Goal: Task Accomplishment & Management: Manage account settings

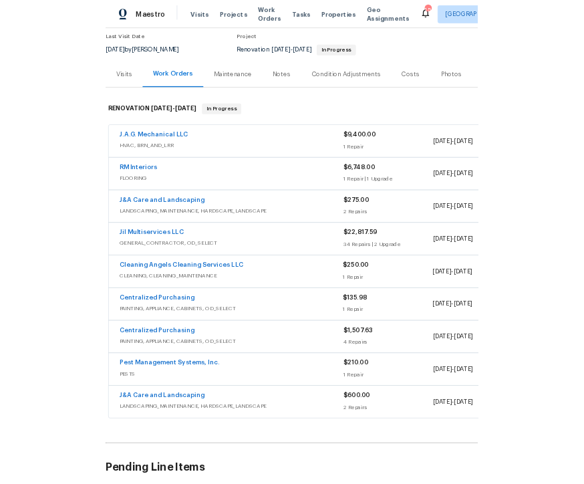
scroll to position [125, 0]
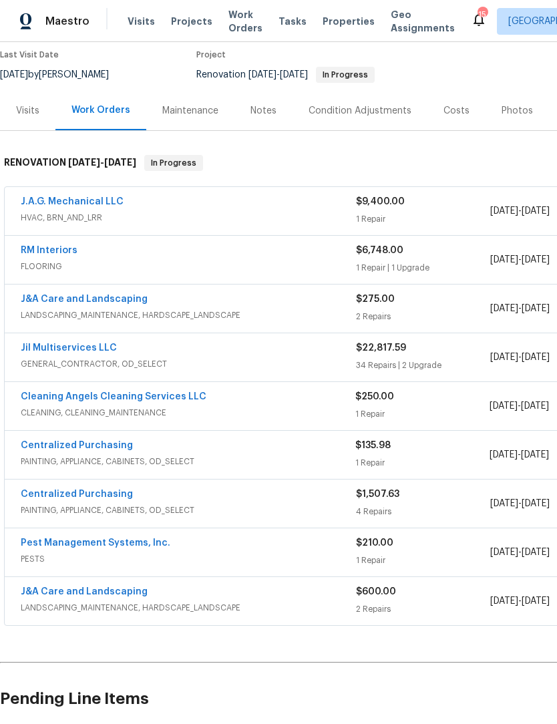
click at [49, 343] on link "Jil Multiservices LLC" at bounding box center [69, 347] width 96 height 9
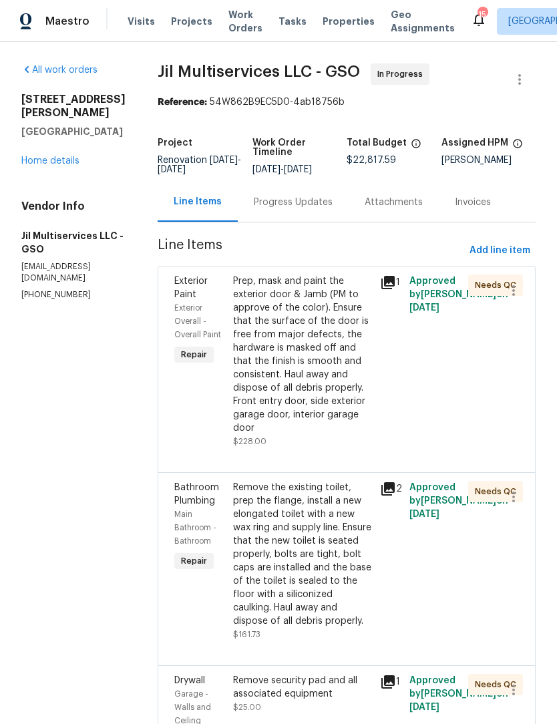
click at [395, 289] on icon at bounding box center [388, 282] width 13 height 13
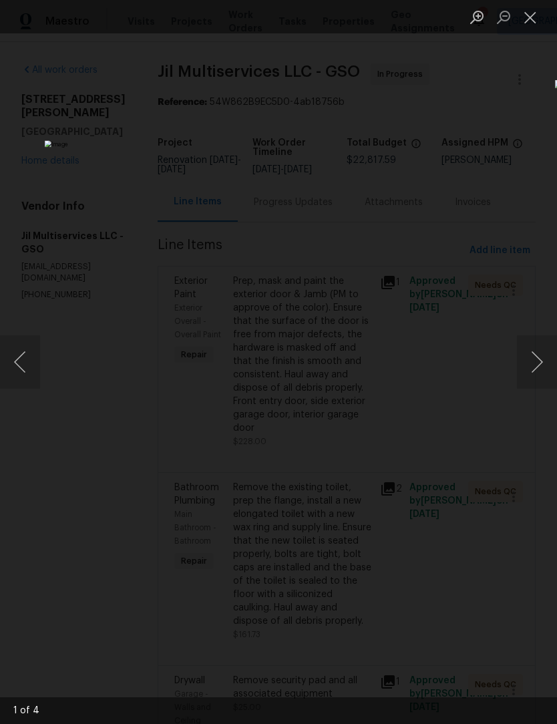
click at [537, 372] on button "Next image" at bounding box center [537, 361] width 40 height 53
click at [535, 358] on button "Next image" at bounding box center [537, 361] width 40 height 53
click at [535, 352] on button "Next image" at bounding box center [537, 361] width 40 height 53
click at [533, 13] on button "Close lightbox" at bounding box center [530, 16] width 27 height 23
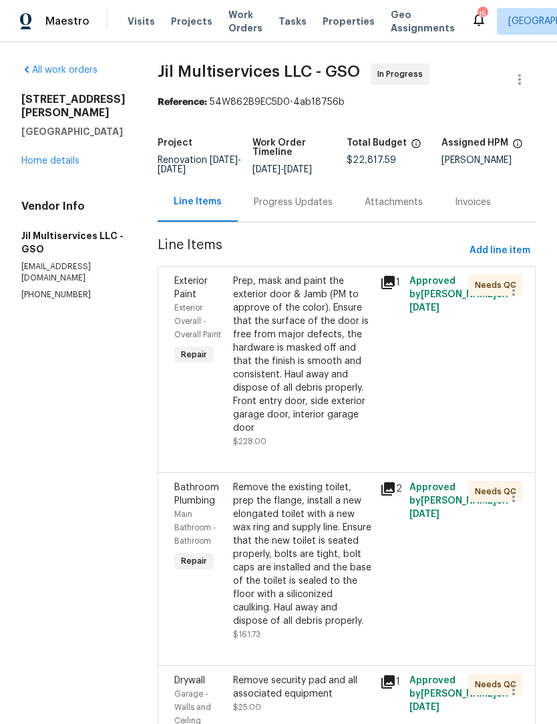
click at [306, 377] on div "Prep, mask and paint the exterior door & Jamb (PM to approve of the color). Ens…" at bounding box center [302, 355] width 139 height 160
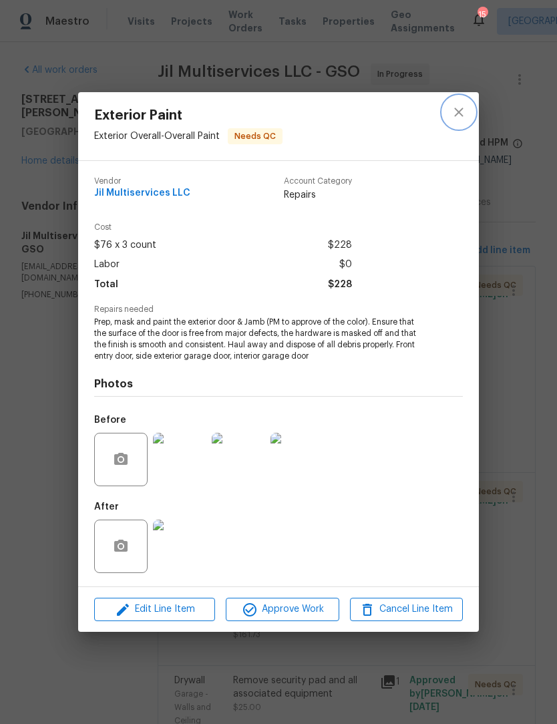
click at [450, 98] on button "close" at bounding box center [459, 112] width 32 height 32
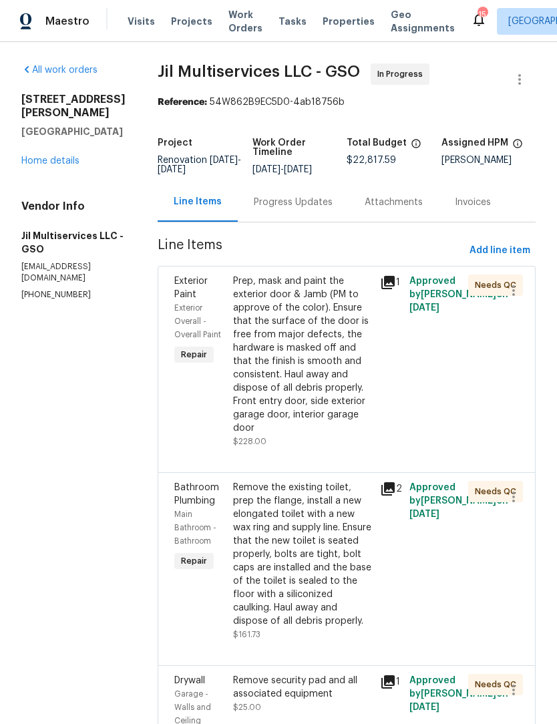
click at [335, 370] on div "Prep, mask and paint the exterior door & Jamb (PM to approve of the color). Ens…" at bounding box center [302, 355] width 139 height 160
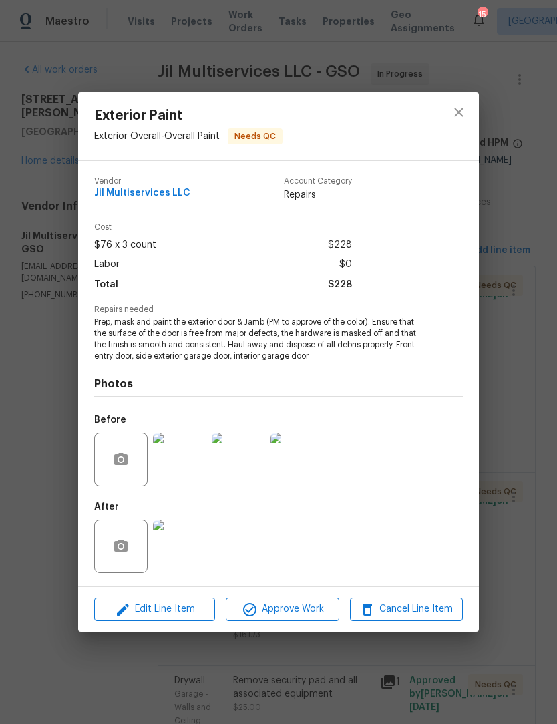
click at [301, 630] on div "Edit Line Item Approve Work Cancel Line Item" at bounding box center [278, 609] width 401 height 45
click at [297, 621] on button "Approve Work" at bounding box center [282, 609] width 113 height 23
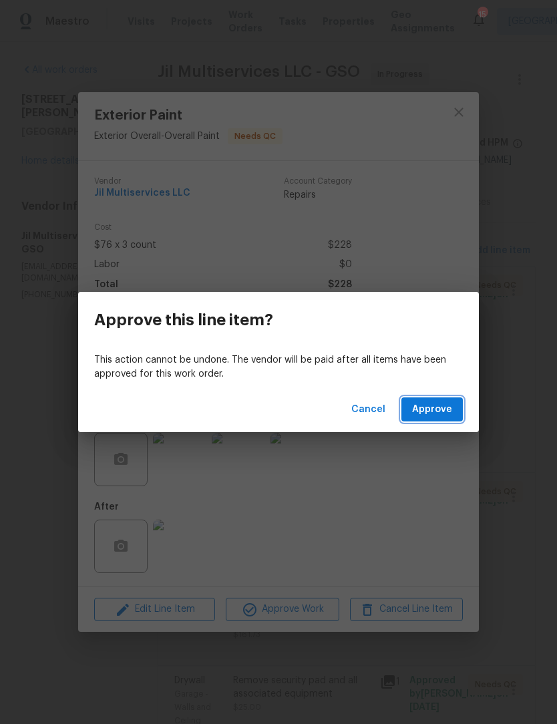
click at [440, 420] on button "Approve" at bounding box center [432, 410] width 61 height 25
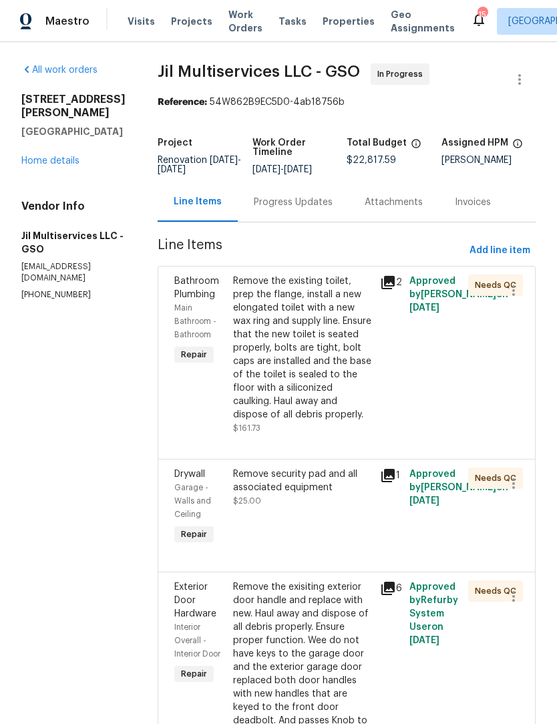
click at [312, 371] on div "Remove the existing toilet, prep the flange, install a new elongated toilet wit…" at bounding box center [302, 348] width 139 height 147
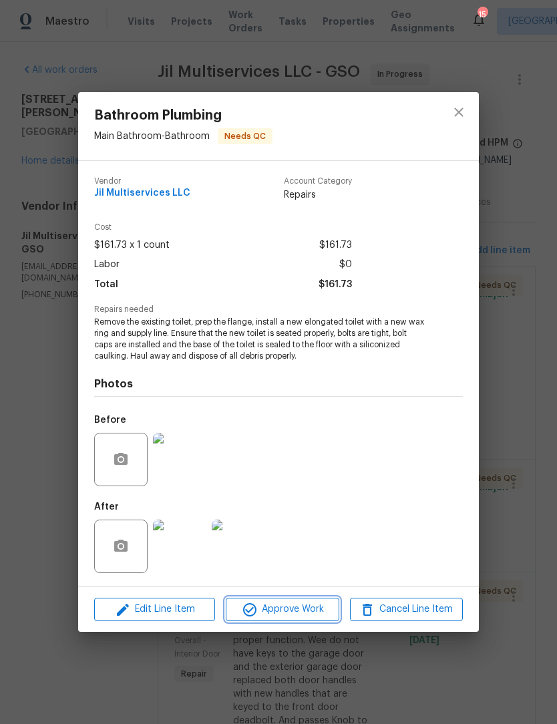
click at [297, 605] on span "Approve Work" at bounding box center [282, 609] width 105 height 17
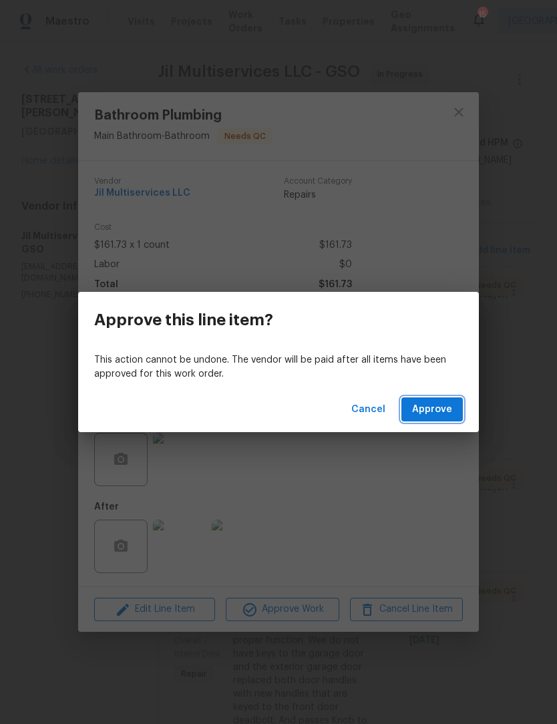
click at [443, 410] on span "Approve" at bounding box center [432, 410] width 40 height 17
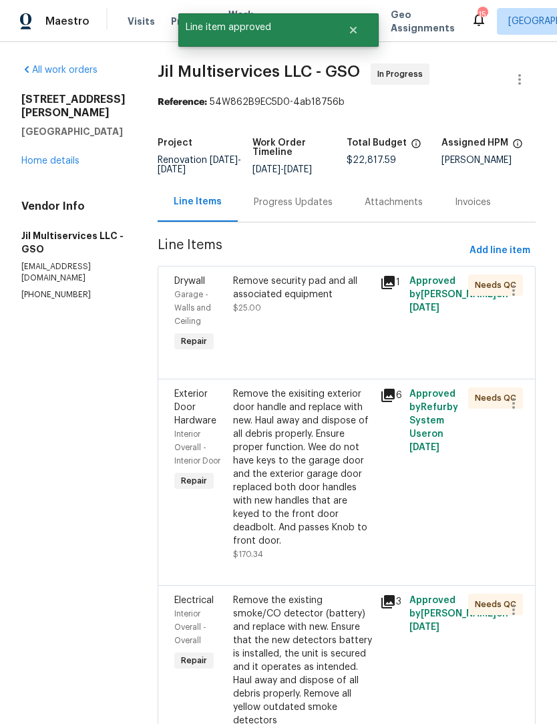
click at [341, 337] on div "Remove security pad and all associated equipment $25.00" at bounding box center [302, 315] width 147 height 88
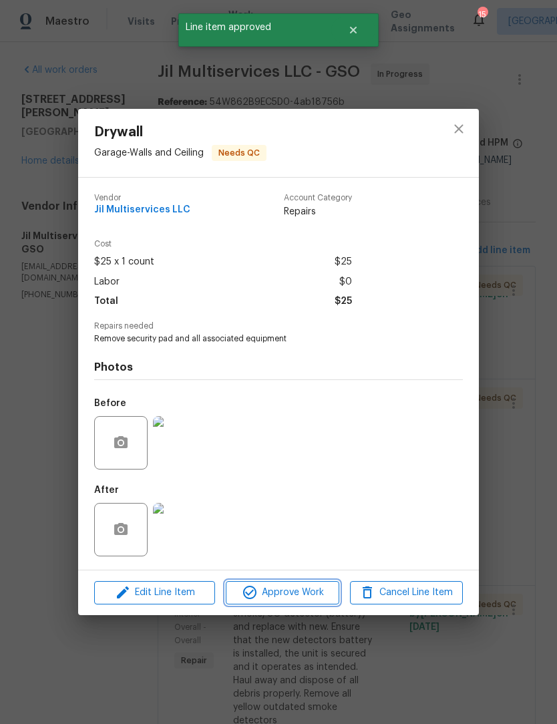
click at [293, 601] on span "Approve Work" at bounding box center [282, 593] width 105 height 17
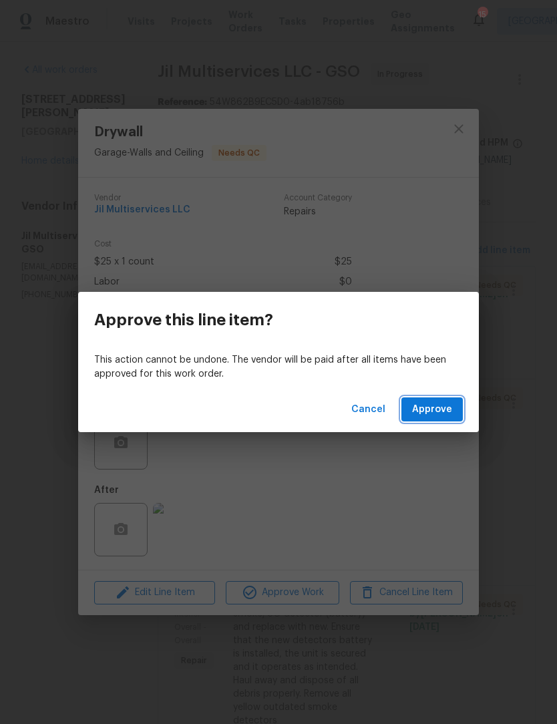
click at [460, 398] on button "Approve" at bounding box center [432, 410] width 61 height 25
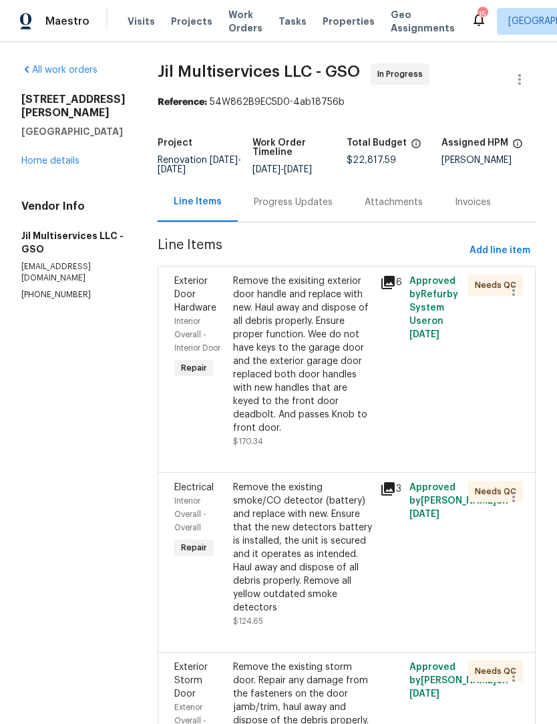
click at [338, 404] on div "Remove the exisiting exterior door handle and replace with new. Haul away and d…" at bounding box center [302, 355] width 139 height 160
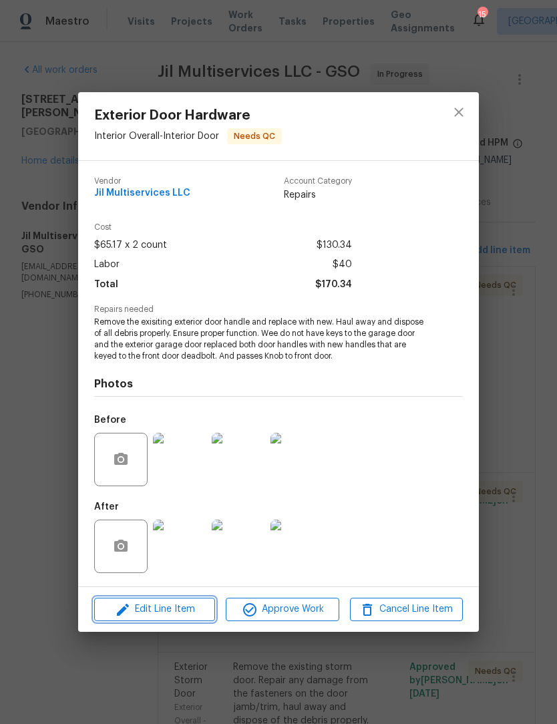
click at [186, 616] on span "Edit Line Item" at bounding box center [154, 609] width 113 height 17
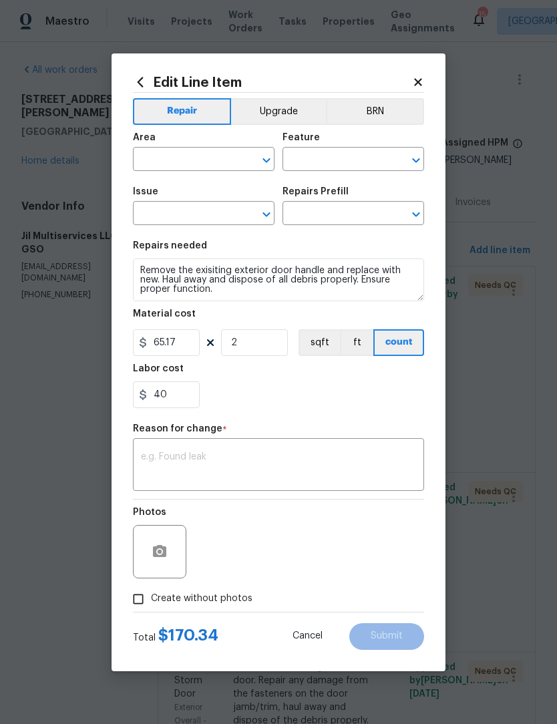
type input "Interior Overall"
type input "Interior Door"
type input "Exterior Door Hardware"
type input "Remove & Replace Door Handle (Economy) $65.17"
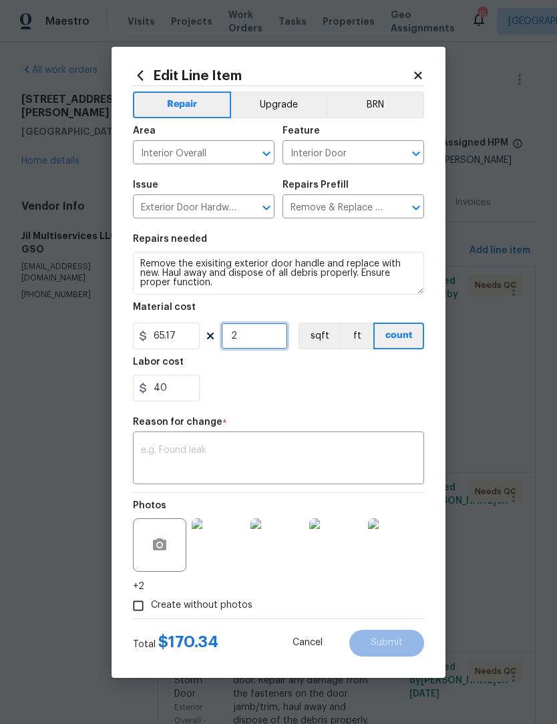
click at [267, 340] on input "2" at bounding box center [254, 336] width 67 height 27
type input "3"
click at [177, 456] on textarea at bounding box center [278, 460] width 275 height 28
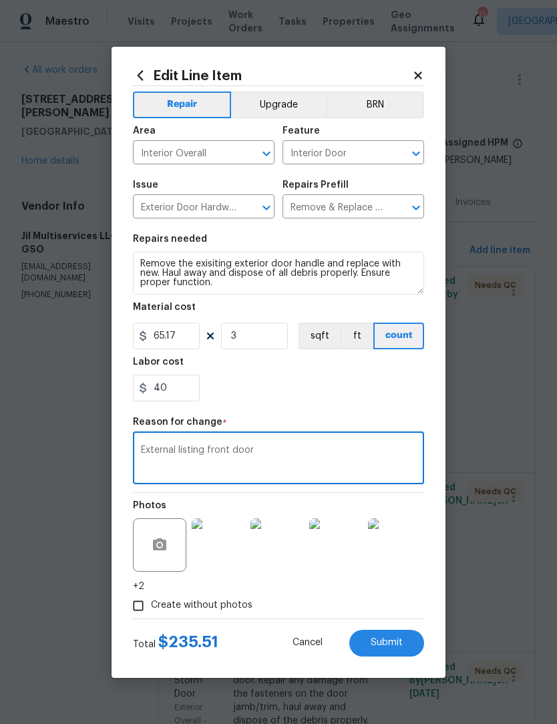
type textarea "External listing front door"
click at [148, 605] on input "Create without photos" at bounding box center [138, 605] width 25 height 25
checkbox input "false"
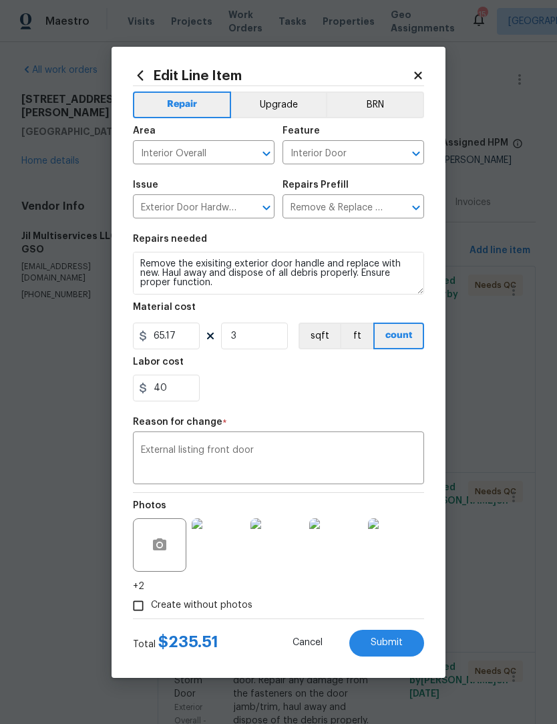
click at [392, 650] on button "Submit" at bounding box center [387, 643] width 75 height 27
type input "2"
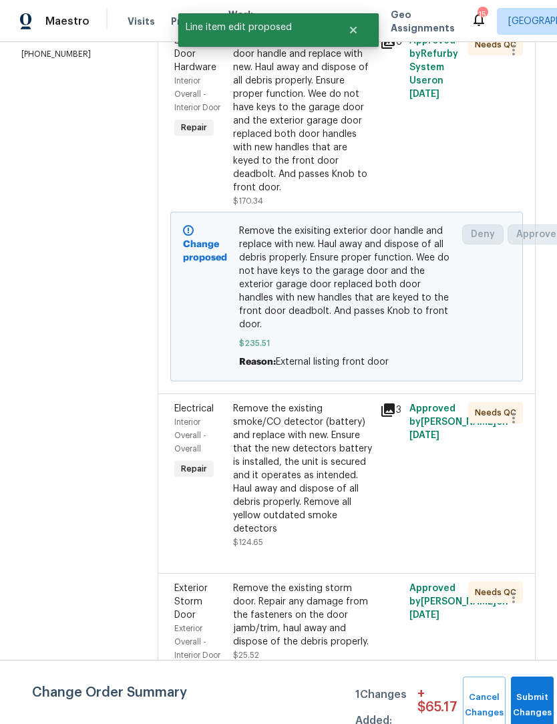
scroll to position [239, 0]
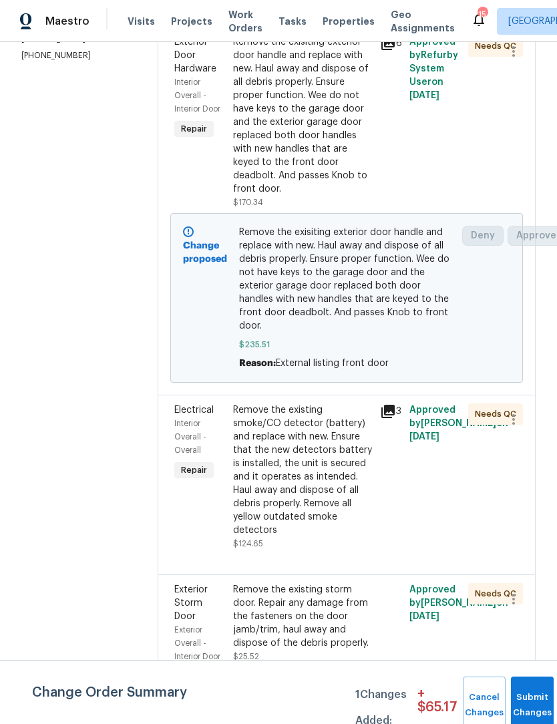
click at [408, 525] on div "Approved by Brian Fudge on 7/25/2025" at bounding box center [435, 477] width 59 height 155
click at [321, 483] on div "Remove the existing smoke/CO detector (battery) and replace with new. Ensure th…" at bounding box center [302, 471] width 139 height 134
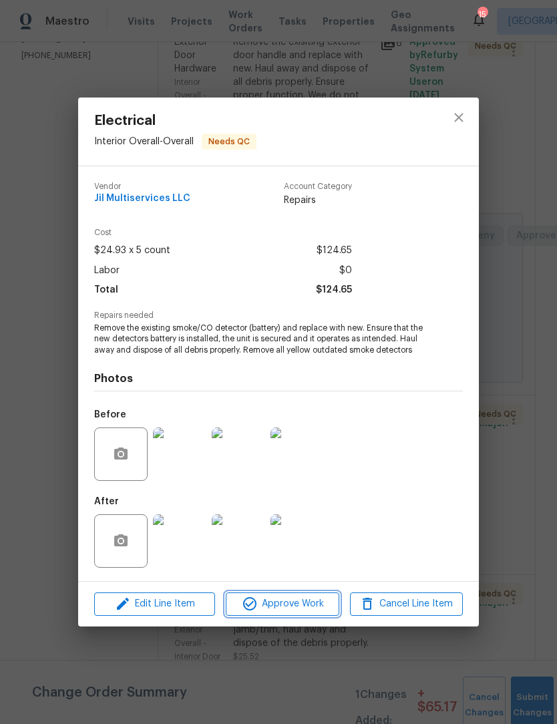
click at [294, 602] on span "Approve Work" at bounding box center [282, 604] width 105 height 17
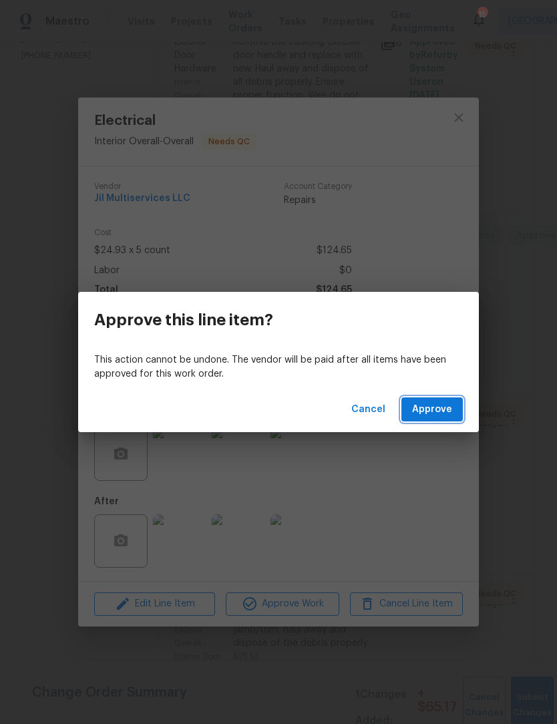
click at [452, 411] on span "Approve" at bounding box center [432, 410] width 40 height 17
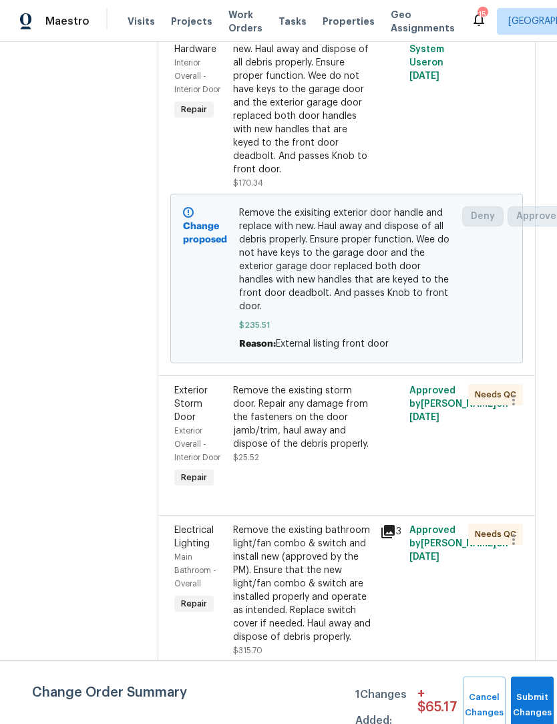
scroll to position [259, 0]
click at [528, 702] on button "Submit Changes" at bounding box center [532, 705] width 43 height 57
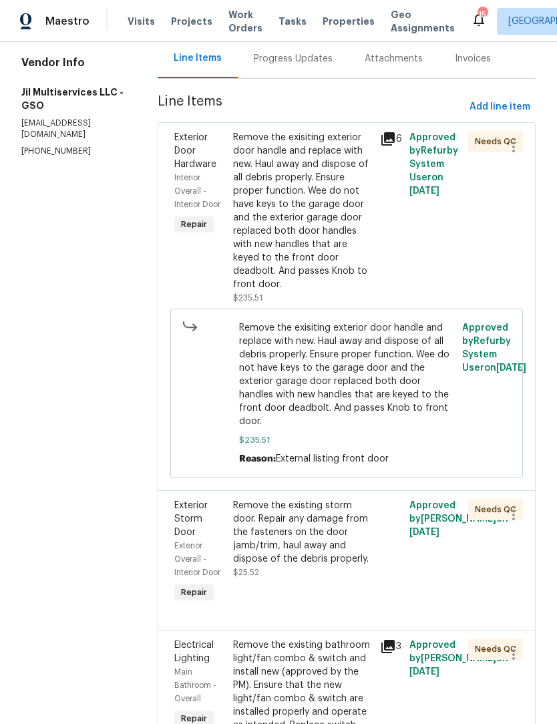
scroll to position [148, 0]
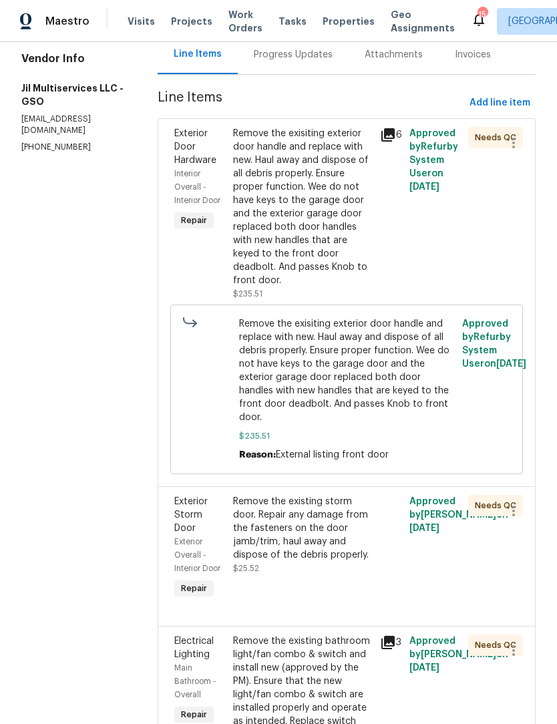
click at [343, 229] on div "Remove the exisiting exterior door handle and replace with new. Haul away and d…" at bounding box center [302, 207] width 139 height 160
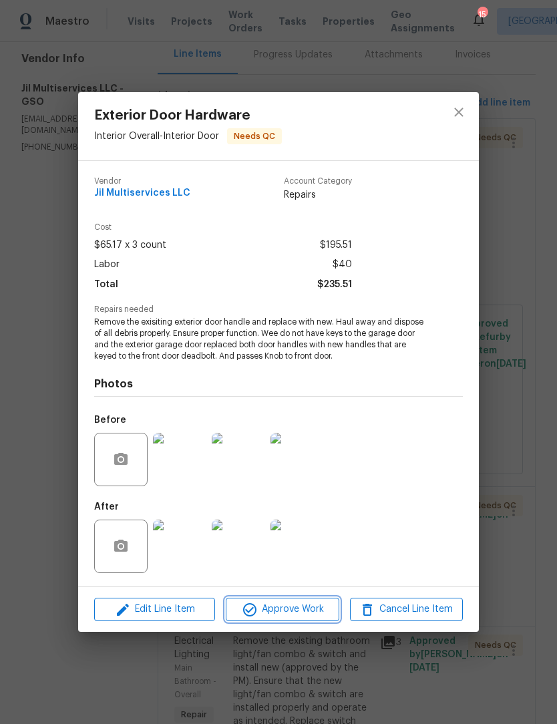
click at [305, 609] on span "Approve Work" at bounding box center [282, 609] width 105 height 17
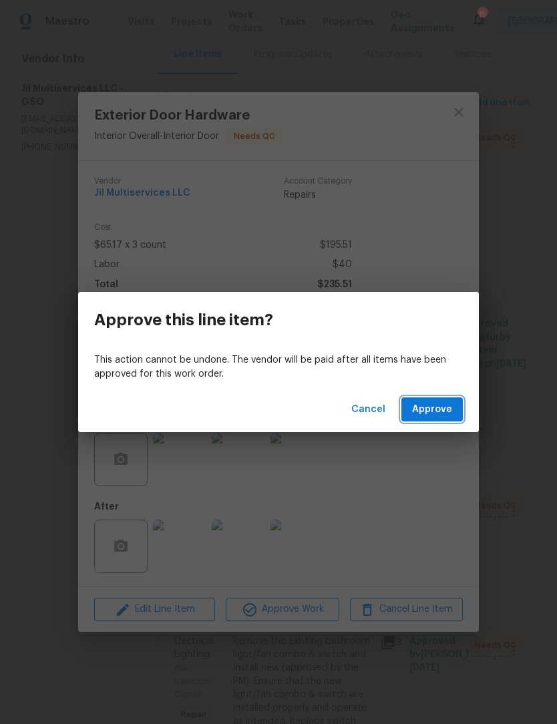
click at [443, 413] on span "Approve" at bounding box center [432, 410] width 40 height 17
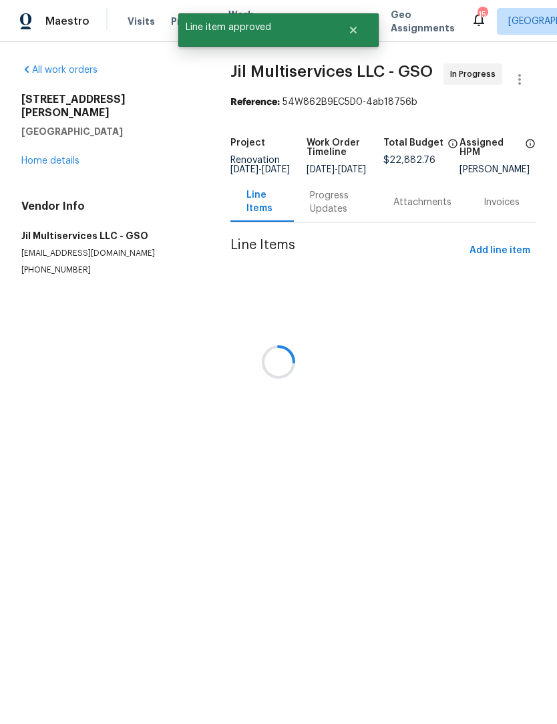
scroll to position [0, 0]
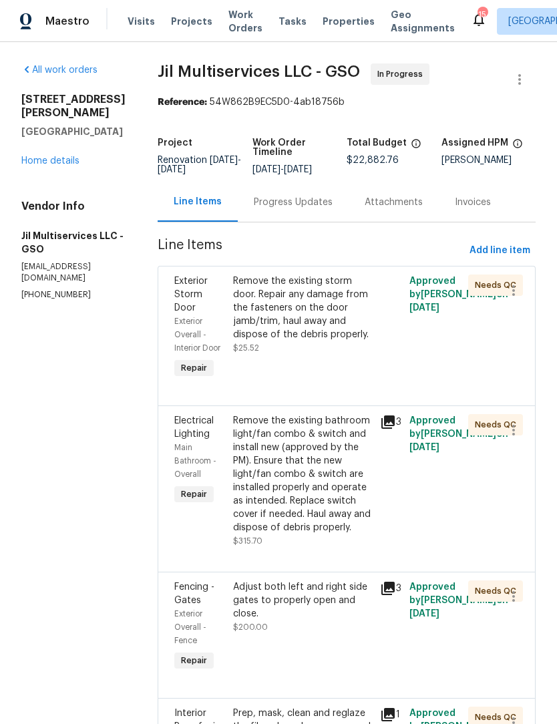
click at [311, 328] on div "Remove the existing storm door. Repair any damage from the fasteners on the doo…" at bounding box center [302, 308] width 139 height 67
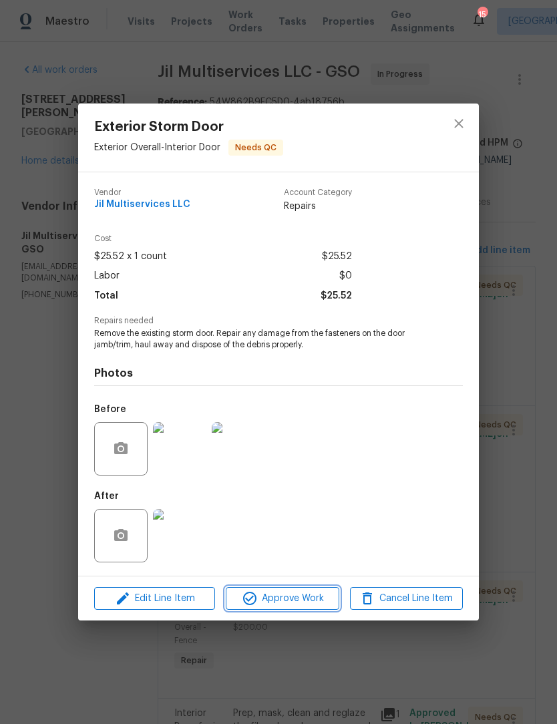
click at [297, 607] on span "Approve Work" at bounding box center [282, 599] width 105 height 17
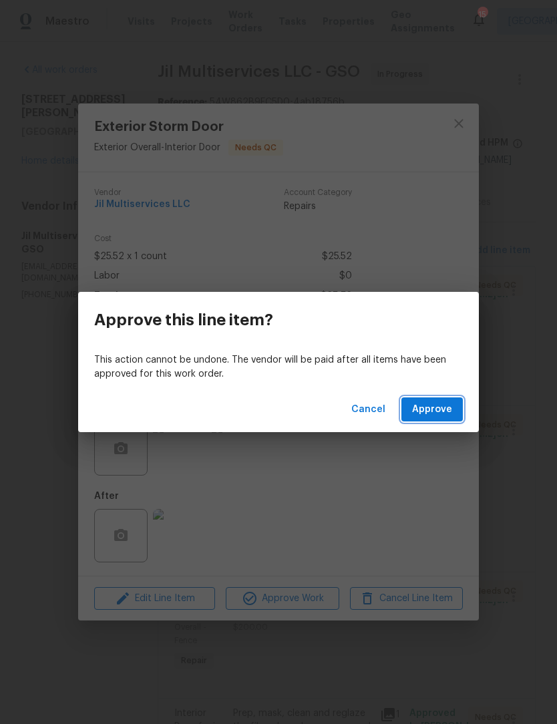
click at [444, 420] on button "Approve" at bounding box center [432, 410] width 61 height 25
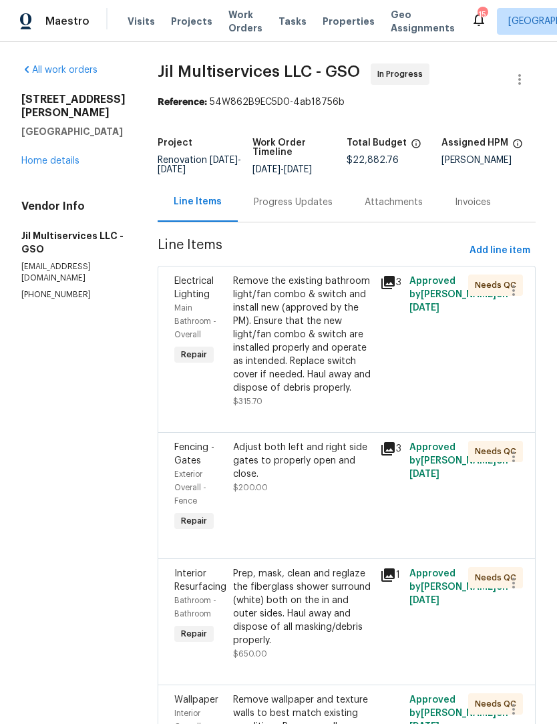
click at [391, 364] on div "3" at bounding box center [390, 342] width 29 height 142
click at [327, 373] on div "Remove the existing bathroom light/fan combo & switch and install new (approved…" at bounding box center [302, 335] width 139 height 120
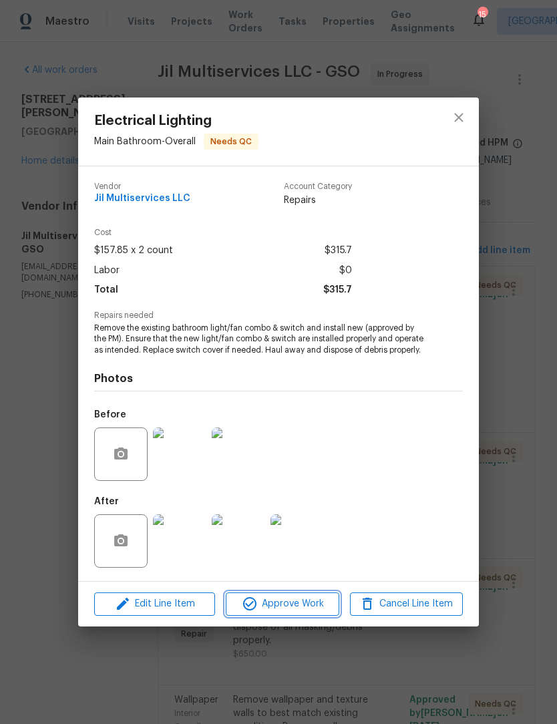
click at [299, 616] on button "Approve Work" at bounding box center [282, 604] width 113 height 23
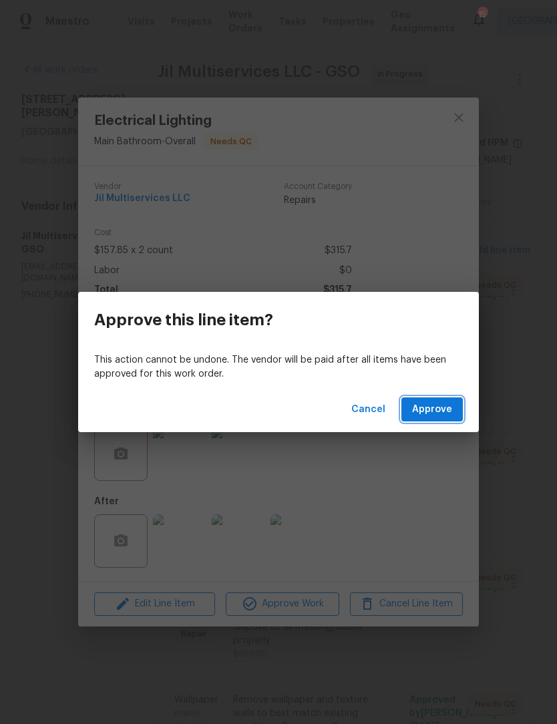
click at [432, 418] on button "Approve" at bounding box center [432, 410] width 61 height 25
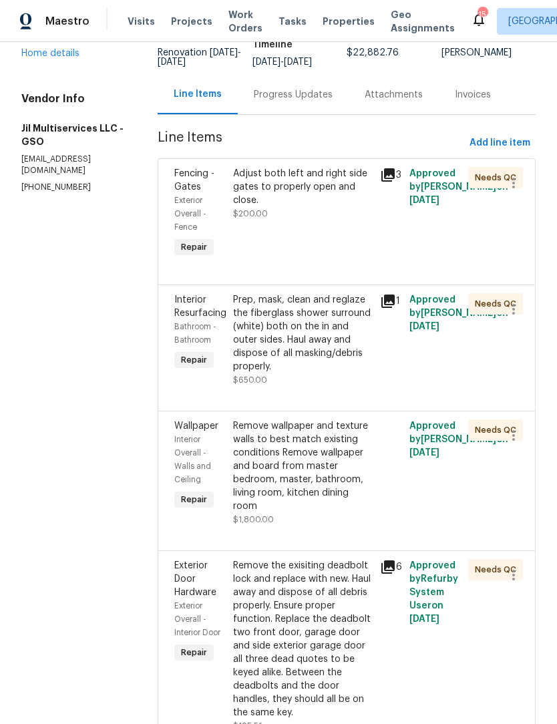
click at [303, 330] on div "Prep, mask, clean and reglaze the fiberglass shower surround (white) both on th…" at bounding box center [302, 333] width 139 height 80
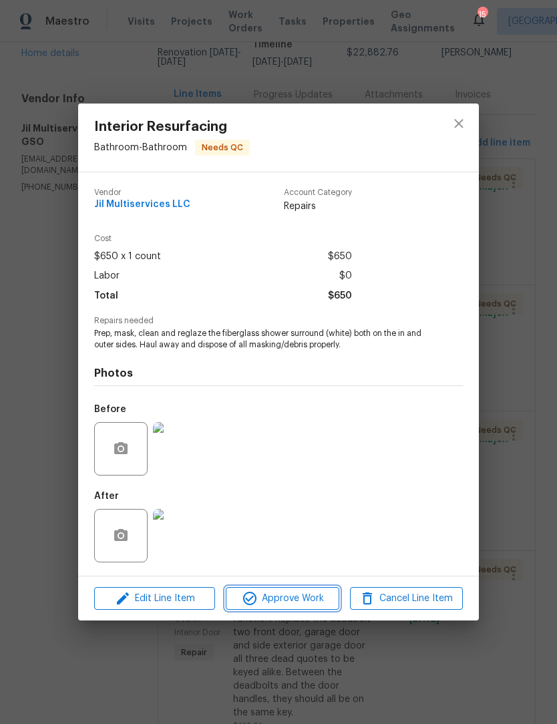
click at [291, 603] on span "Approve Work" at bounding box center [282, 599] width 105 height 17
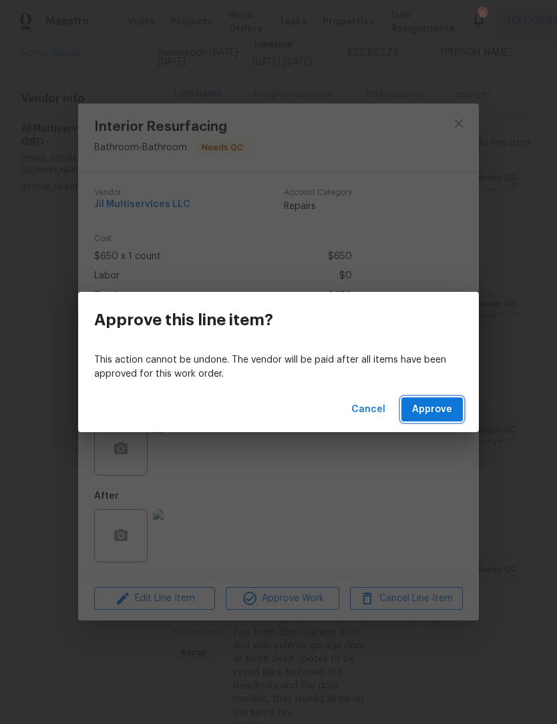
click at [444, 411] on span "Approve" at bounding box center [432, 410] width 40 height 17
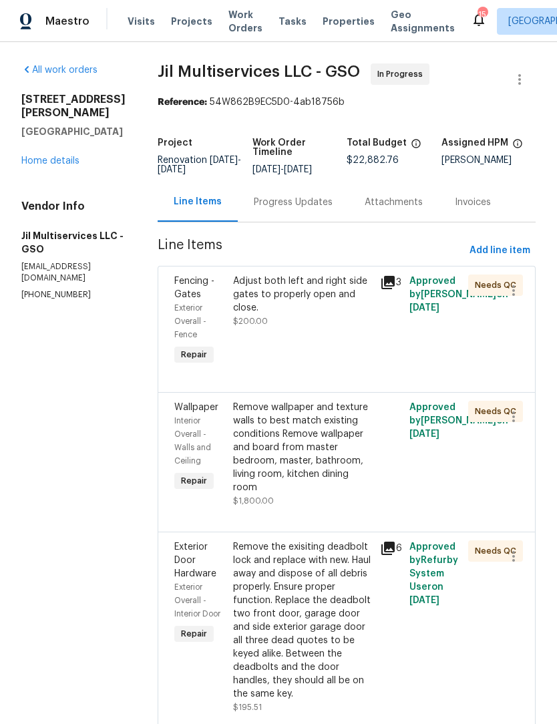
click at [327, 324] on div "Adjust both left and right side gates to properly open and close. $200.00" at bounding box center [302, 301] width 139 height 53
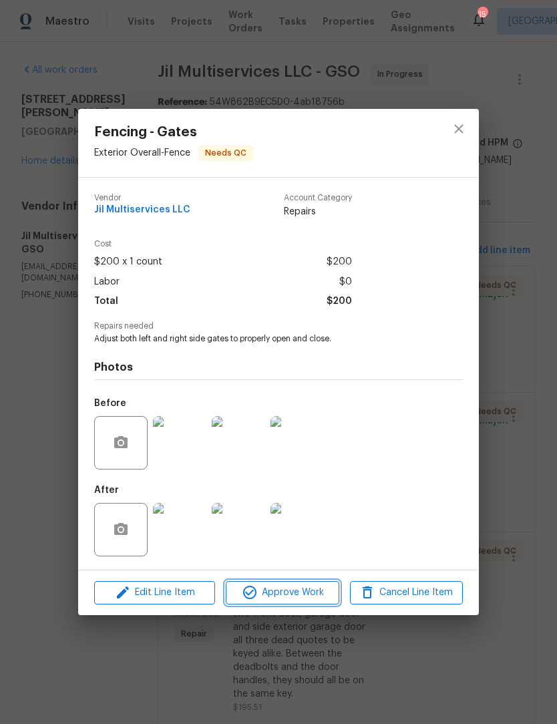
click at [300, 594] on span "Approve Work" at bounding box center [282, 593] width 105 height 17
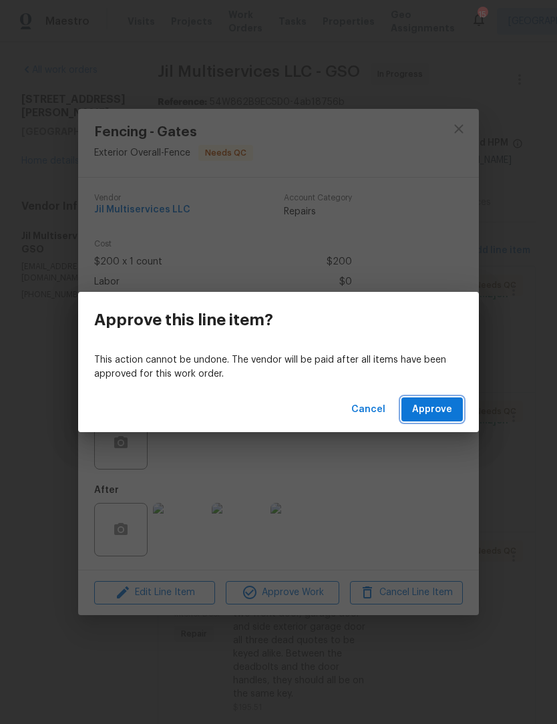
click at [433, 404] on span "Approve" at bounding box center [432, 410] width 40 height 17
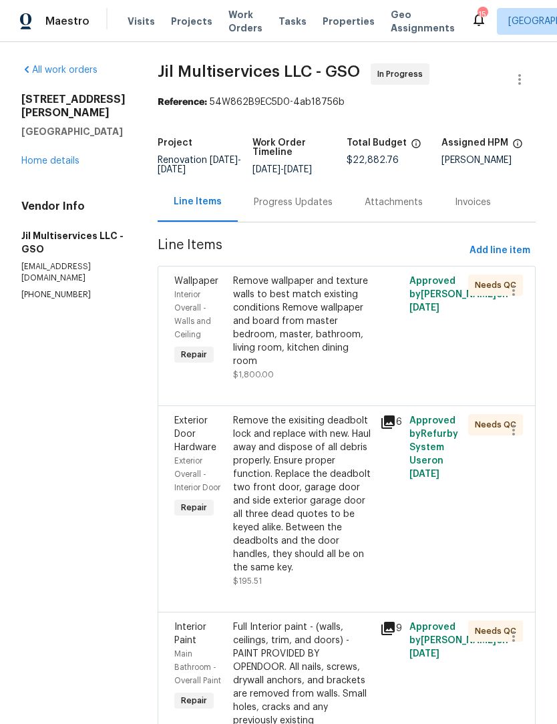
click at [67, 183] on div "All work orders 315 Torey Pines Ct Winston Salem, NC 27105 Home details Vendor …" at bounding box center [73, 181] width 104 height 237
click at [57, 157] on link "Home details" at bounding box center [50, 160] width 58 height 9
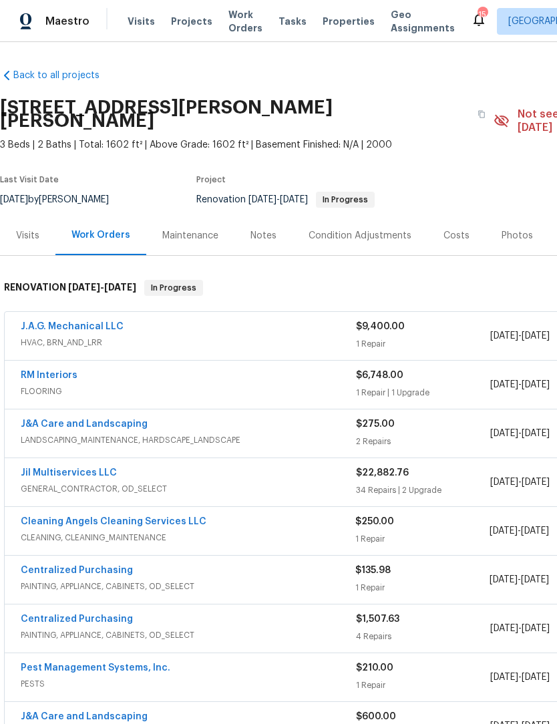
click at [450, 231] on div "Costs" at bounding box center [457, 235] width 58 height 39
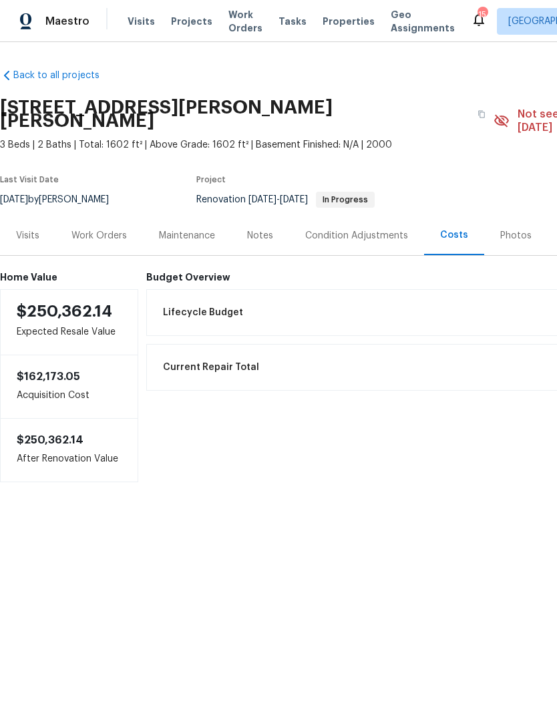
click at [107, 229] on div "Work Orders" at bounding box center [99, 235] width 55 height 13
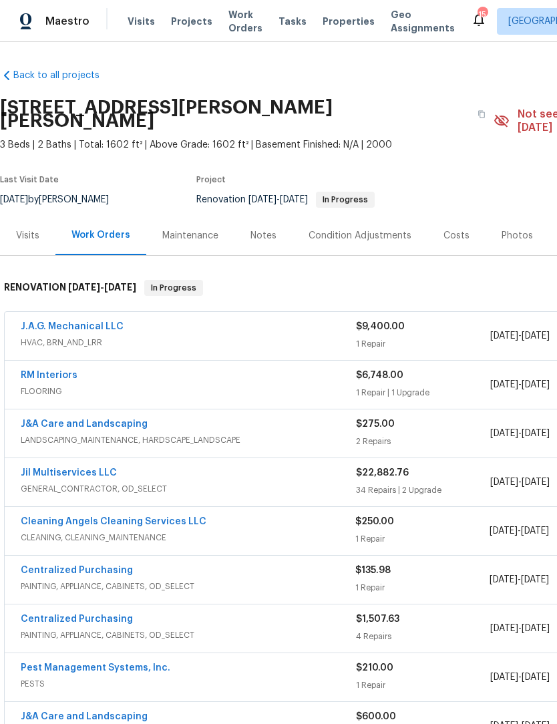
click at [62, 482] on span "GENERAL_CONTRACTOR, OD_SELECT" at bounding box center [188, 488] width 335 height 13
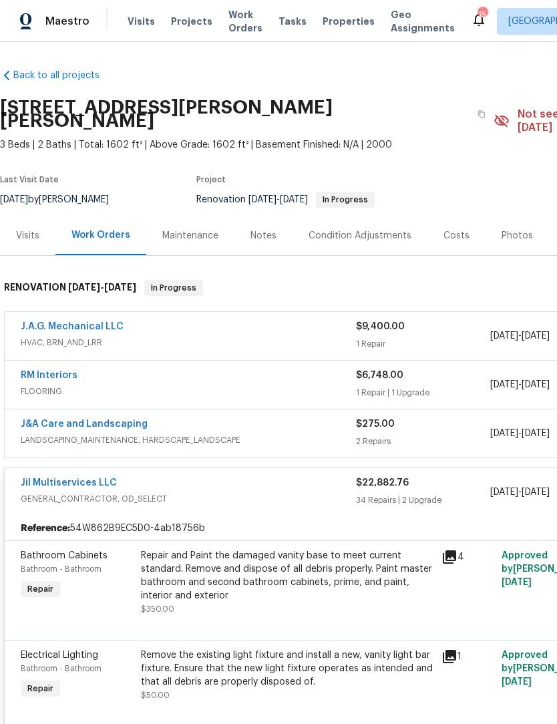
click at [86, 478] on link "Jil Multiservices LLC" at bounding box center [69, 482] width 96 height 9
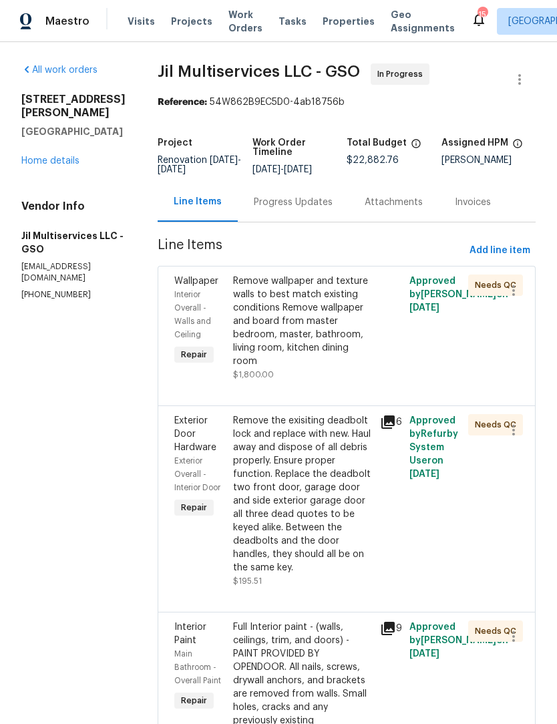
click at [313, 329] on div "Remove wallpaper and texture walls to best match existing conditions Remove wal…" at bounding box center [302, 322] width 139 height 94
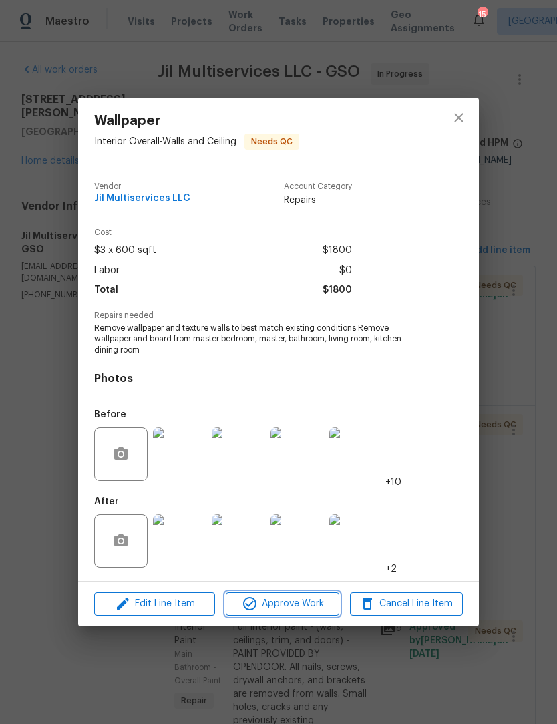
click at [296, 606] on span "Approve Work" at bounding box center [282, 604] width 105 height 17
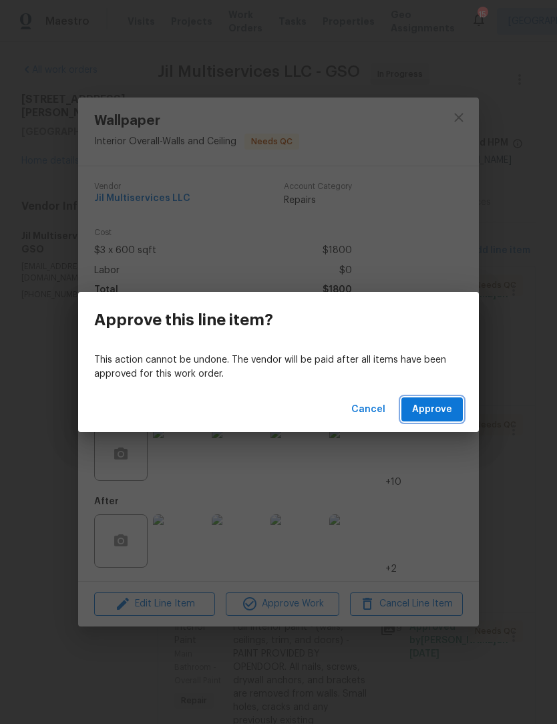
click at [431, 420] on button "Approve" at bounding box center [432, 410] width 61 height 25
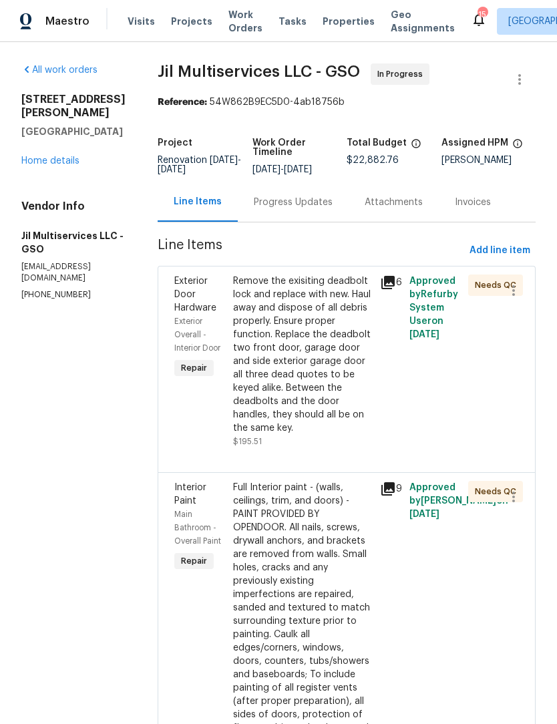
click at [391, 291] on icon at bounding box center [388, 283] width 16 height 16
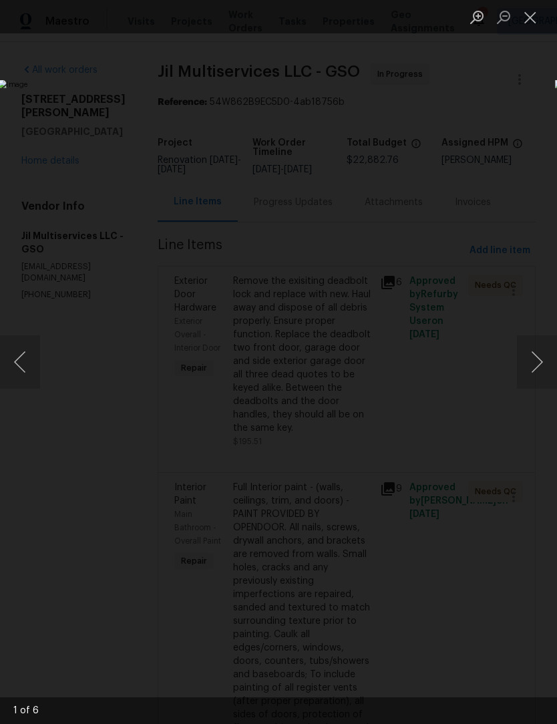
click at [537, 15] on button "Close lightbox" at bounding box center [530, 16] width 27 height 23
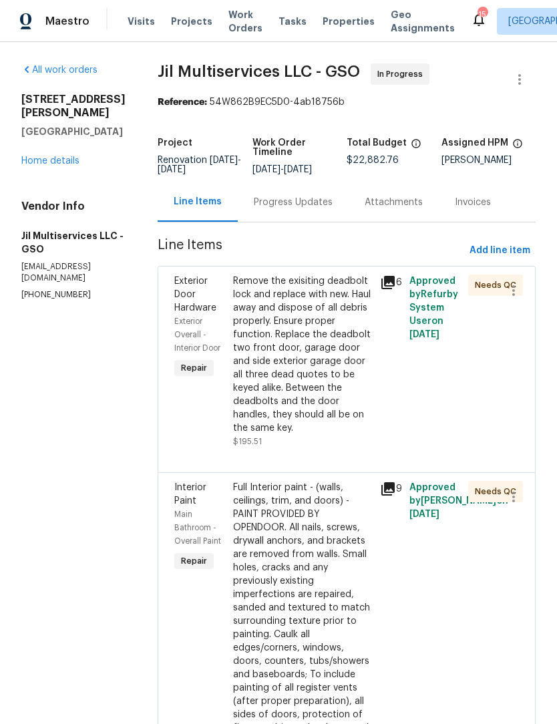
click at [316, 398] on div "Remove the exisiting deadbolt lock and replace with new. Haul away and dispose …" at bounding box center [302, 355] width 139 height 160
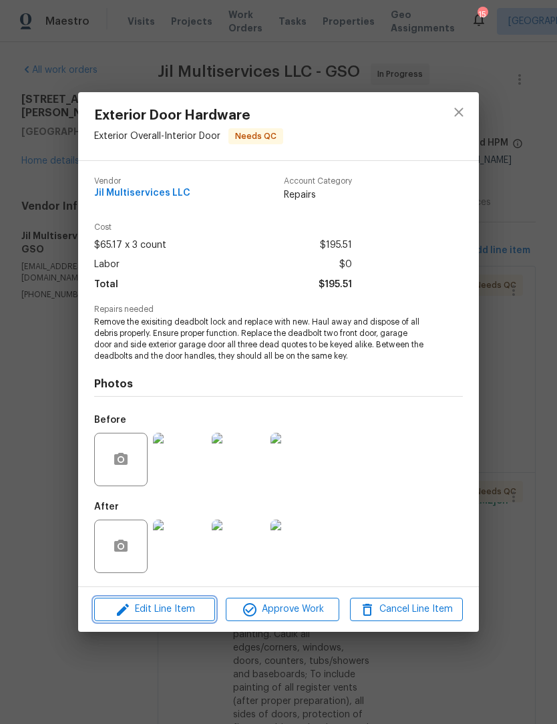
click at [189, 613] on span "Edit Line Item" at bounding box center [154, 609] width 113 height 17
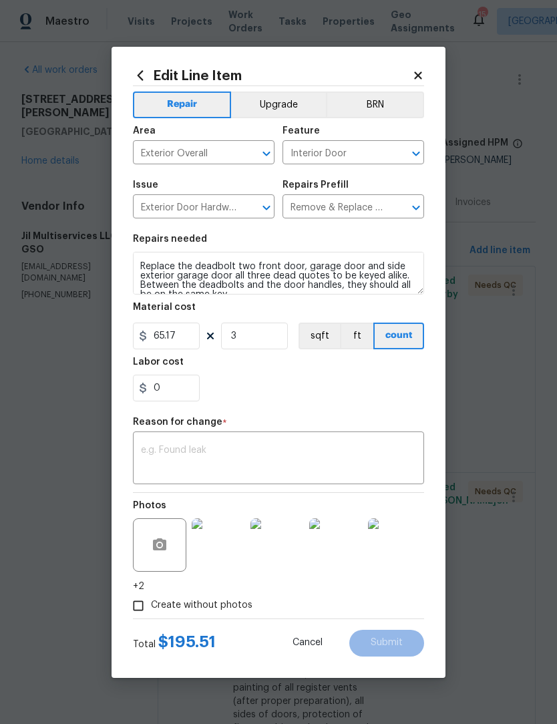
scroll to position [34, 0]
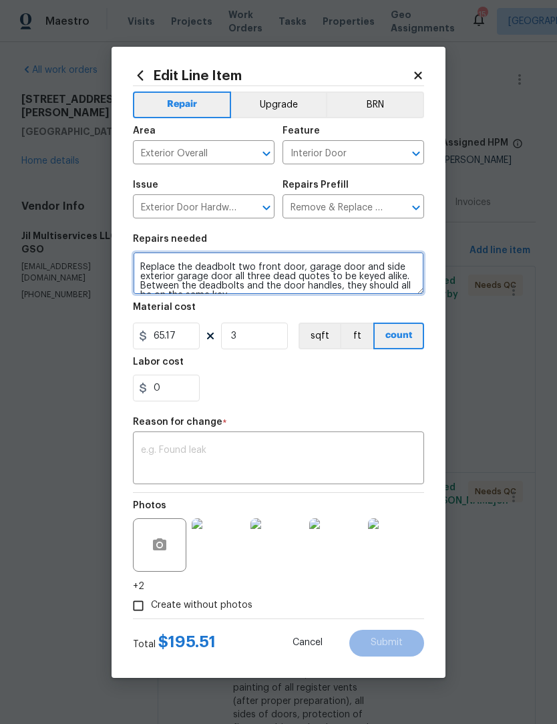
click at [249, 268] on textarea "Remove the exisiting deadbolt lock and replace with new. Haul away and dispose …" at bounding box center [278, 273] width 291 height 43
click at [321, 279] on textarea "Remove the exisiting deadbolt lock and replace with new. Haul away and dispose …" at bounding box center [278, 273] width 291 height 43
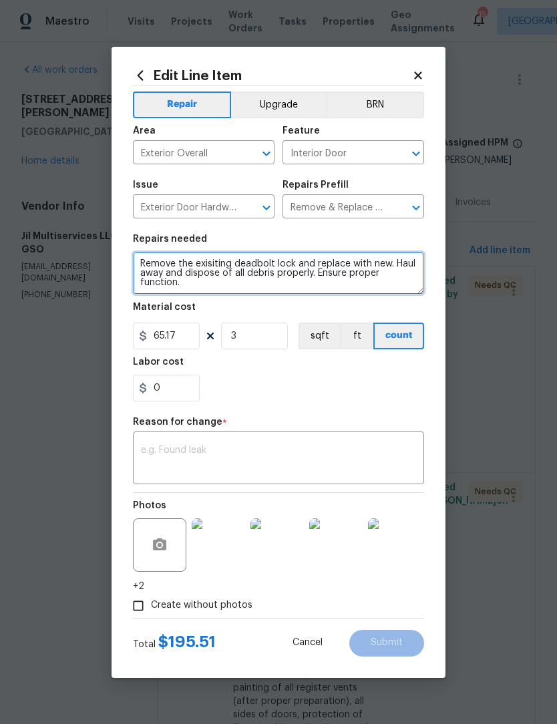
scroll to position [0, 0]
type textarea "Remove the exisiting deadbolt lock and replace with new. Haul away and dispose …"
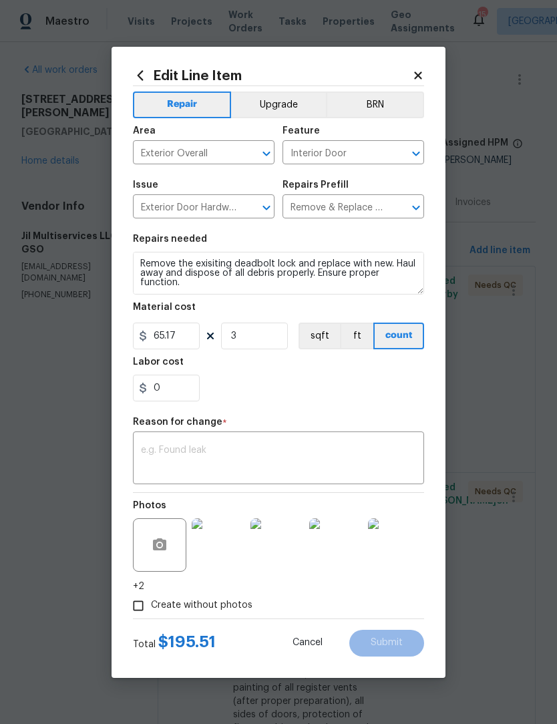
click at [190, 446] on textarea at bounding box center [278, 460] width 275 height 28
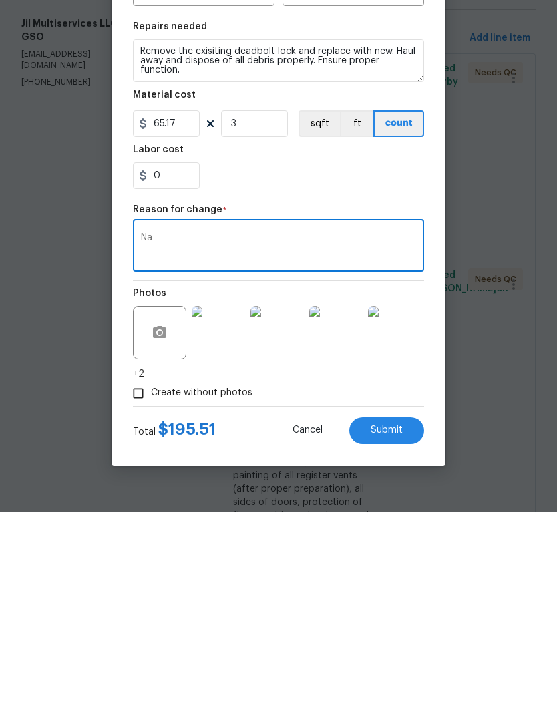
type textarea "Na"
click at [408, 630] on button "Submit" at bounding box center [387, 643] width 75 height 27
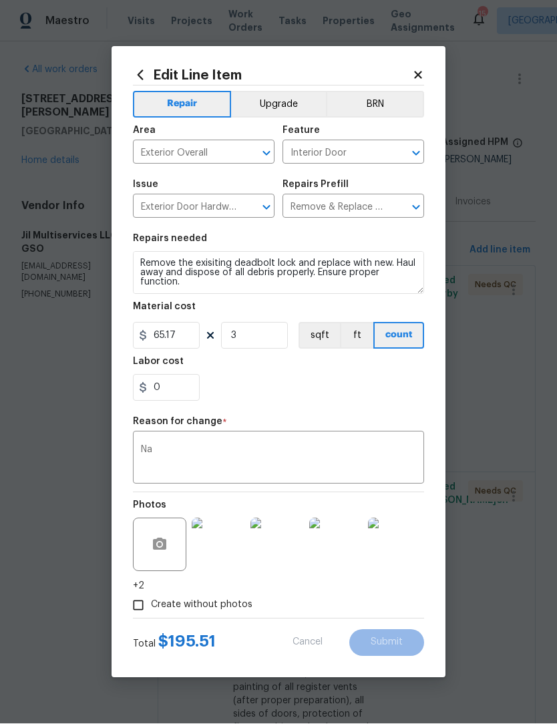
type textarea "Remove the exisiting deadbolt lock and replace with new. Haul away and dispose …"
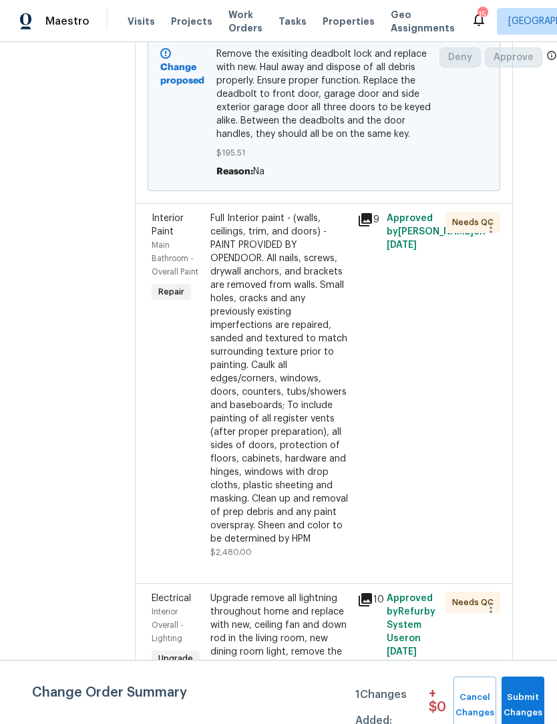
scroll to position [416, 21]
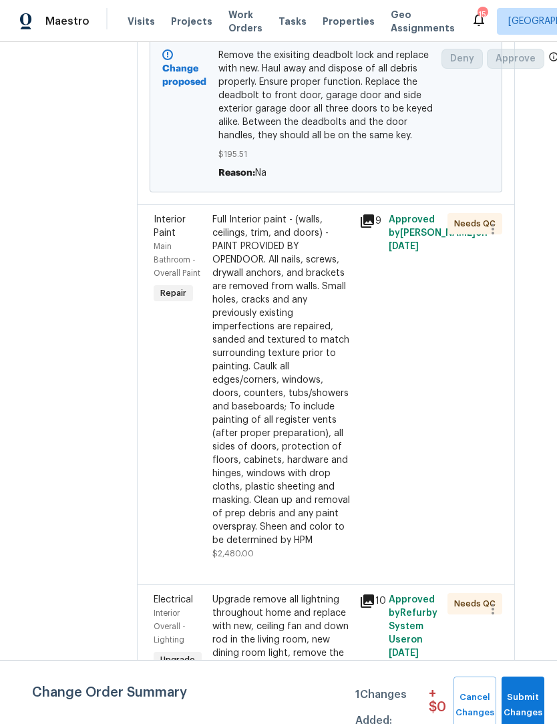
click at [350, 410] on div "Full Interior paint - (walls, ceilings, trim, and doors) - PAINT PROVIDED BY OP…" at bounding box center [282, 380] width 139 height 334
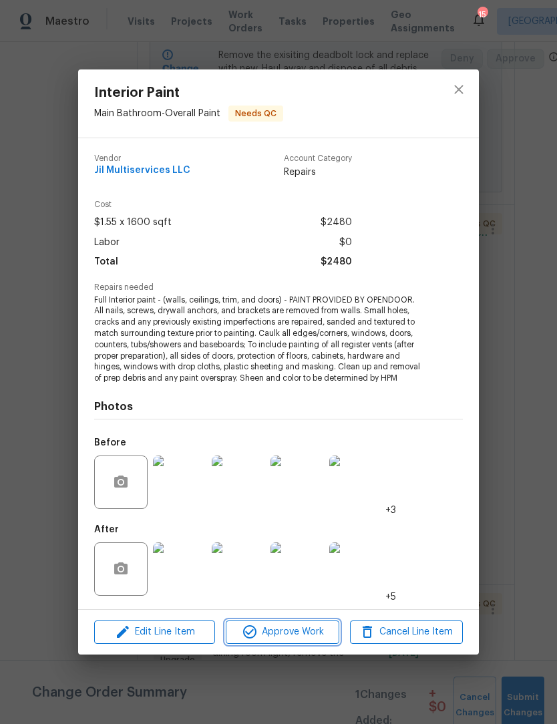
click at [304, 632] on span "Approve Work" at bounding box center [282, 632] width 105 height 17
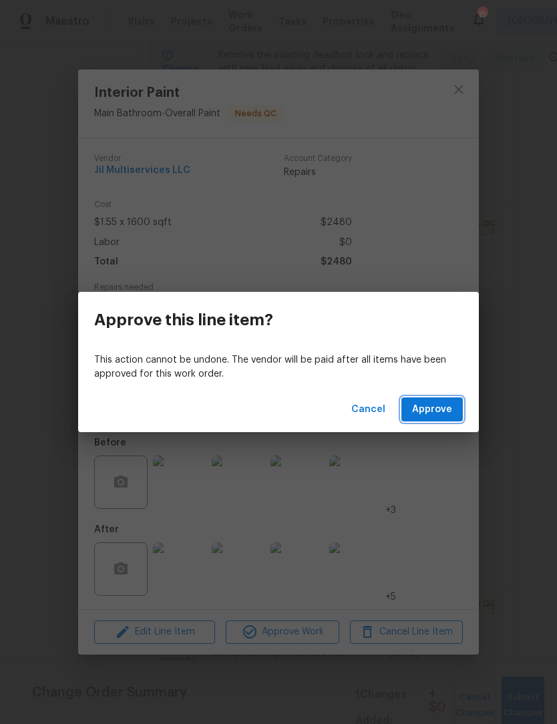
click at [440, 406] on span "Approve" at bounding box center [432, 410] width 40 height 17
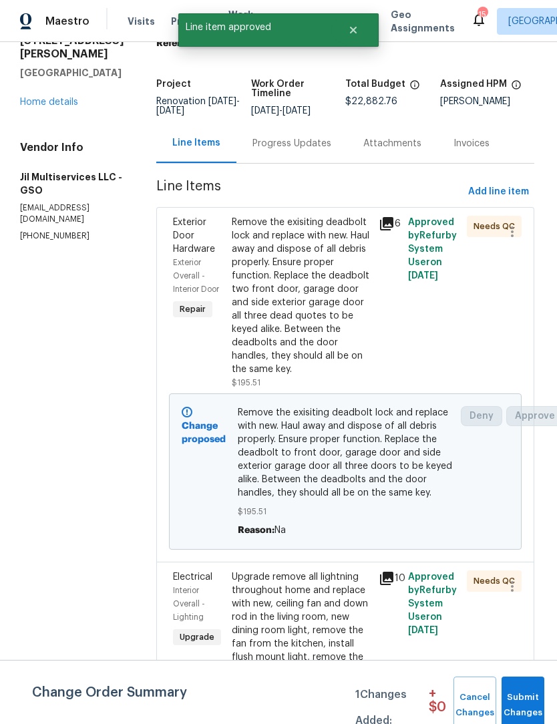
scroll to position [59, 3]
click at [525, 704] on span "Submit Changes" at bounding box center [523, 705] width 29 height 31
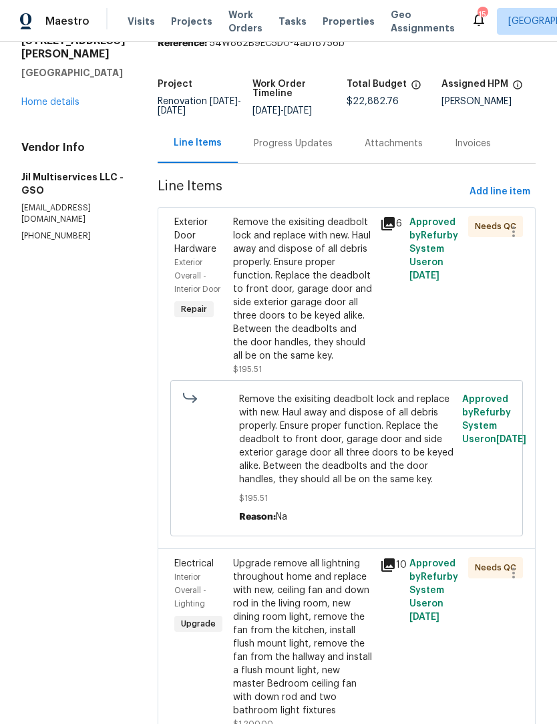
scroll to position [0, 0]
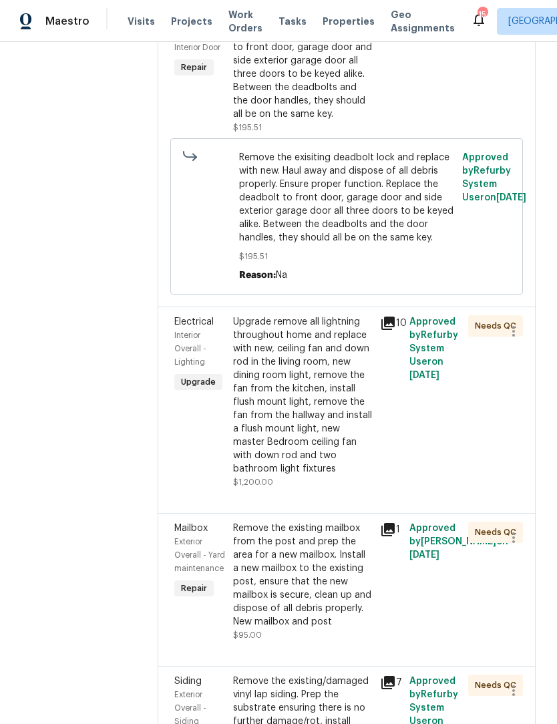
scroll to position [311, 0]
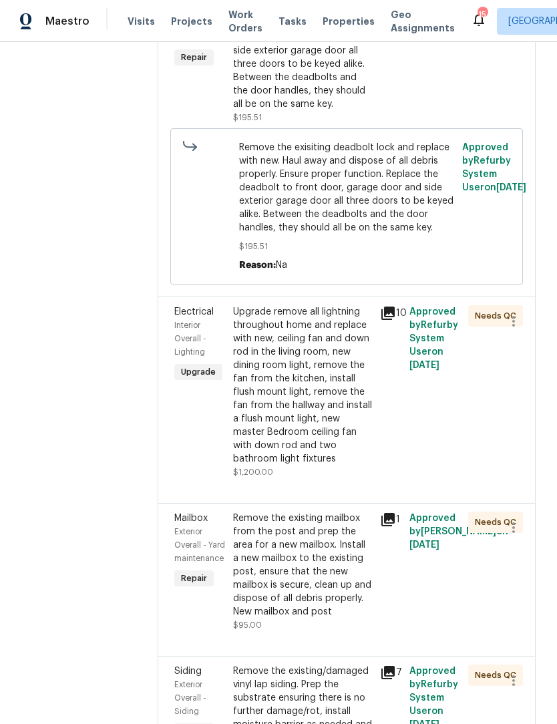
click at [357, 395] on div "Upgrade remove all lightning throughout home and replace with new, ceiling fan …" at bounding box center [302, 385] width 139 height 160
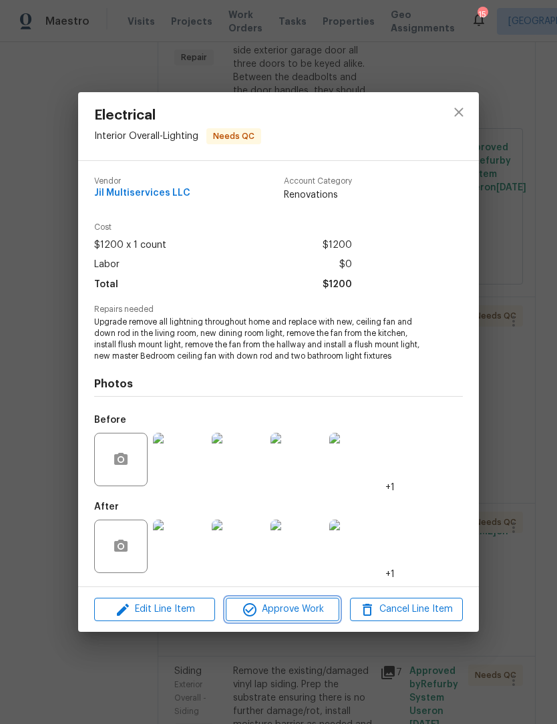
click at [311, 617] on span "Approve Work" at bounding box center [282, 609] width 105 height 17
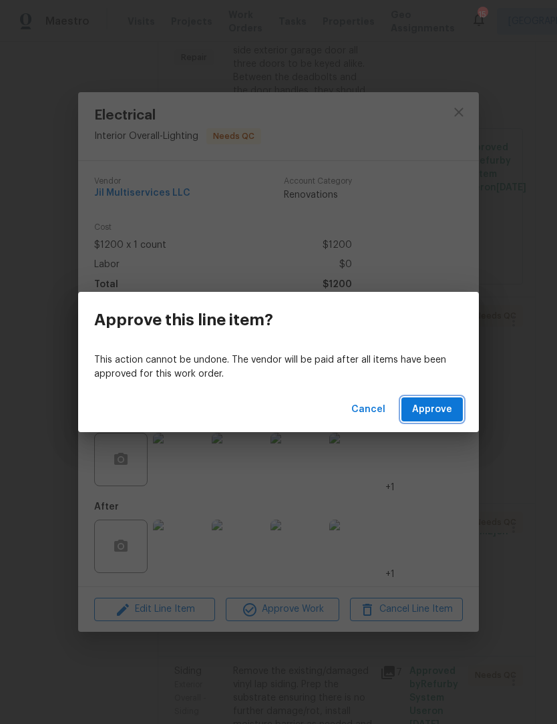
click at [448, 414] on span "Approve" at bounding box center [432, 410] width 40 height 17
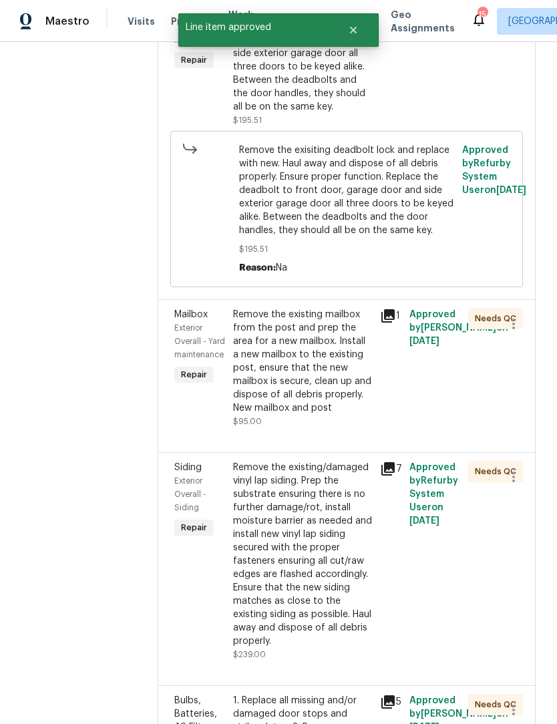
scroll to position [309, 0]
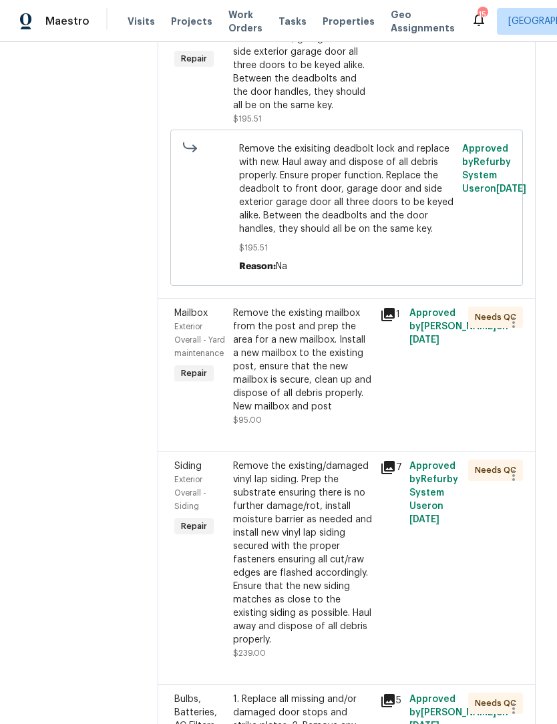
click at [332, 427] on div "Remove the existing mailbox from the post and prep the area for a new mailbox. …" at bounding box center [302, 367] width 139 height 120
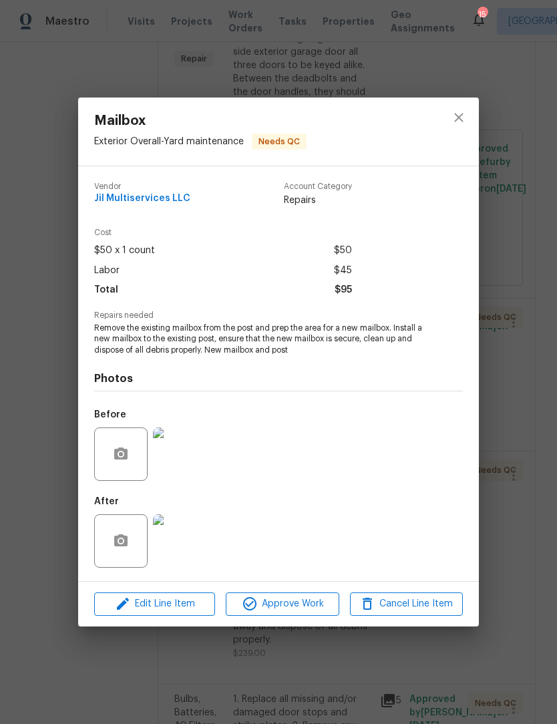
click at [187, 552] on img at bounding box center [179, 541] width 53 height 53
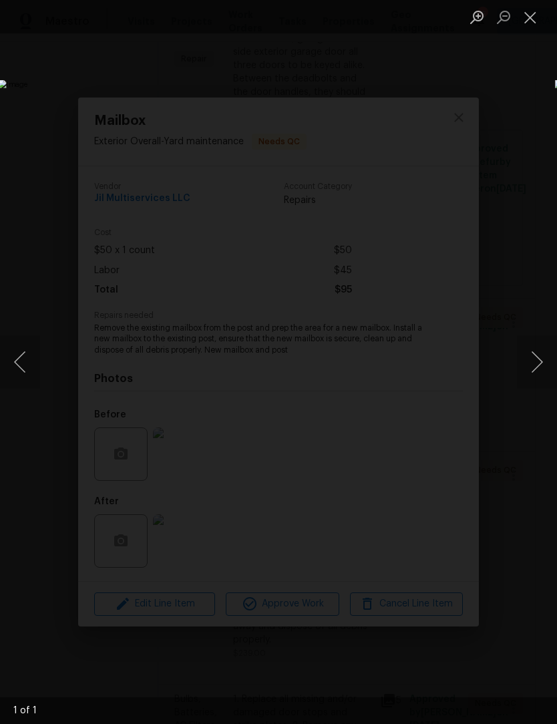
click at [535, 21] on button "Close lightbox" at bounding box center [530, 16] width 27 height 23
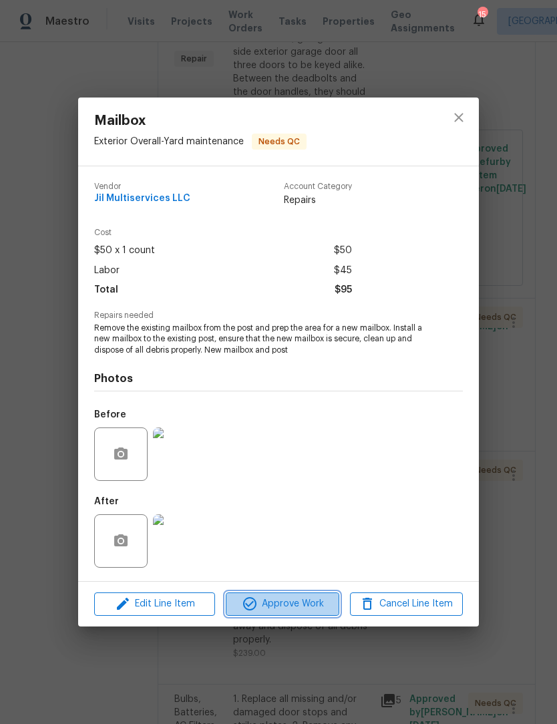
click at [308, 611] on span "Approve Work" at bounding box center [282, 604] width 105 height 17
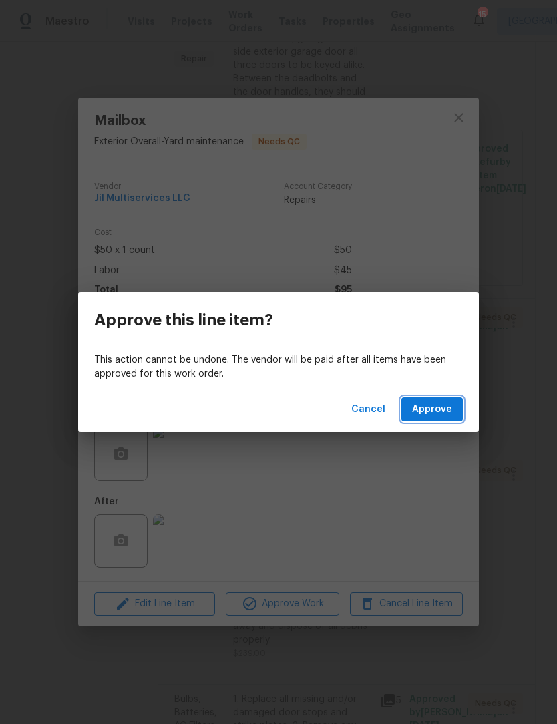
click at [438, 416] on span "Approve" at bounding box center [432, 410] width 40 height 17
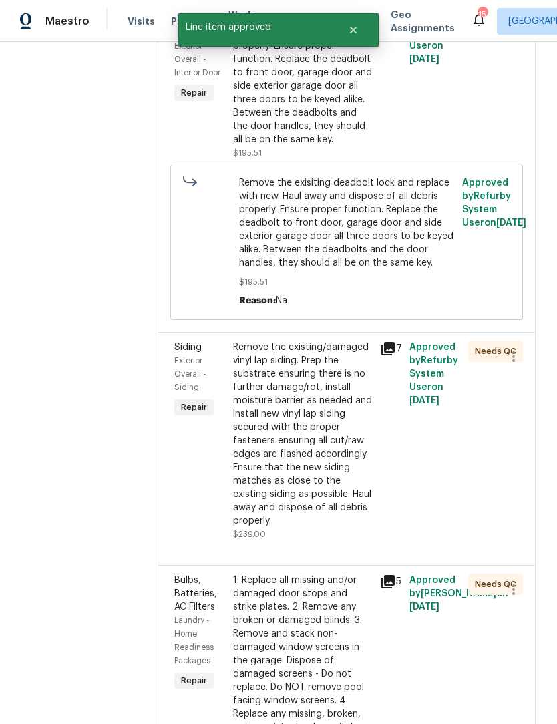
scroll to position [295, 0]
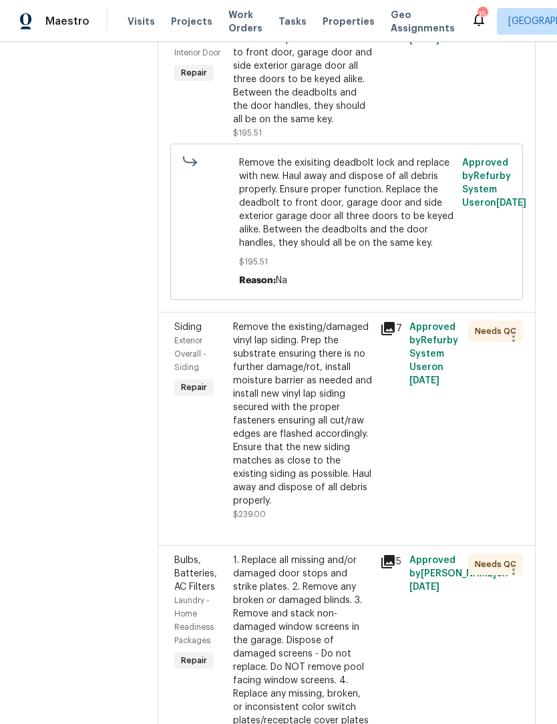
click at [394, 454] on div "7" at bounding box center [390, 421] width 29 height 209
click at [329, 521] on div "Remove the existing/damaged vinyl lap siding. Prep the substrate ensuring there…" at bounding box center [302, 421] width 139 height 200
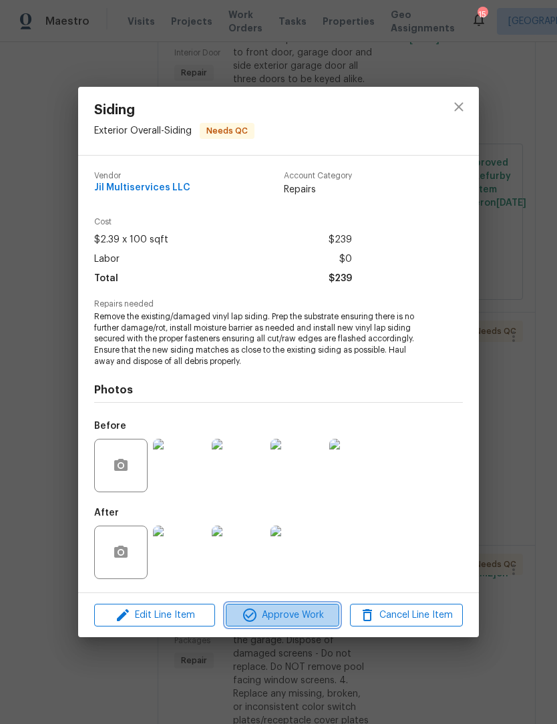
click at [289, 622] on span "Approve Work" at bounding box center [282, 615] width 105 height 17
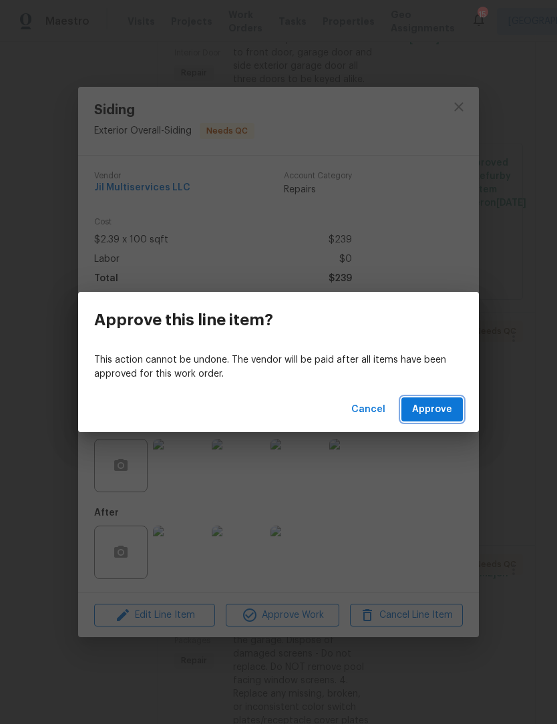
click at [449, 414] on span "Approve" at bounding box center [432, 410] width 40 height 17
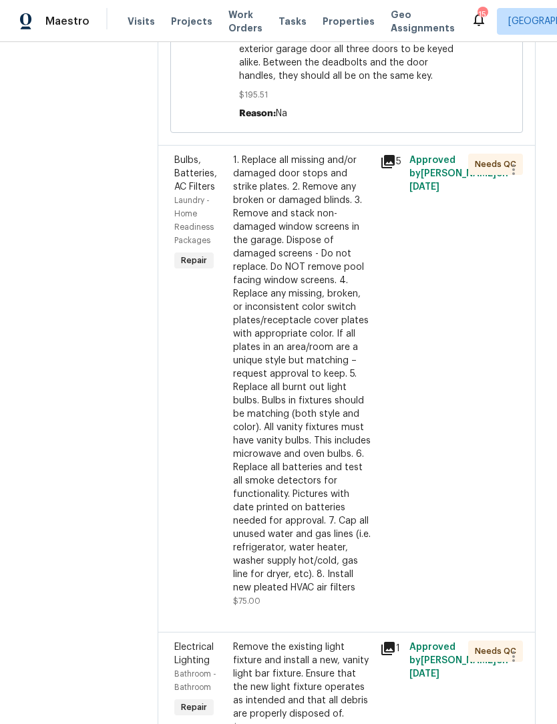
scroll to position [462, 0]
click at [507, 293] on div at bounding box center [508, 381] width 29 height 462
click at [214, 221] on div "Laundry - Home Readiness Packages" at bounding box center [199, 220] width 51 height 53
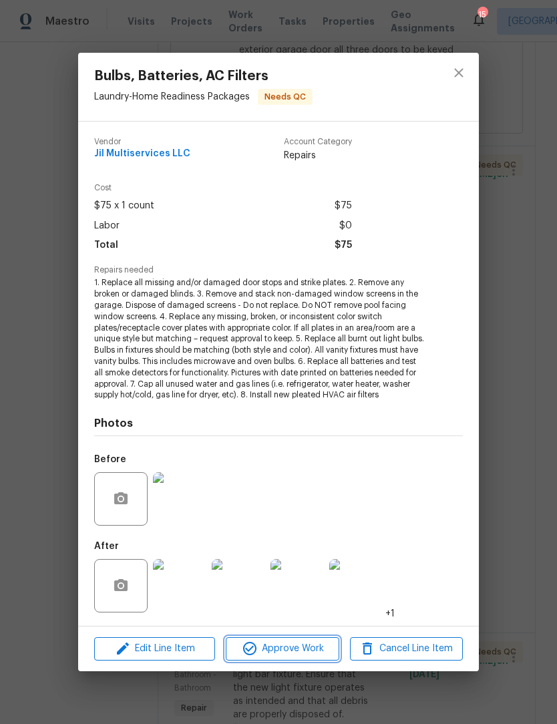
click at [305, 652] on span "Approve Work" at bounding box center [282, 649] width 105 height 17
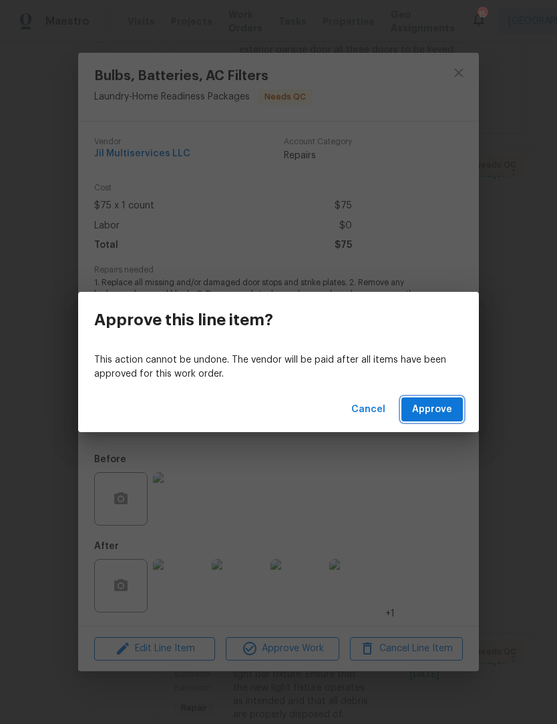
click at [454, 412] on button "Approve" at bounding box center [432, 410] width 61 height 25
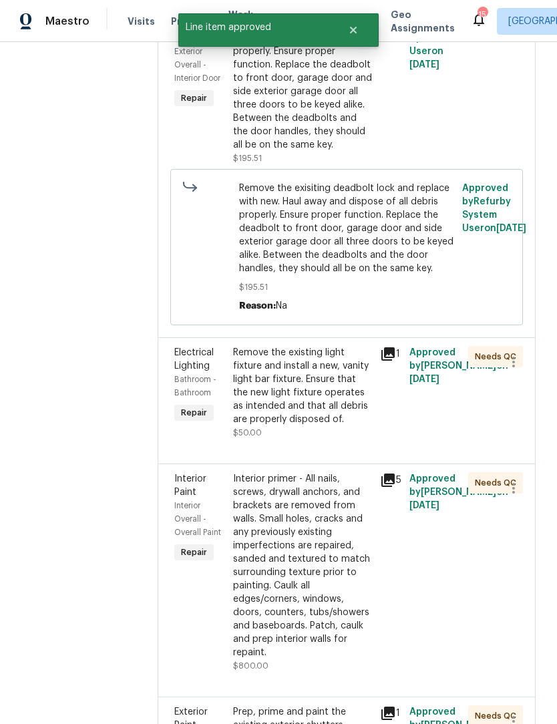
scroll to position [271, 0]
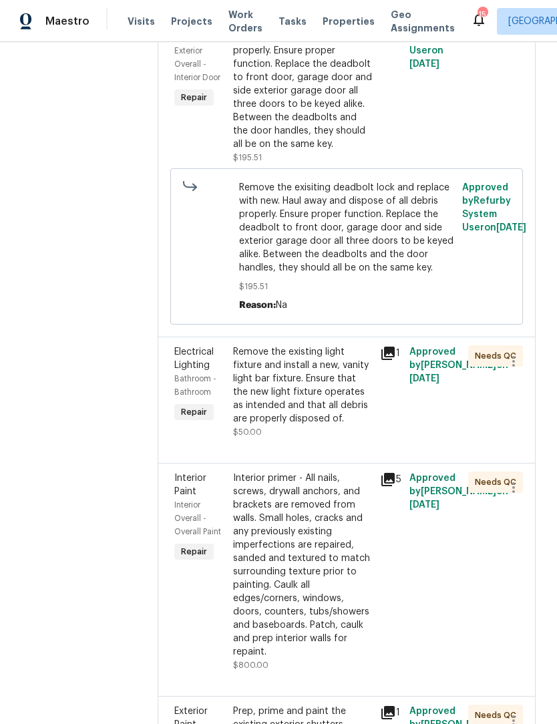
click at [313, 426] on div "Remove the existing light fixture and install a new, vanity light bar fixture. …" at bounding box center [302, 385] width 139 height 80
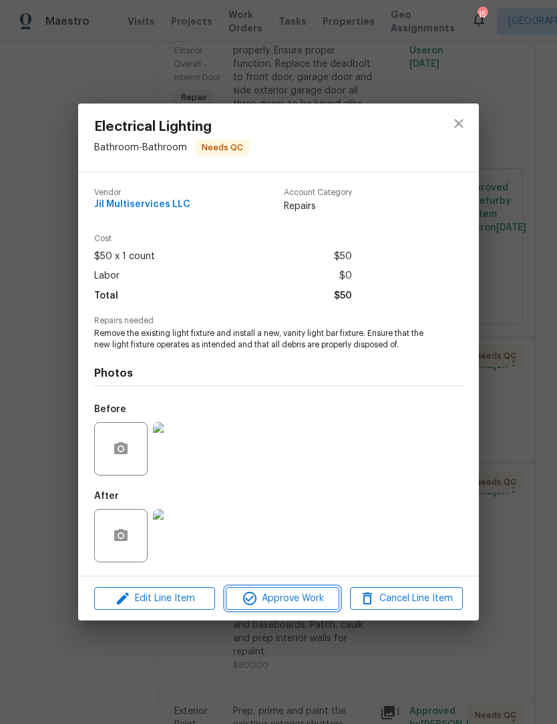
click at [300, 607] on span "Approve Work" at bounding box center [282, 599] width 105 height 17
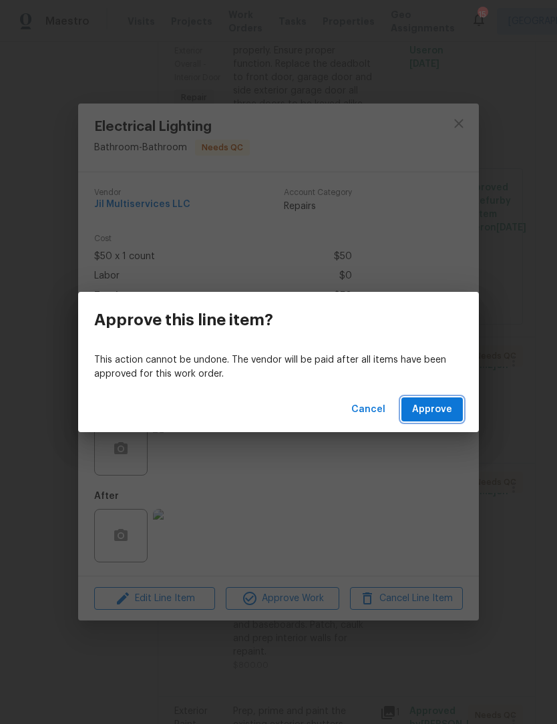
click at [453, 408] on button "Approve" at bounding box center [432, 410] width 61 height 25
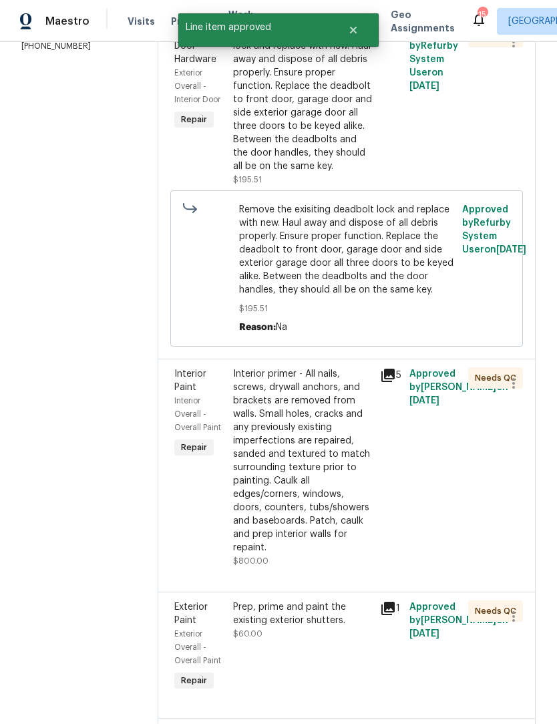
scroll to position [282, 0]
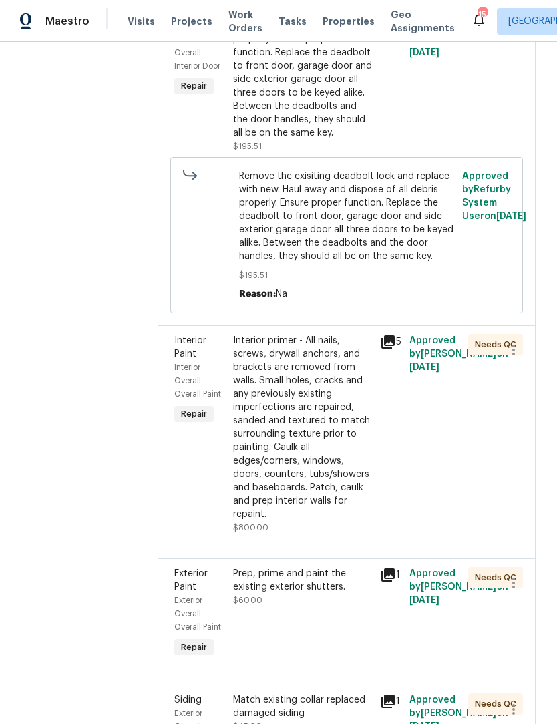
click at [305, 457] on div "Interior primer - All nails, screws, drywall anchors, and brackets are removed …" at bounding box center [302, 427] width 139 height 187
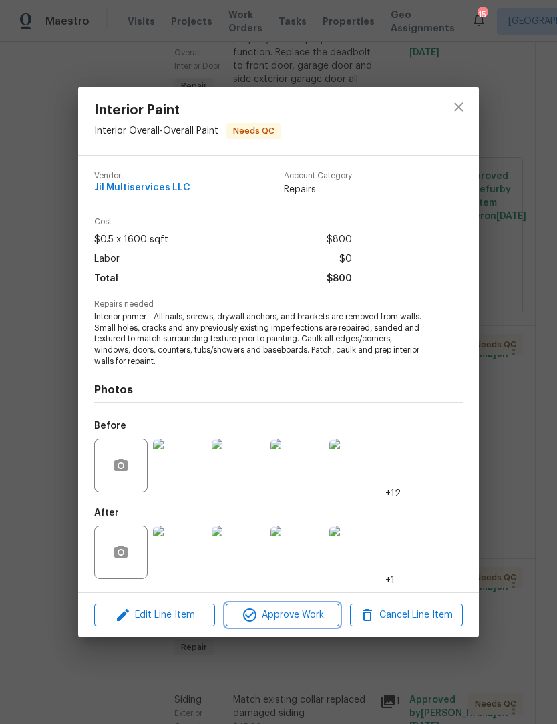
click at [289, 622] on span "Approve Work" at bounding box center [282, 615] width 105 height 17
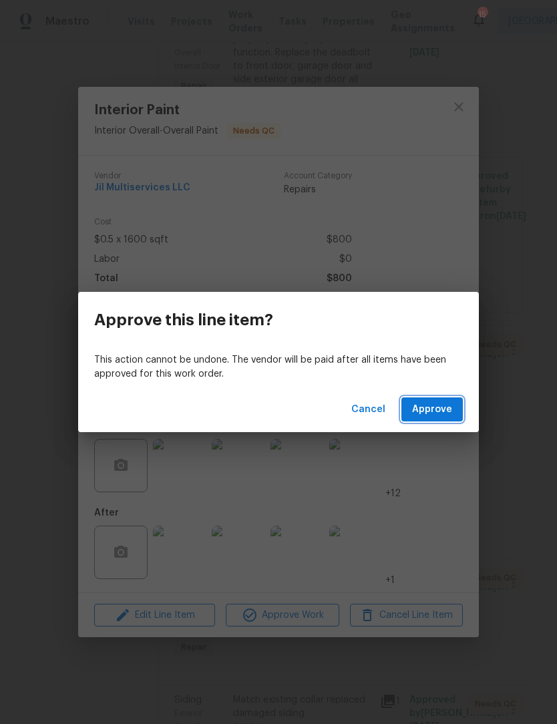
click at [449, 404] on span "Approve" at bounding box center [432, 410] width 40 height 17
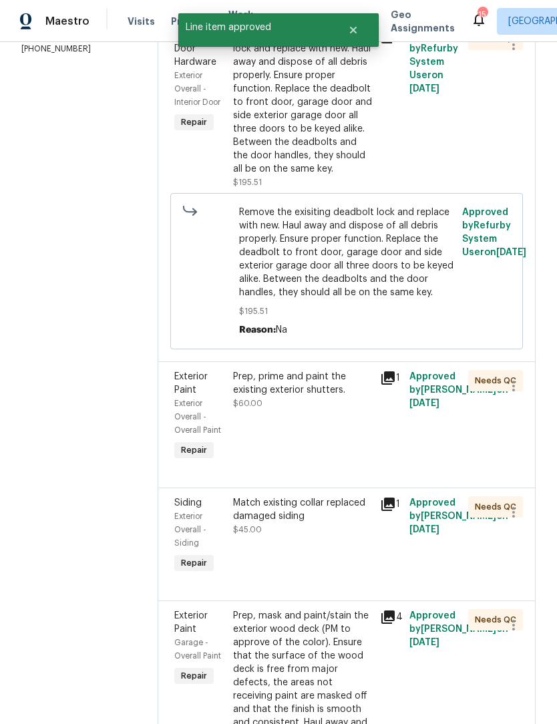
scroll to position [245, 0]
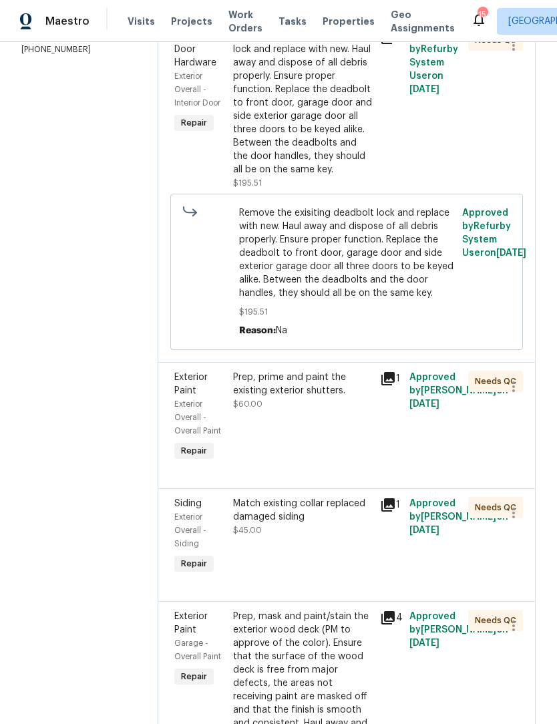
click at [323, 396] on div "Prep, prime and paint the existing exterior shutters." at bounding box center [302, 384] width 139 height 27
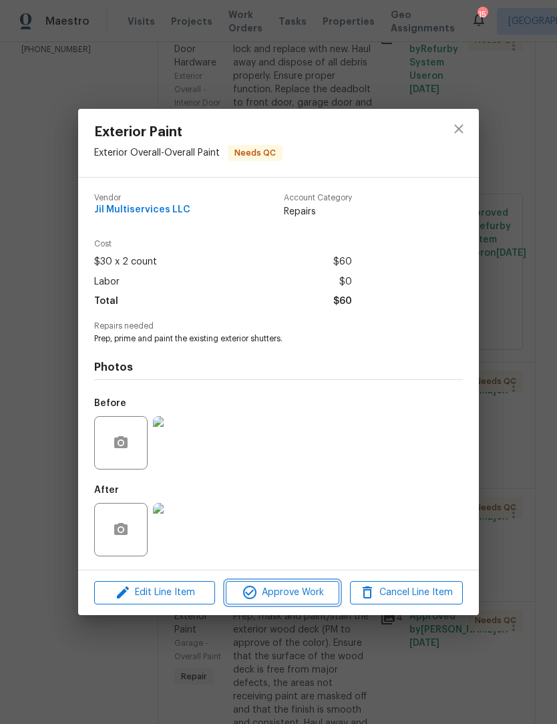
click at [289, 597] on span "Approve Work" at bounding box center [282, 593] width 105 height 17
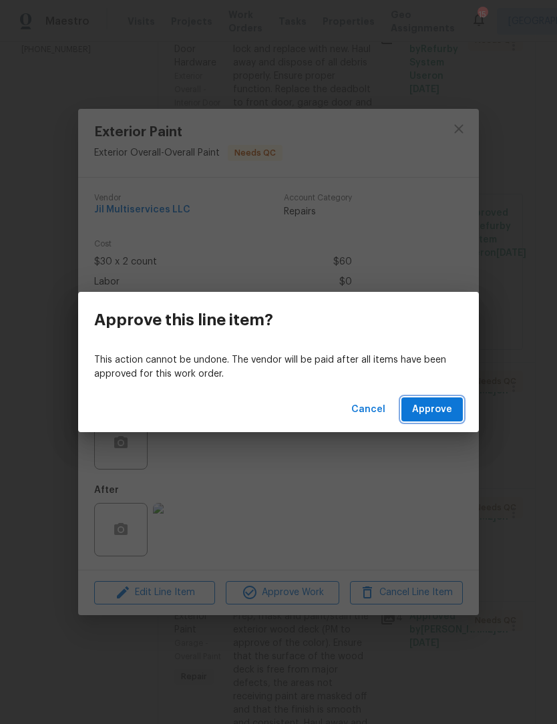
click at [446, 416] on span "Approve" at bounding box center [432, 410] width 40 height 17
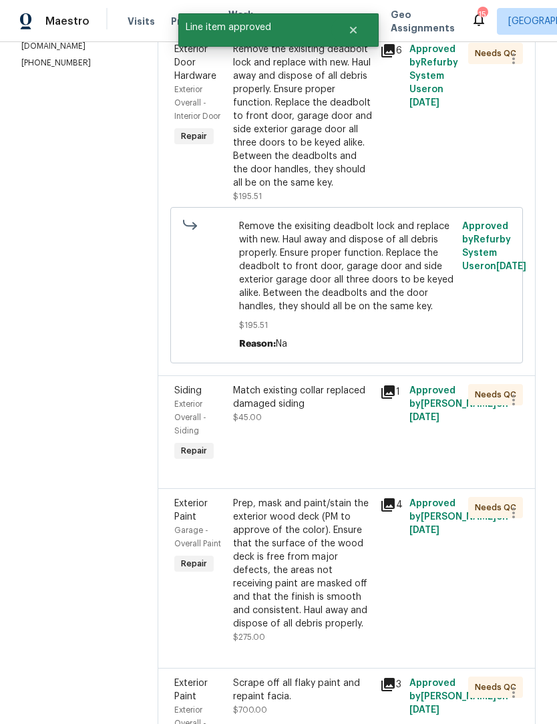
scroll to position [319, 0]
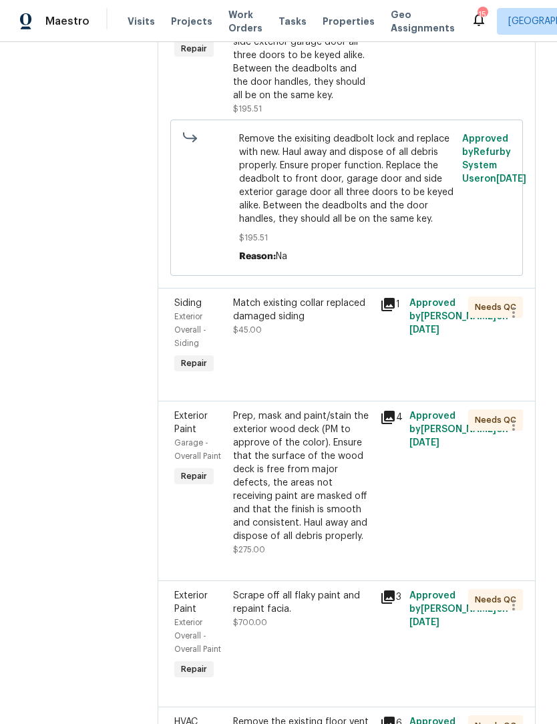
click at [315, 337] on div "Match existing collar replaced damaged siding $45.00" at bounding box center [302, 317] width 139 height 40
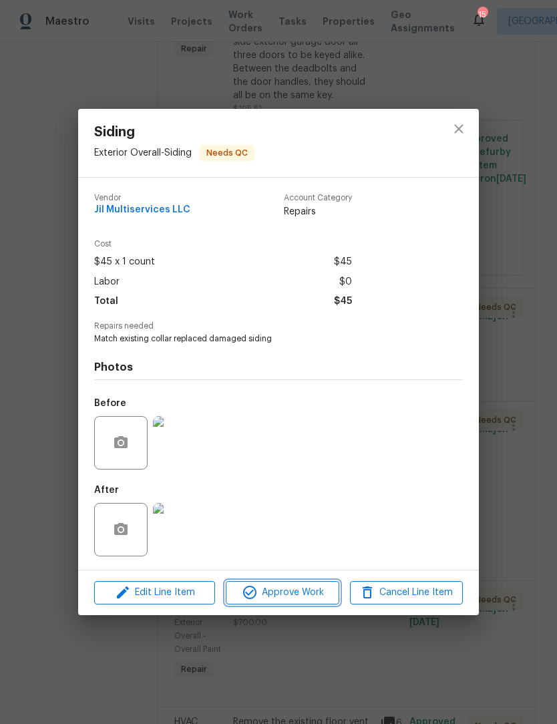
click at [287, 599] on span "Approve Work" at bounding box center [282, 593] width 105 height 17
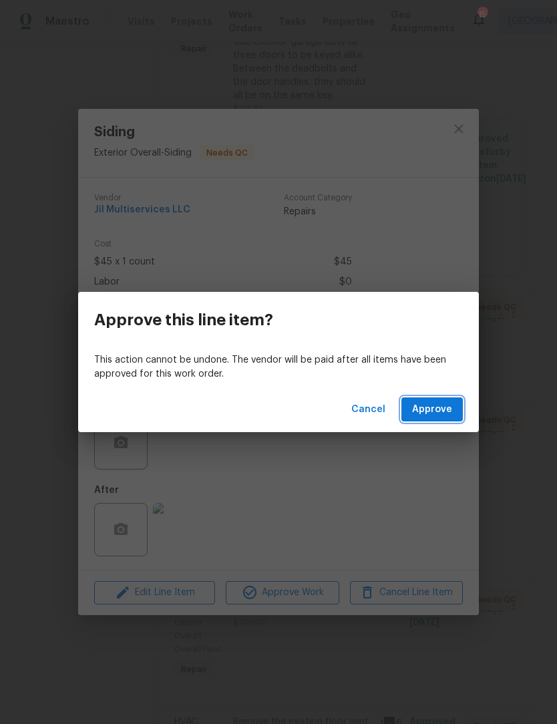
click at [454, 408] on button "Approve" at bounding box center [432, 410] width 61 height 25
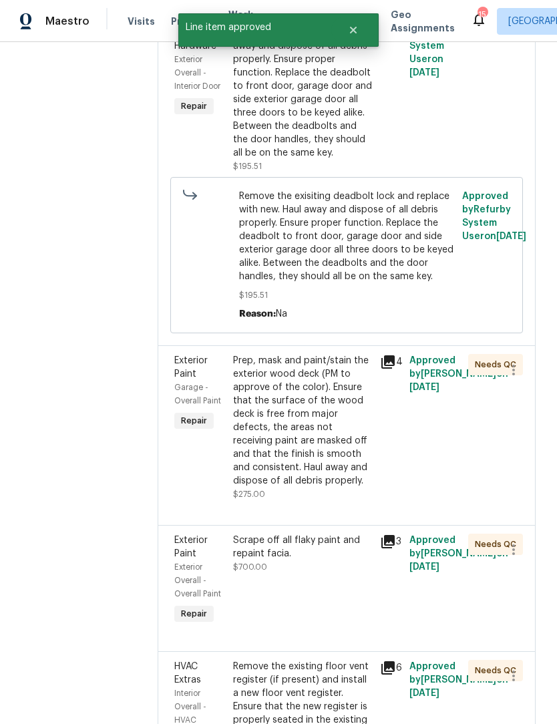
scroll to position [293, 0]
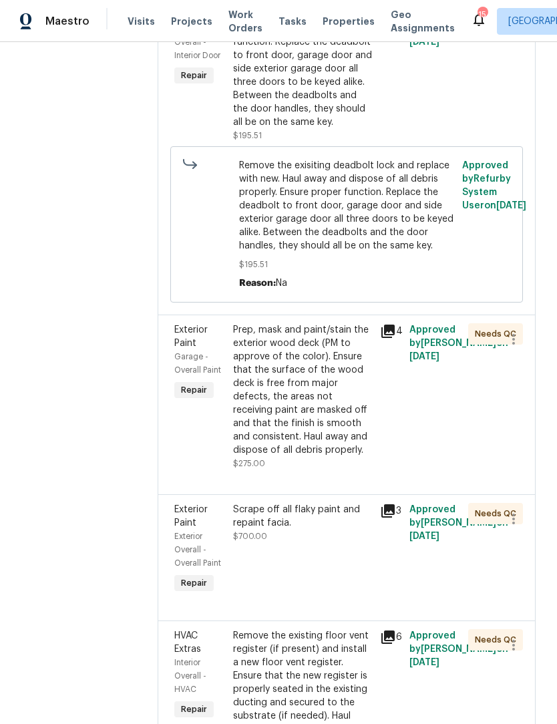
click at [313, 436] on div "Prep, mask and paint/stain the exterior wood deck (PM to approve of the color).…" at bounding box center [302, 390] width 139 height 134
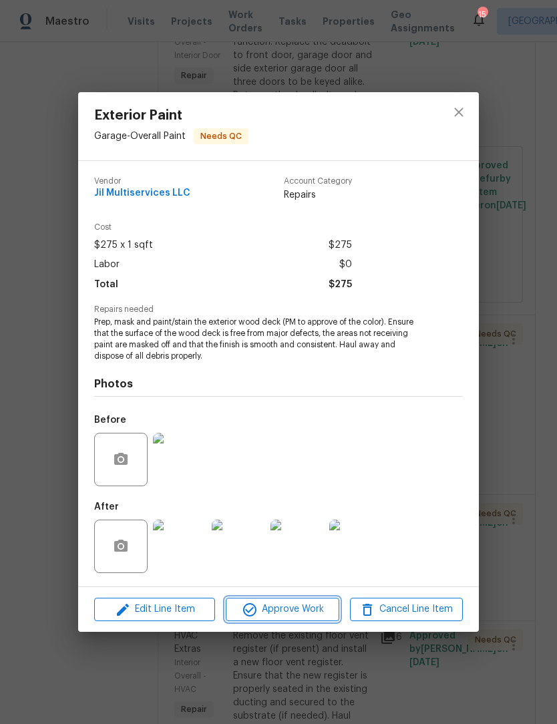
click at [296, 618] on span "Approve Work" at bounding box center [282, 609] width 105 height 17
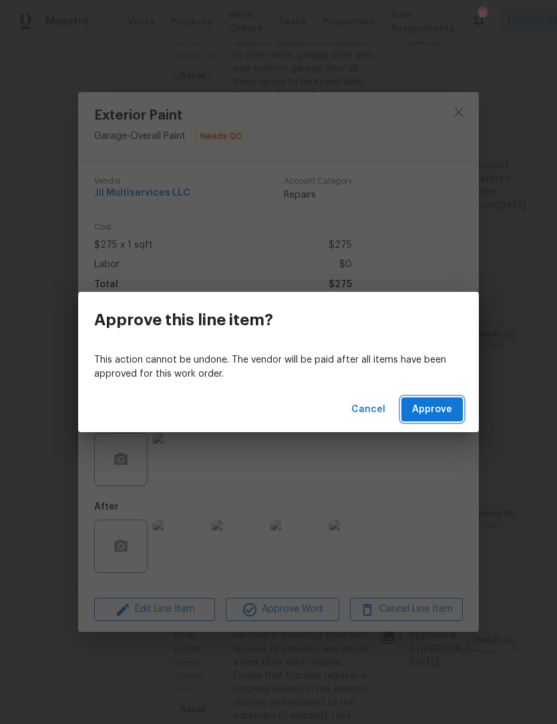
click at [447, 419] on button "Approve" at bounding box center [432, 410] width 61 height 25
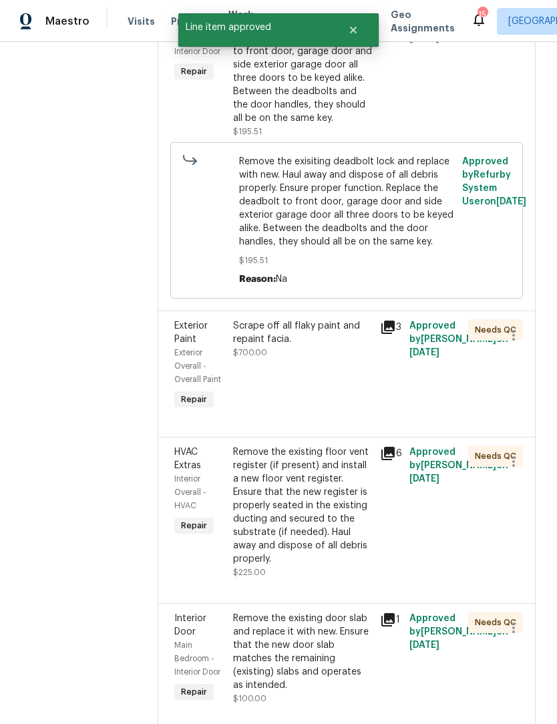
scroll to position [308, 0]
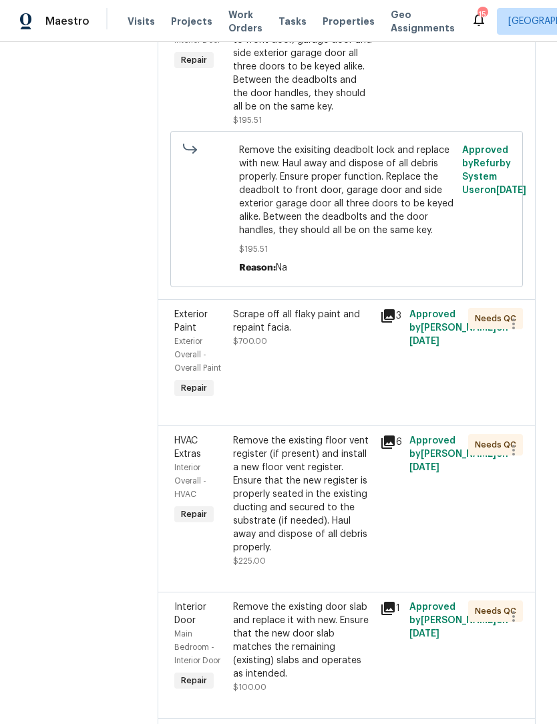
click at [311, 365] on div "Scrape off all flaky paint and repaint facia. $700.00" at bounding box center [302, 355] width 147 height 102
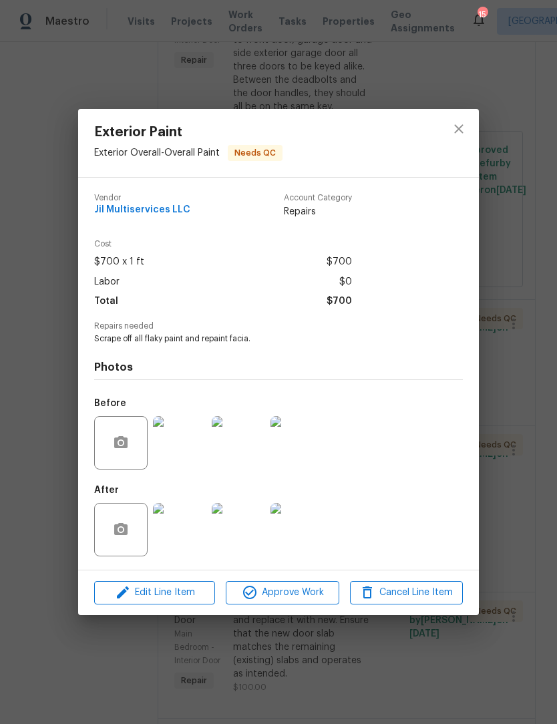
click at [187, 540] on img at bounding box center [179, 529] width 53 height 53
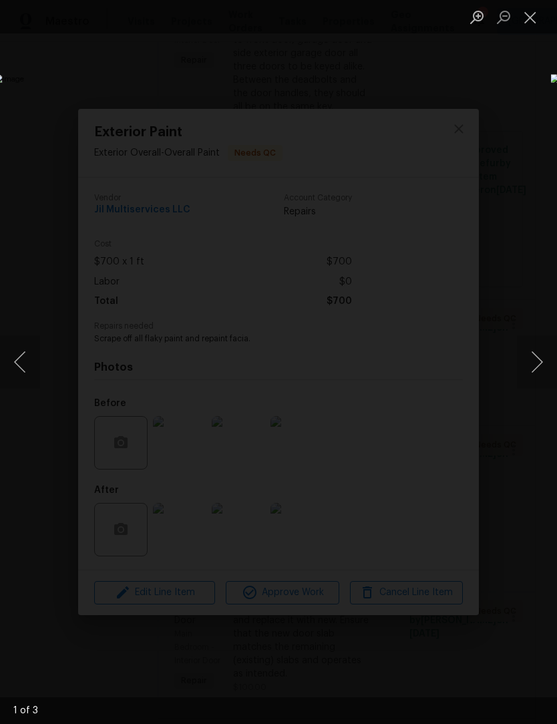
click at [542, 362] on button "Next image" at bounding box center [537, 361] width 40 height 53
click at [535, 363] on button "Next image" at bounding box center [537, 361] width 40 height 53
click at [537, 362] on button "Next image" at bounding box center [537, 361] width 40 height 53
click at [537, 359] on button "Next image" at bounding box center [537, 361] width 40 height 53
click at [535, 27] on button "Close lightbox" at bounding box center [530, 16] width 27 height 23
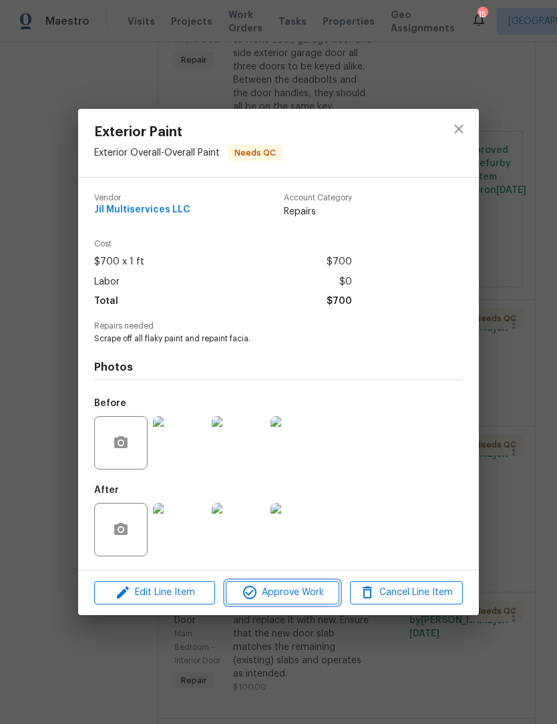
click at [309, 599] on span "Approve Work" at bounding box center [282, 593] width 105 height 17
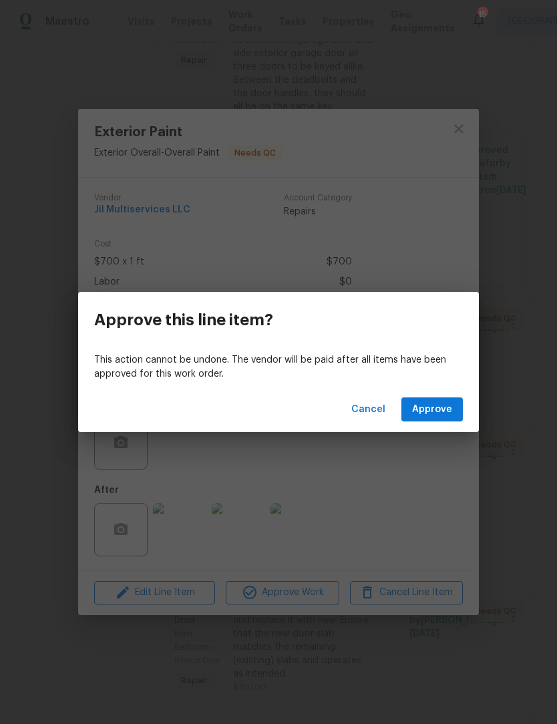
click at [456, 414] on button "Approve" at bounding box center [432, 410] width 61 height 25
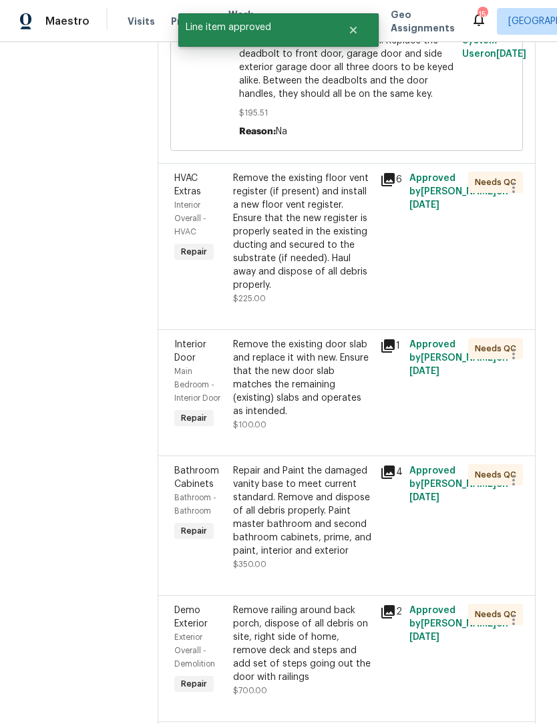
scroll to position [444, 0]
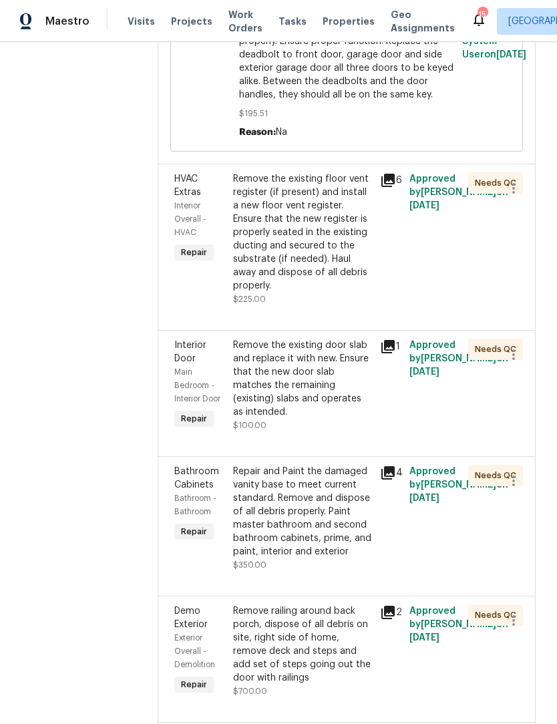
click at [394, 187] on icon at bounding box center [388, 180] width 13 height 13
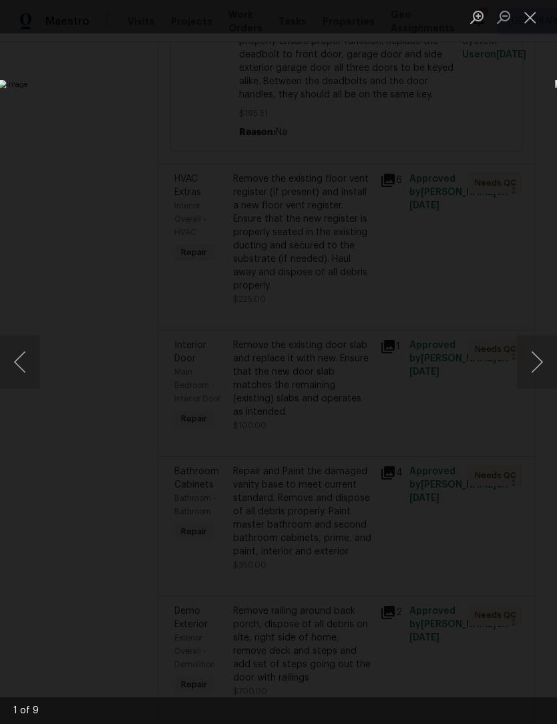
click at [540, 360] on button "Next image" at bounding box center [537, 361] width 40 height 53
click at [541, 360] on button "Next image" at bounding box center [537, 361] width 40 height 53
click at [541, 363] on button "Next image" at bounding box center [537, 361] width 40 height 53
click at [541, 365] on button "Next image" at bounding box center [537, 361] width 40 height 53
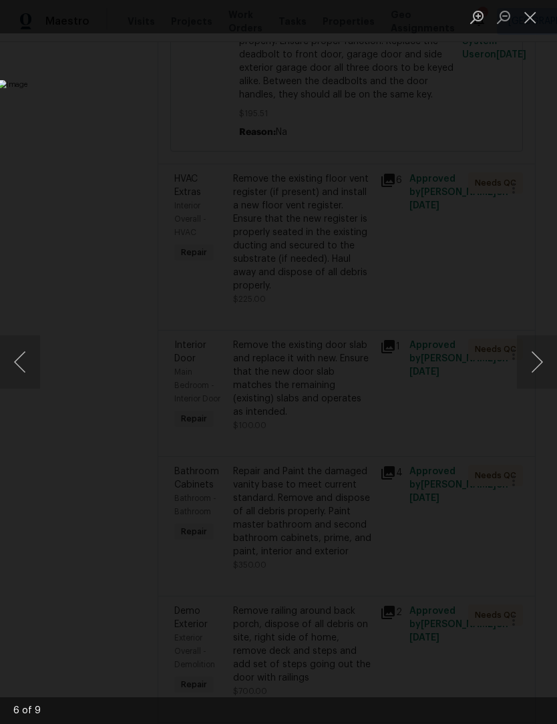
click at [542, 362] on button "Next image" at bounding box center [537, 361] width 40 height 53
click at [536, 23] on button "Close lightbox" at bounding box center [530, 16] width 27 height 23
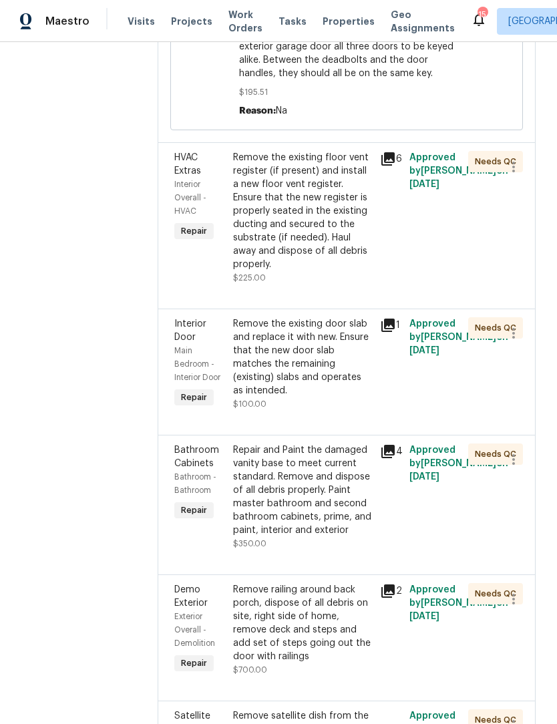
scroll to position [468, 0]
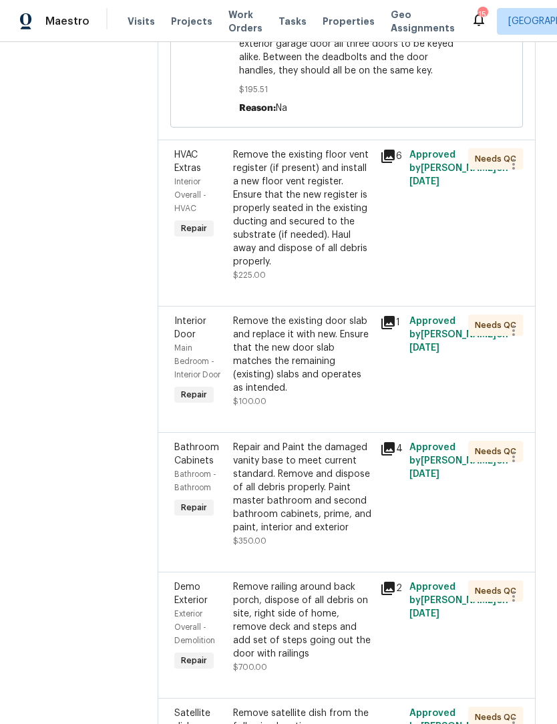
click at [313, 239] on div "Remove the existing floor vent register (if present) and install a new floor ve…" at bounding box center [302, 208] width 139 height 120
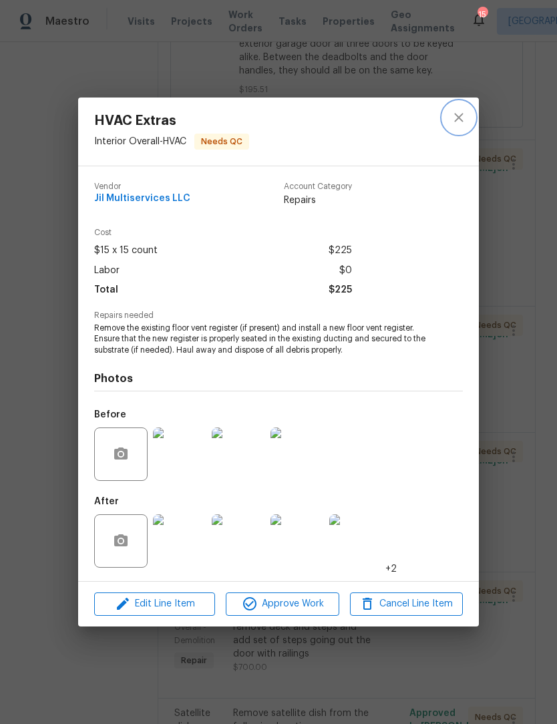
click at [463, 119] on icon "close" at bounding box center [459, 118] width 16 height 16
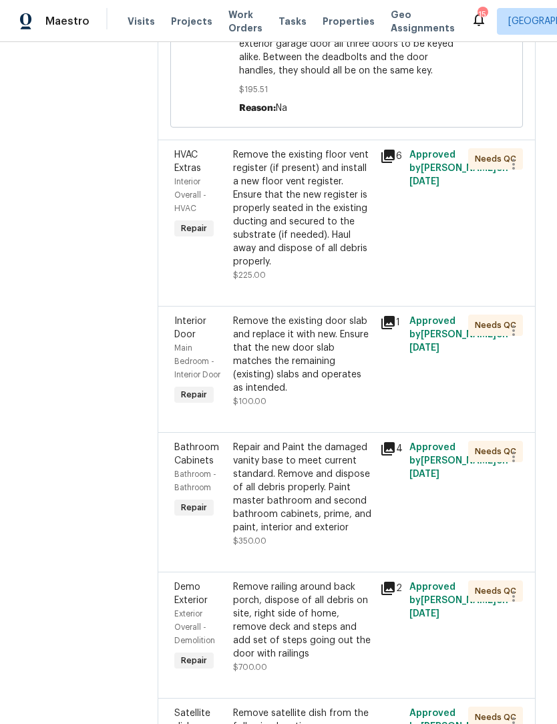
click at [326, 261] on div "Remove the existing floor vent register (if present) and install a new floor ve…" at bounding box center [302, 208] width 139 height 120
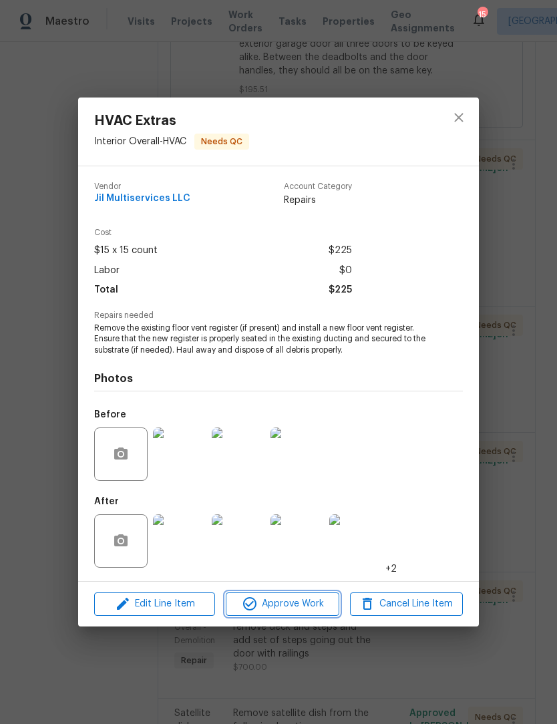
click at [306, 607] on span "Approve Work" at bounding box center [282, 604] width 105 height 17
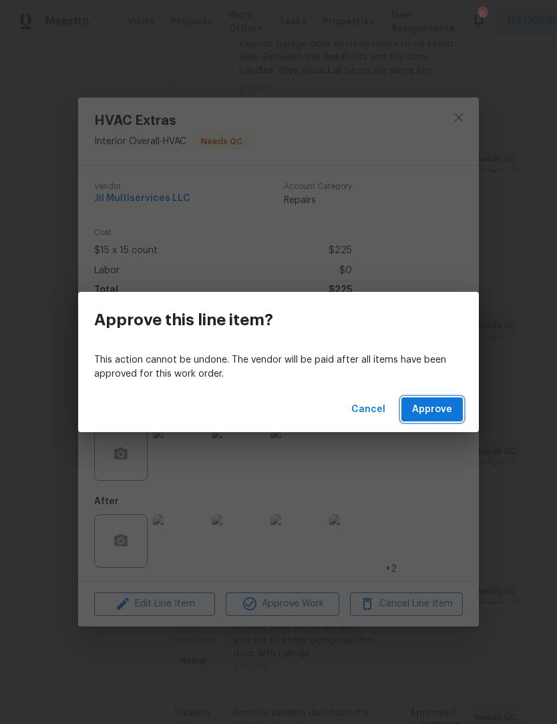
click at [434, 398] on button "Approve" at bounding box center [432, 410] width 61 height 25
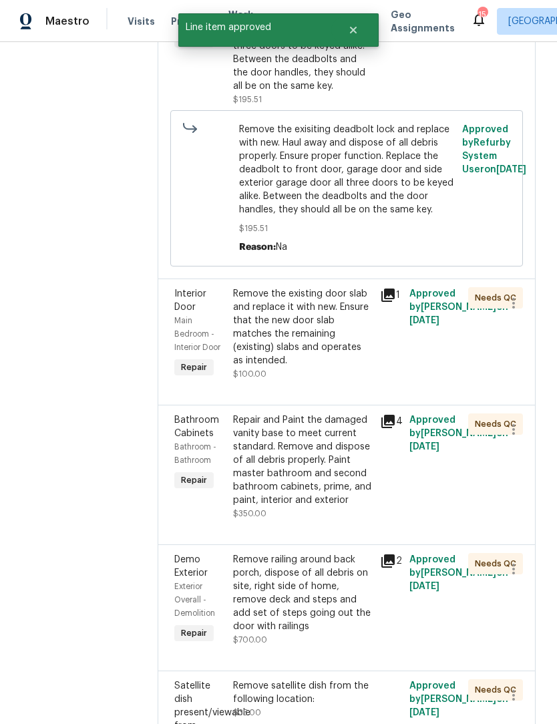
scroll to position [328, 0]
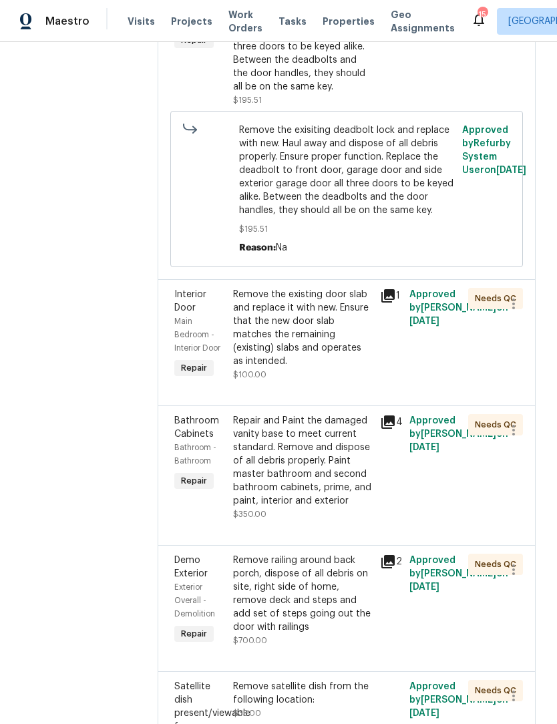
click at [391, 303] on icon at bounding box center [388, 295] width 13 height 13
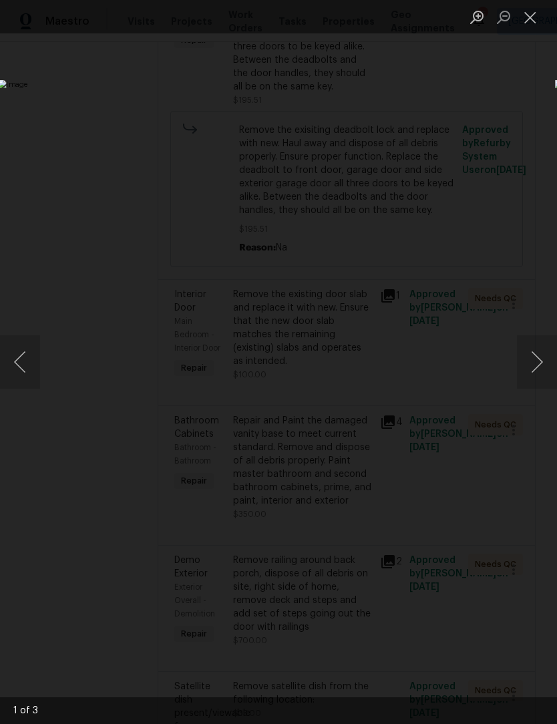
click at [537, 21] on button "Close lightbox" at bounding box center [530, 16] width 27 height 23
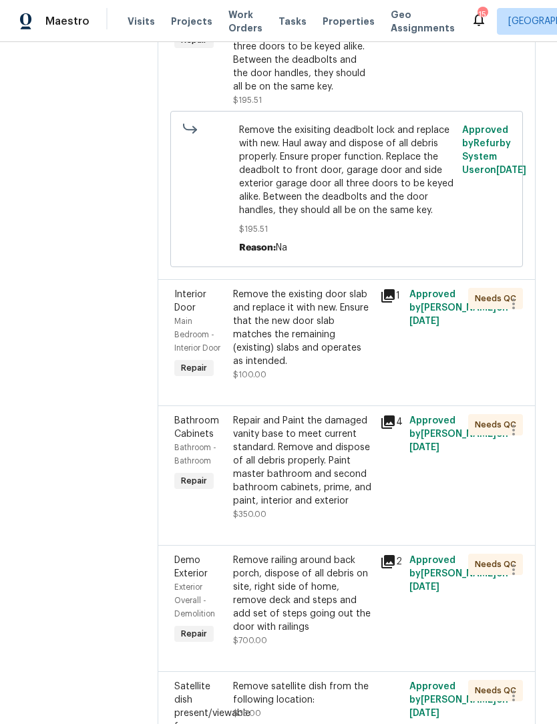
click at [297, 362] on div "Remove the existing door slab and replace it with new. Ensure that the new door…" at bounding box center [302, 328] width 139 height 80
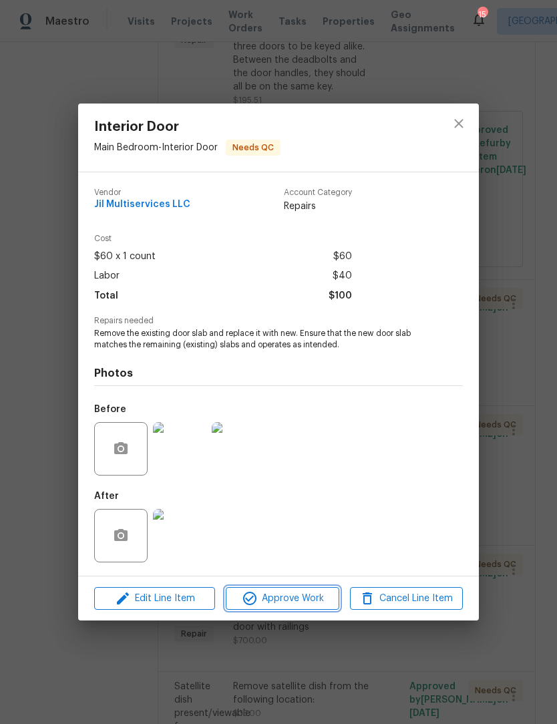
click at [303, 603] on span "Approve Work" at bounding box center [282, 599] width 105 height 17
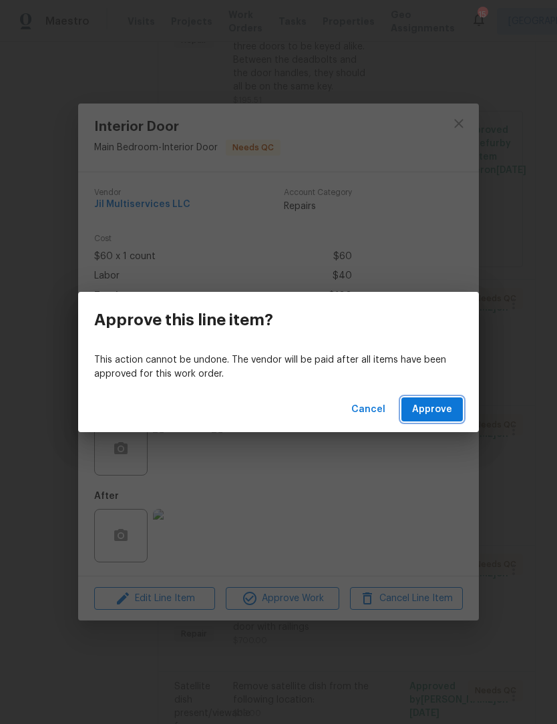
click at [438, 414] on span "Approve" at bounding box center [432, 410] width 40 height 17
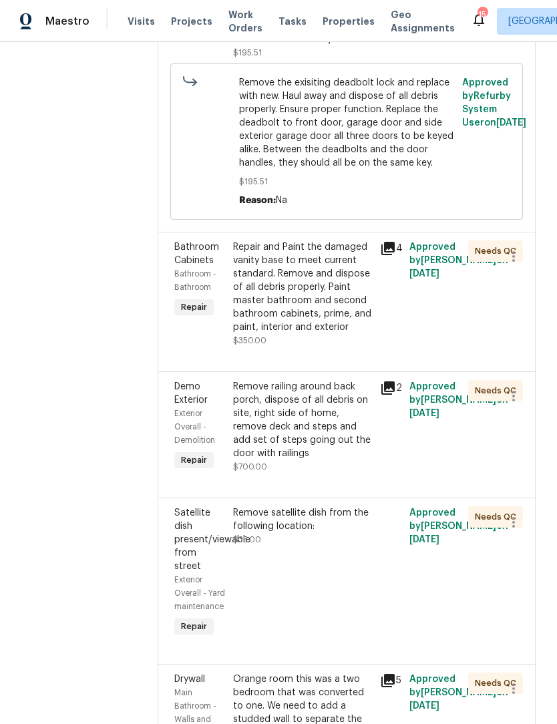
scroll to position [374, 0]
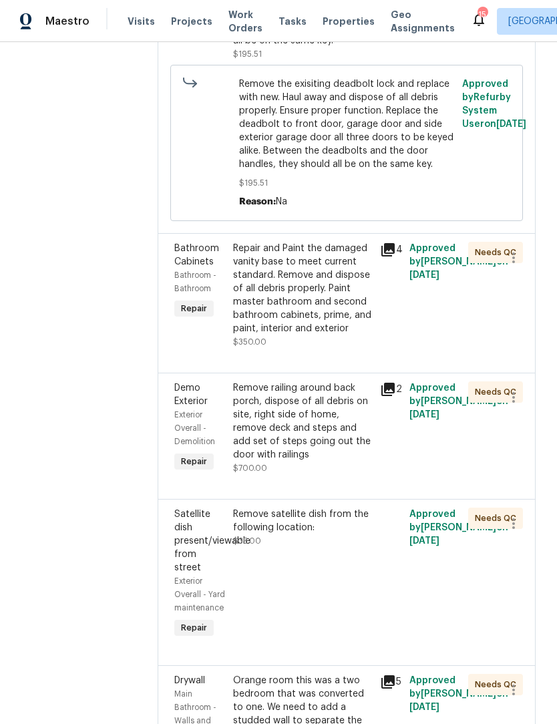
click at [312, 306] on div "Repair and Paint the damaged vanity base to meet current standard. Remove and d…" at bounding box center [302, 289] width 139 height 94
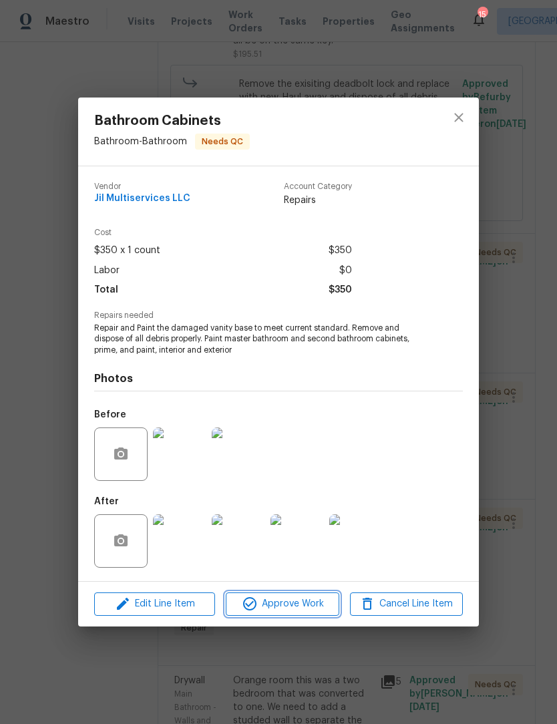
click at [302, 609] on span "Approve Work" at bounding box center [282, 604] width 105 height 17
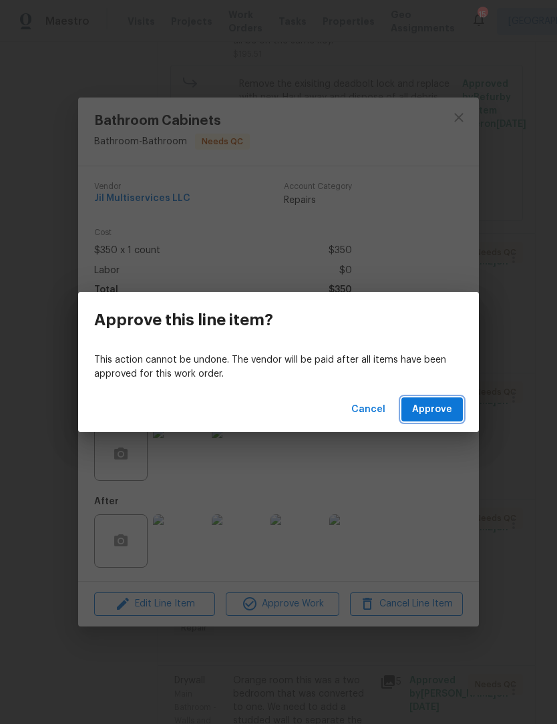
click at [435, 408] on span "Approve" at bounding box center [432, 410] width 40 height 17
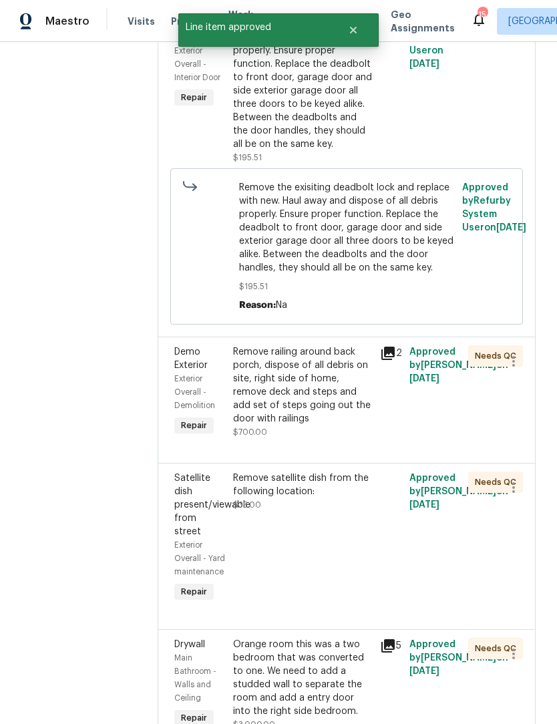
scroll to position [273, 0]
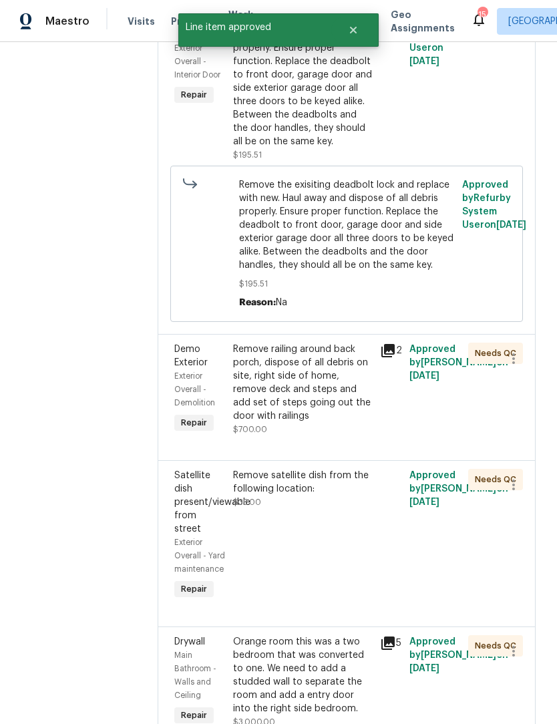
click at [321, 395] on div "Remove railing around back porch, dispose of all debris on site, right side of …" at bounding box center [302, 383] width 139 height 80
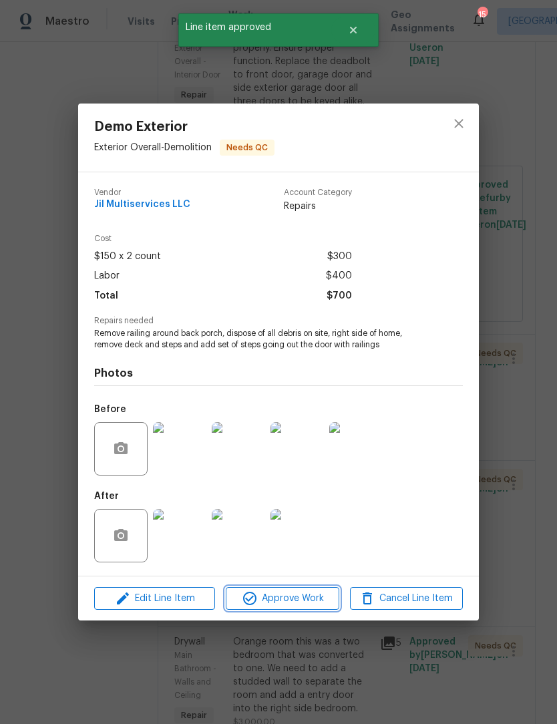
click at [299, 602] on span "Approve Work" at bounding box center [282, 599] width 105 height 17
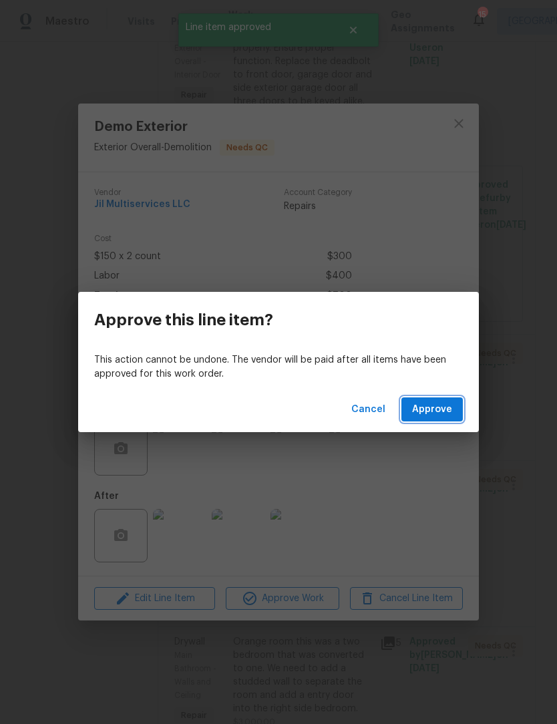
click at [438, 416] on span "Approve" at bounding box center [432, 410] width 40 height 17
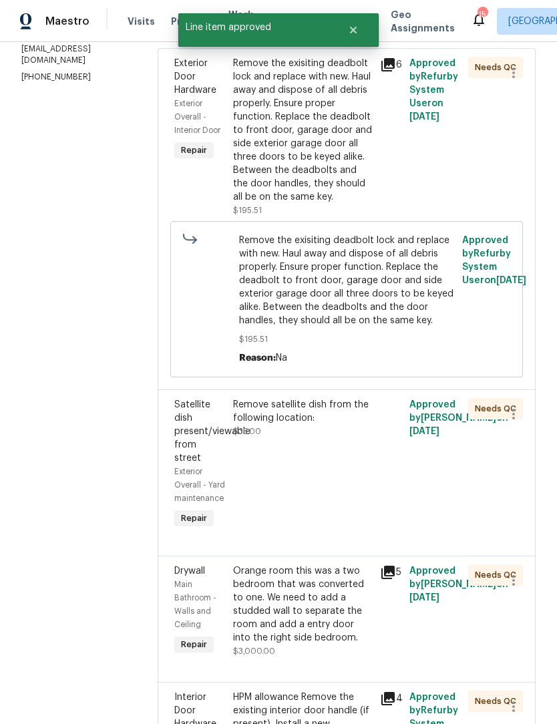
scroll to position [222, 0]
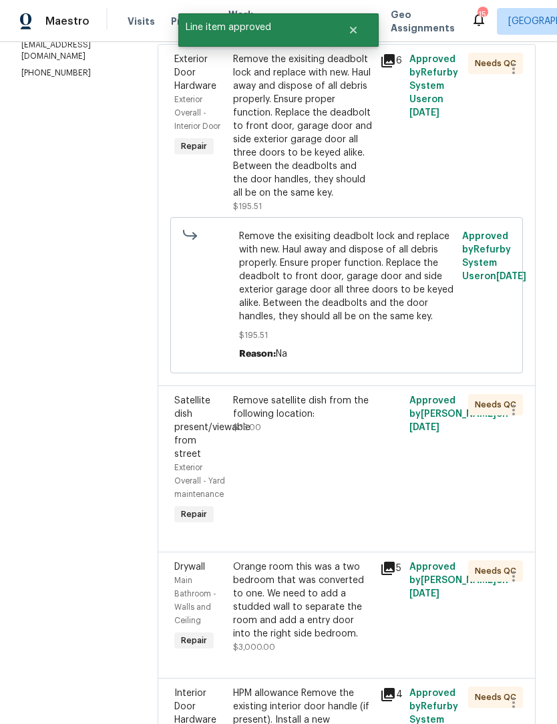
click at [309, 469] on div "Remove satellite dish from the following location: $35.00" at bounding box center [302, 461] width 147 height 142
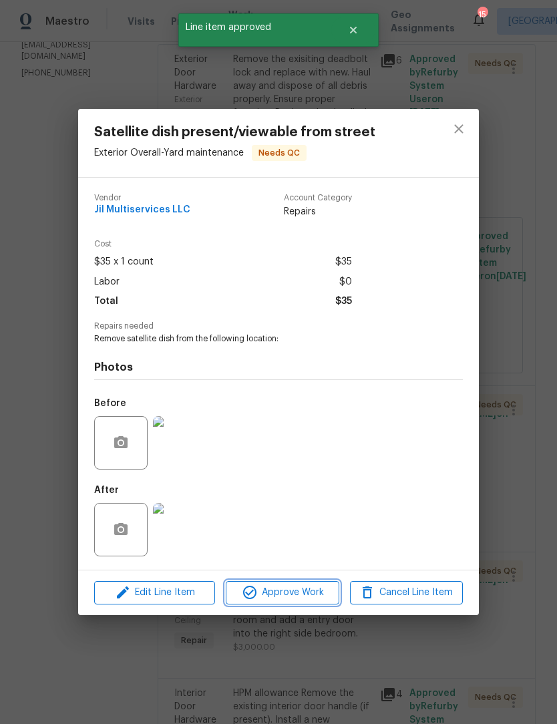
click at [297, 597] on span "Approve Work" at bounding box center [282, 593] width 105 height 17
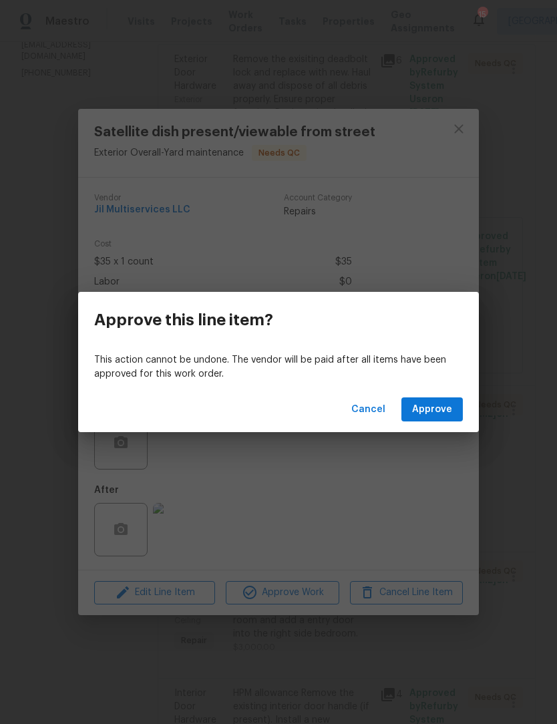
click at [453, 407] on button "Approve" at bounding box center [432, 410] width 61 height 25
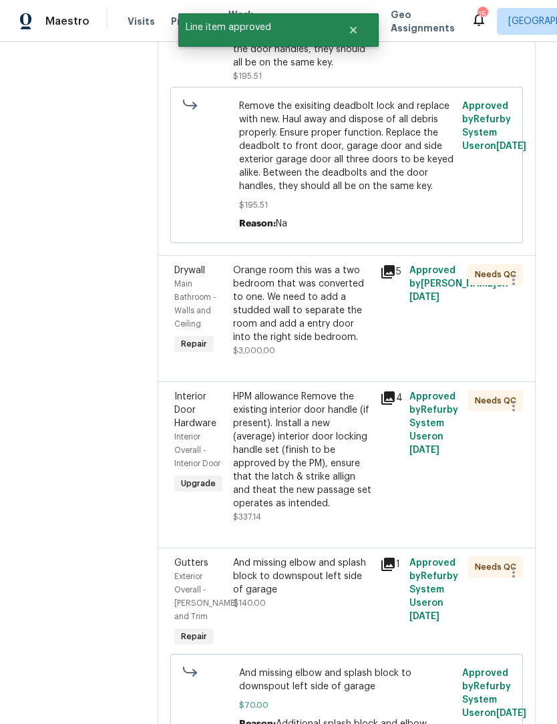
scroll to position [376, 0]
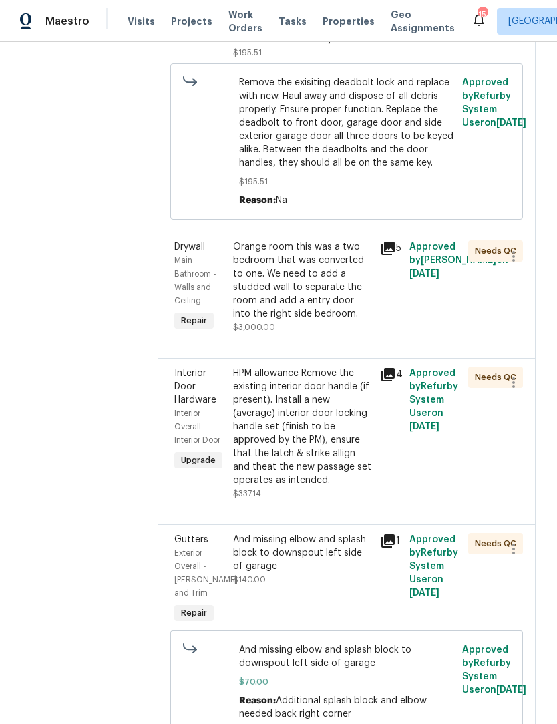
click at [305, 293] on div "Orange room this was a two bedroom that was converted to one. We need to add a …" at bounding box center [302, 281] width 139 height 80
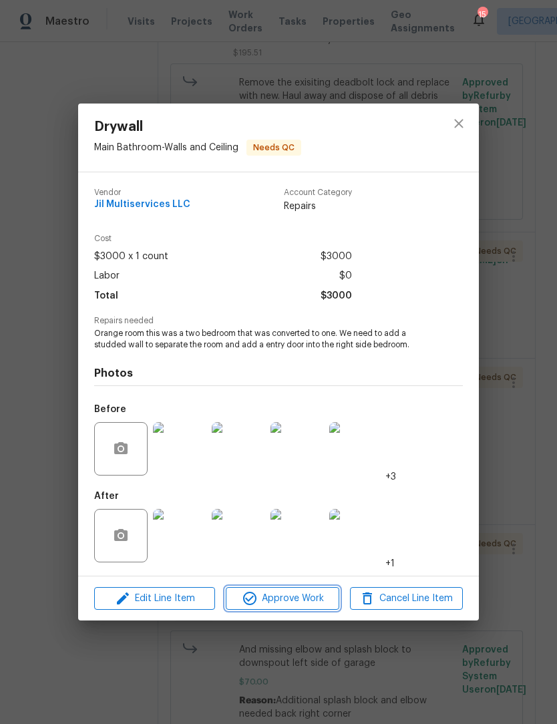
click at [308, 603] on span "Approve Work" at bounding box center [282, 599] width 105 height 17
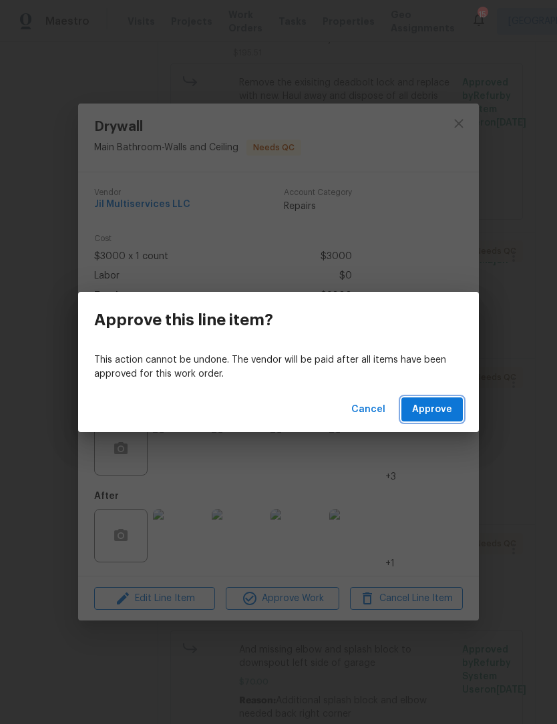
click at [425, 402] on span "Approve" at bounding box center [432, 410] width 40 height 17
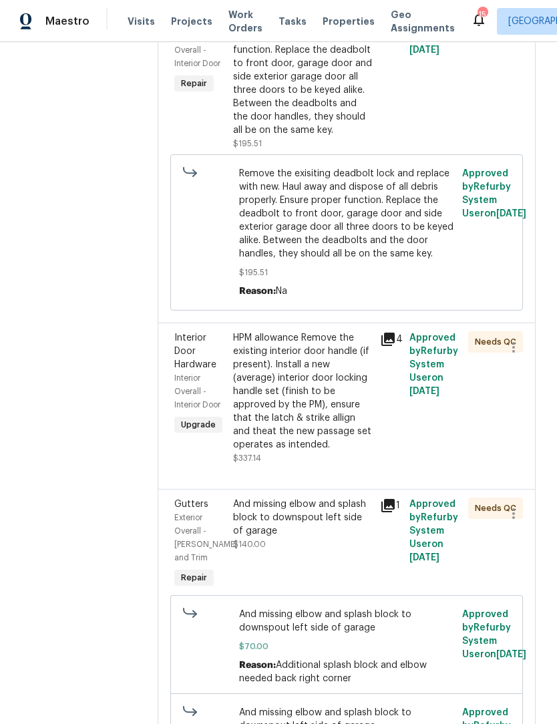
scroll to position [335, 0]
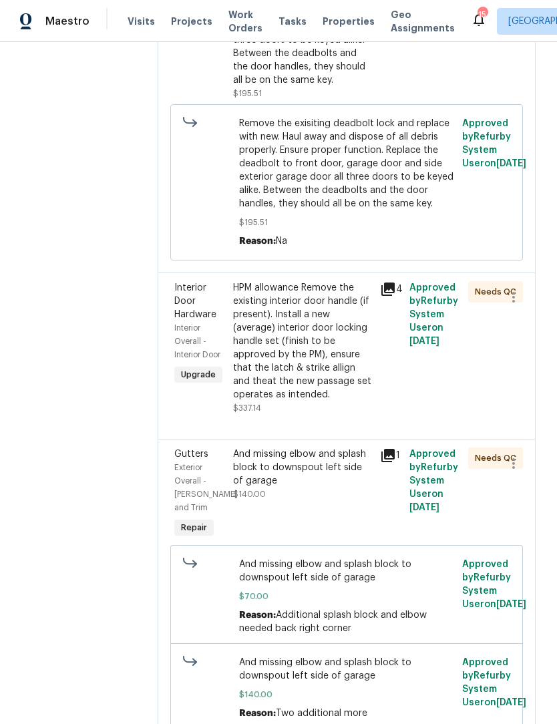
click at [305, 384] on div "HPM allowance Remove the existing interior door handle (if present). Install a …" at bounding box center [302, 341] width 139 height 120
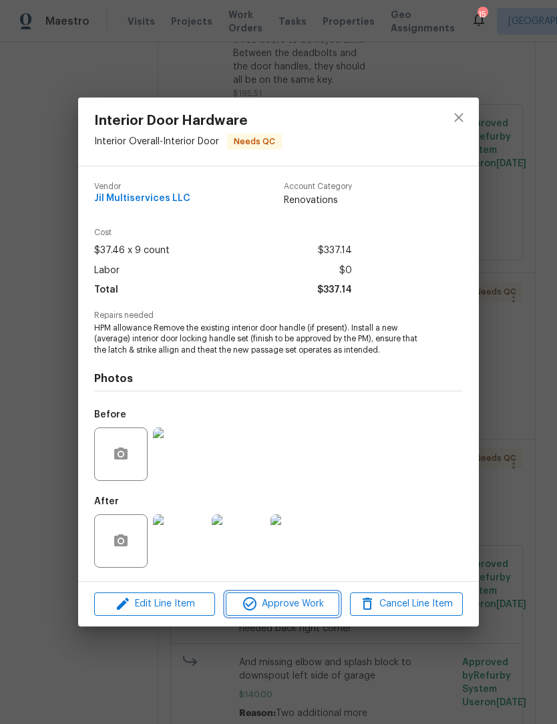
click at [303, 611] on span "Approve Work" at bounding box center [282, 604] width 105 height 17
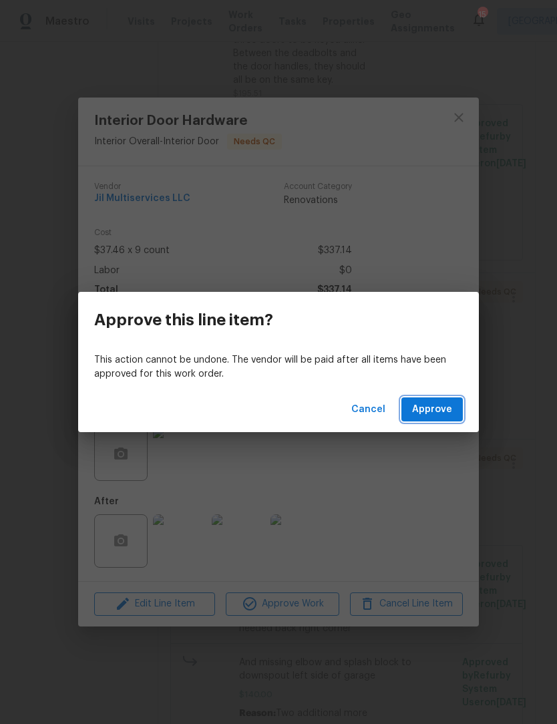
click at [453, 406] on button "Approve" at bounding box center [432, 410] width 61 height 25
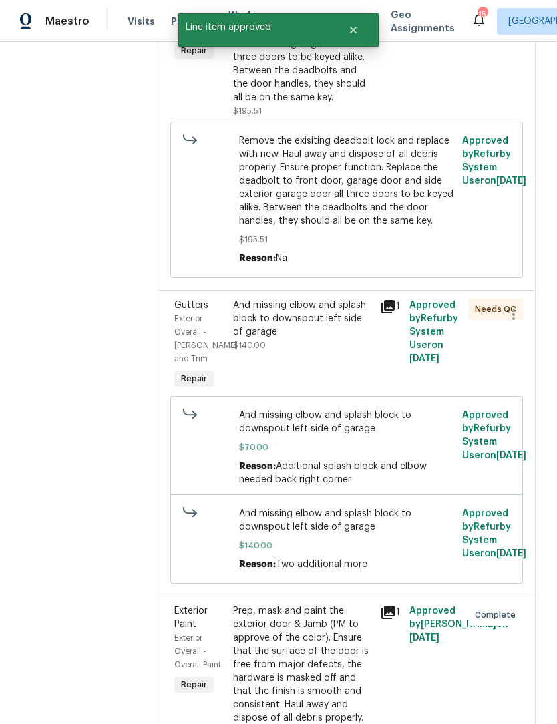
scroll to position [319, 0]
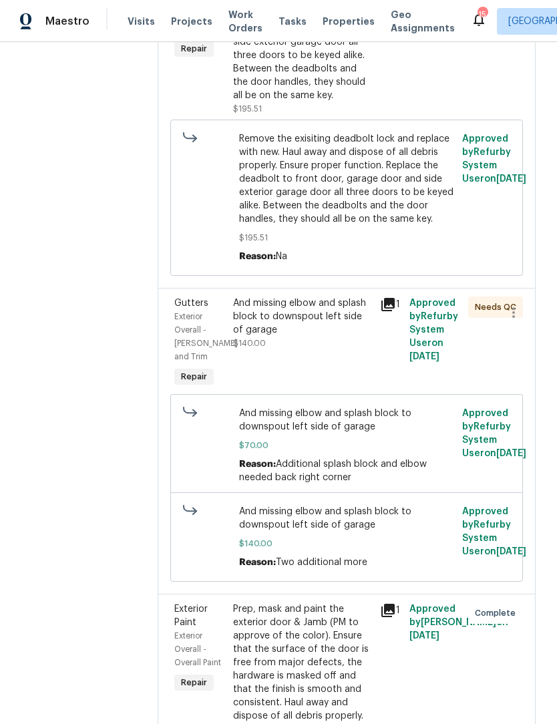
click at [299, 334] on div "And missing elbow and splash block to downspout left side of garage" at bounding box center [302, 317] width 139 height 40
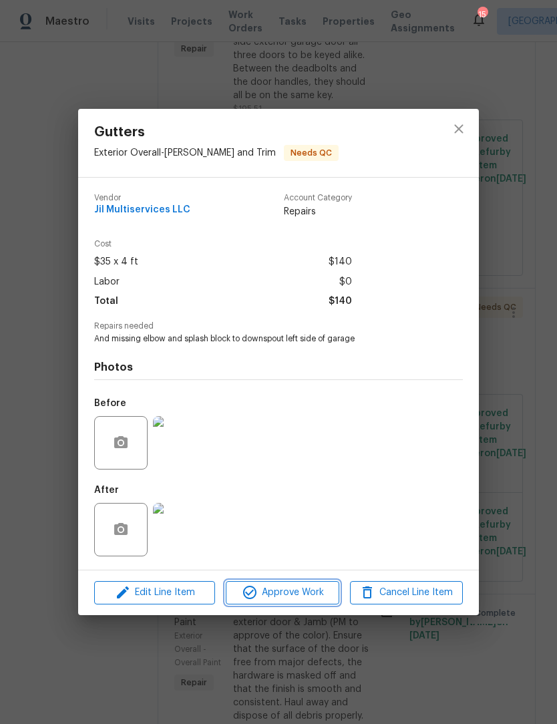
click at [293, 590] on span "Approve Work" at bounding box center [282, 593] width 105 height 17
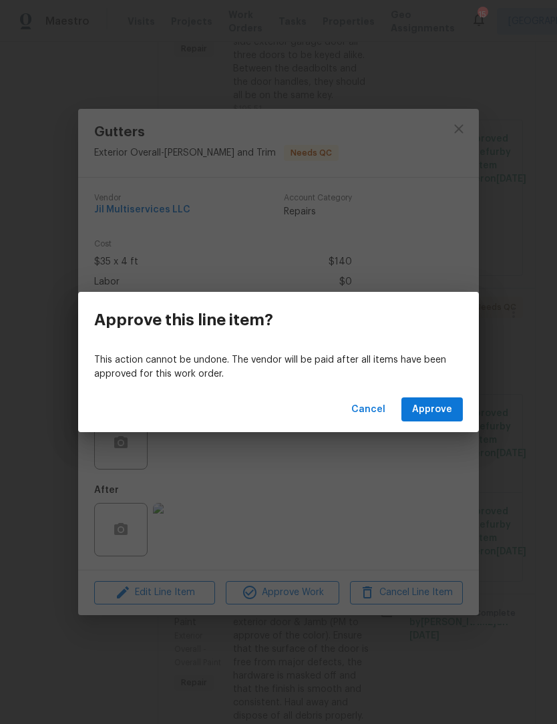
click at [441, 412] on span "Approve" at bounding box center [432, 410] width 40 height 17
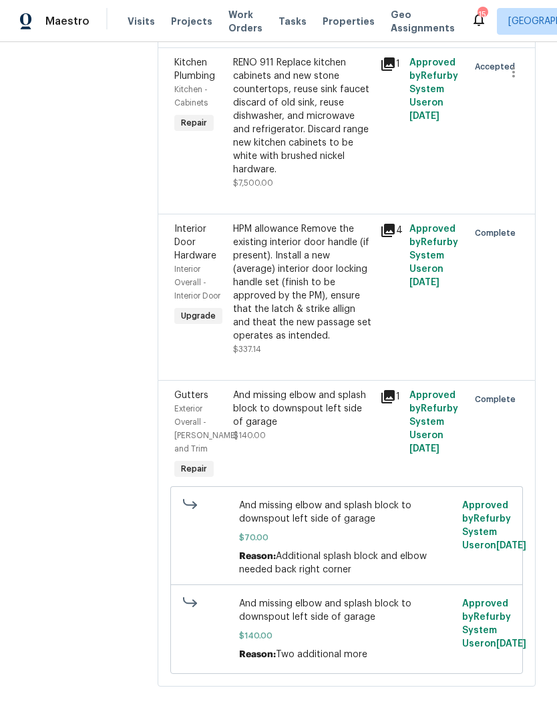
scroll to position [6172, 0]
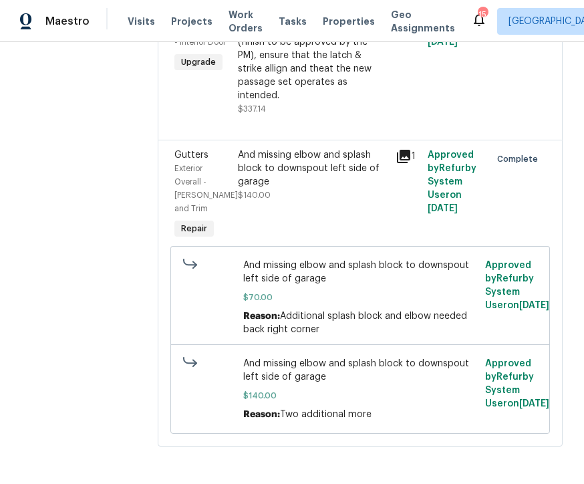
click at [392, 425] on div "And missing elbow and splash block to downspout left side of garage $140.00 Rea…" at bounding box center [359, 389] width 241 height 72
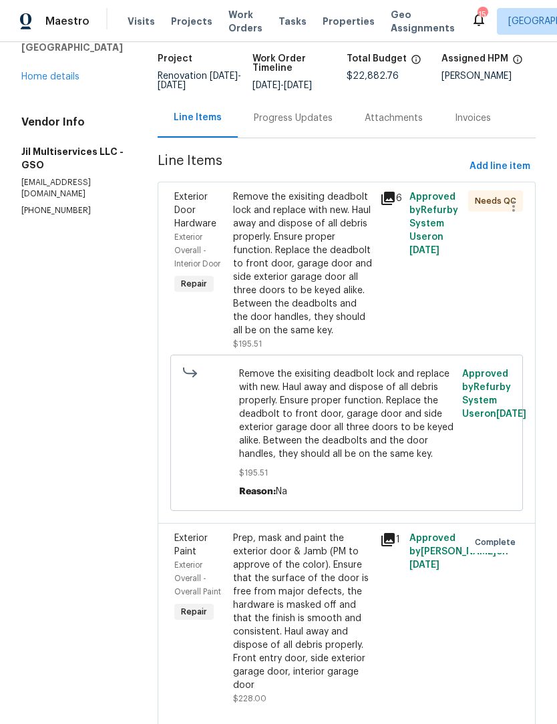
scroll to position [98, 0]
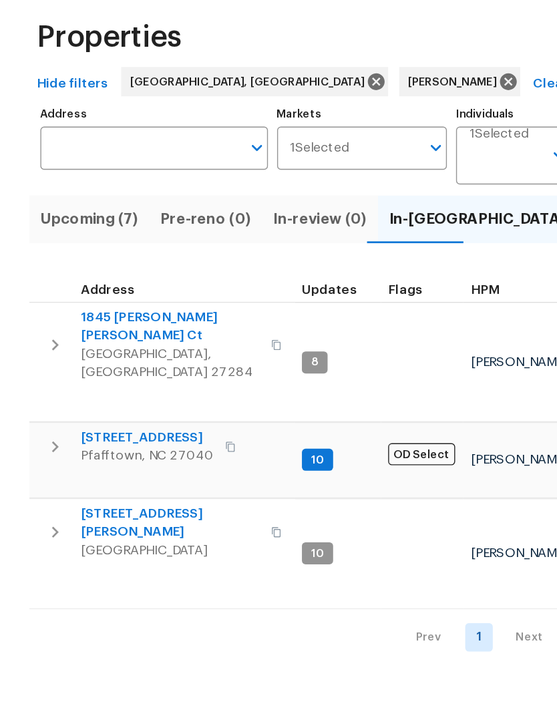
scroll to position [11, 23]
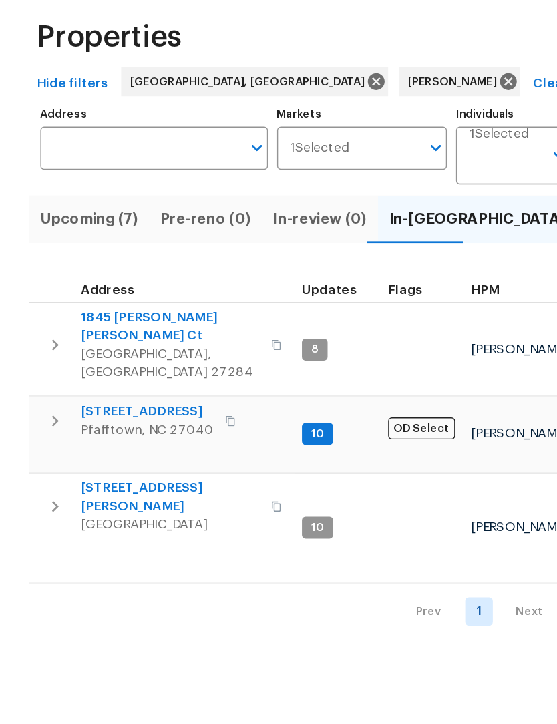
click at [70, 208] on span "Upcoming (7)" at bounding box center [65, 217] width 72 height 19
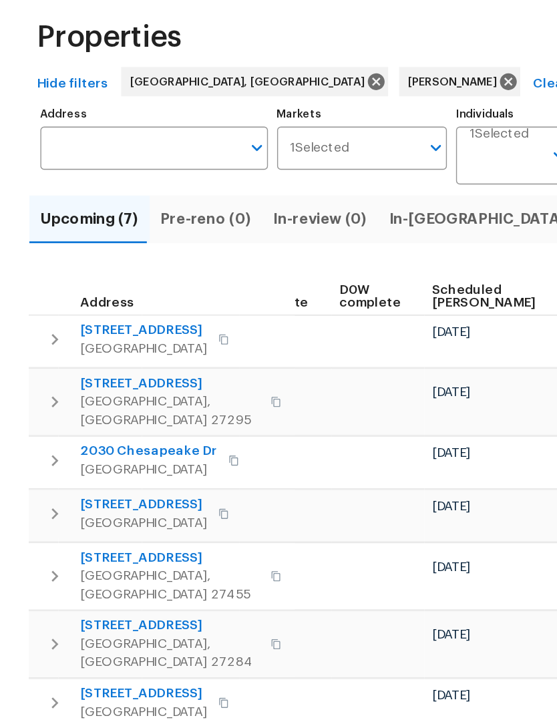
scroll to position [0, 336]
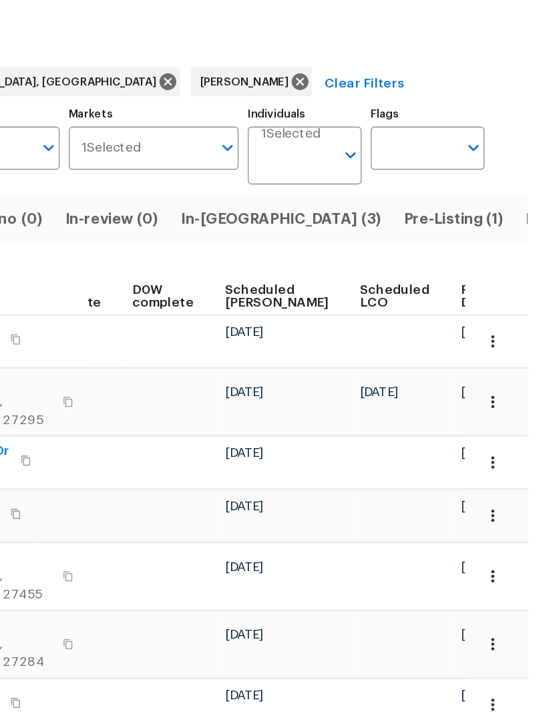
click at [487, 264] on span "Ready Date" at bounding box center [501, 273] width 29 height 19
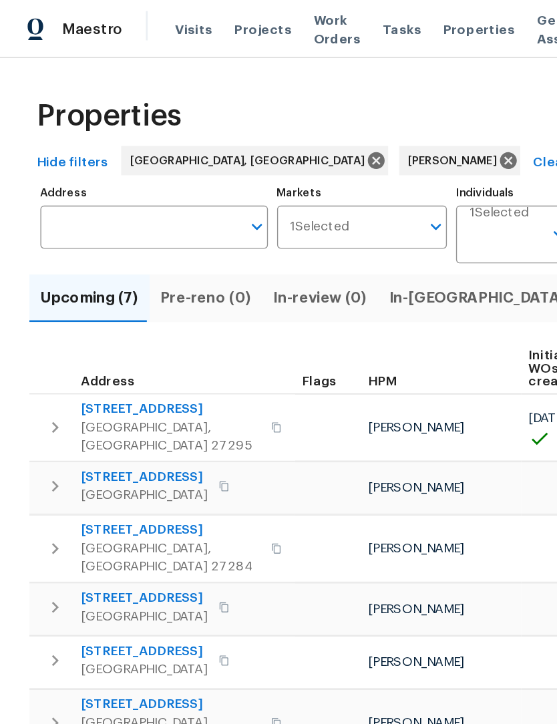
click at [311, 221] on span "In-reno (3)" at bounding box center [356, 217] width 146 height 19
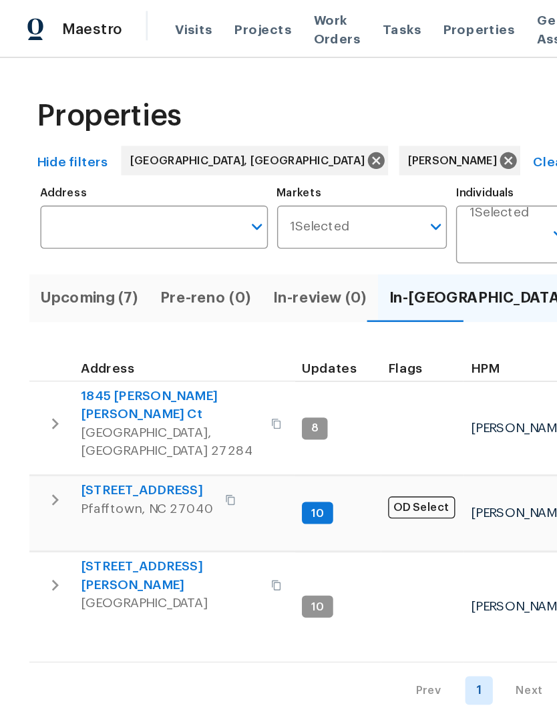
click at [106, 295] on span "1845 [PERSON_NAME] [PERSON_NAME] Ct" at bounding box center [124, 295] width 130 height 27
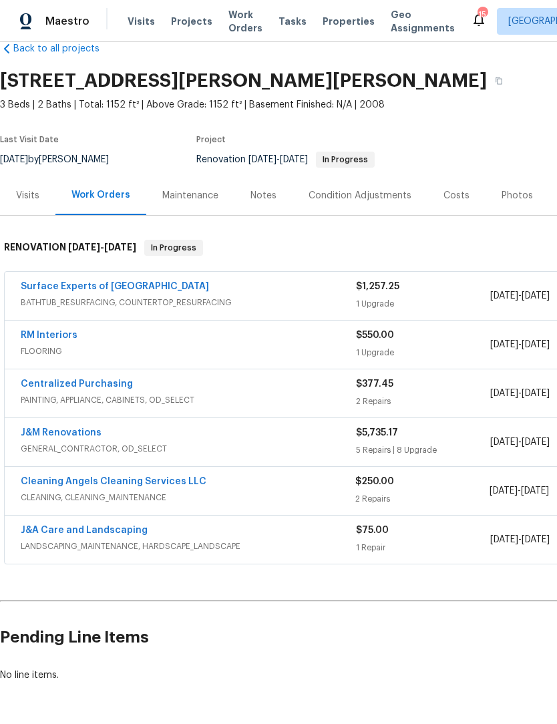
scroll to position [26, 0]
click at [114, 291] on link "Surface Experts of [GEOGRAPHIC_DATA]" at bounding box center [115, 287] width 188 height 9
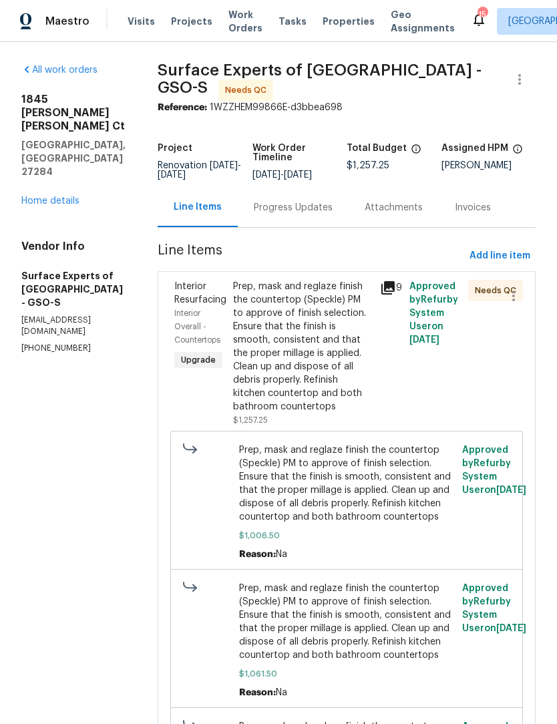
click at [323, 367] on div "Prep, mask and reglaze finish the countertop (Speckle) PM to approve of finish …" at bounding box center [302, 347] width 139 height 134
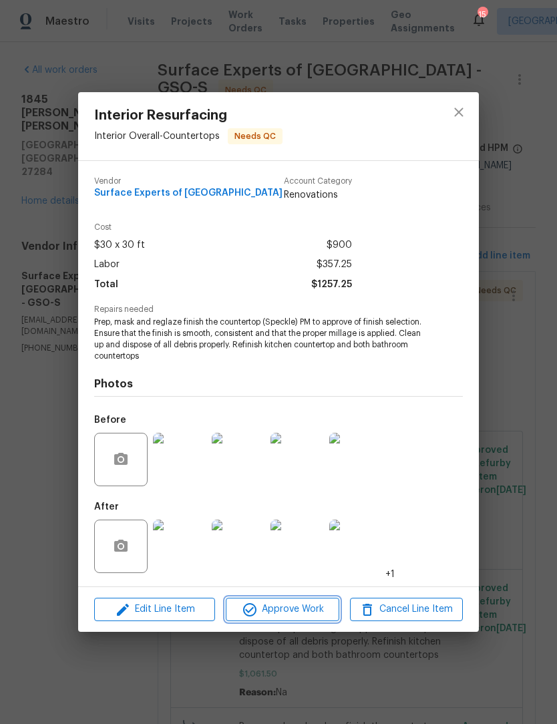
click at [300, 609] on span "Approve Work" at bounding box center [282, 609] width 105 height 17
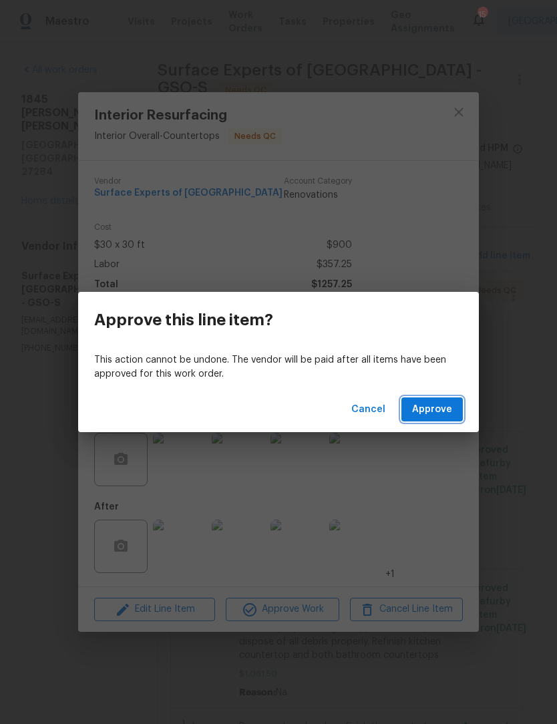
click at [439, 418] on button "Approve" at bounding box center [432, 410] width 61 height 25
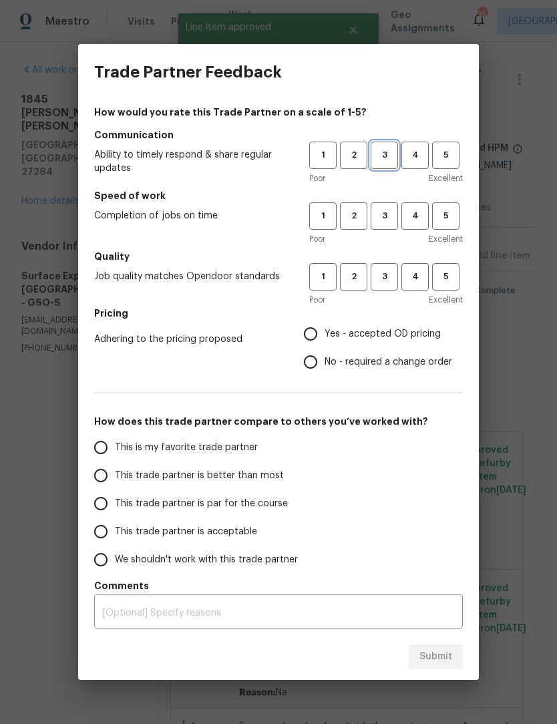
click at [390, 150] on span "3" at bounding box center [384, 155] width 25 height 15
click at [390, 206] on button "3" at bounding box center [384, 215] width 27 height 27
click at [390, 283] on span "3" at bounding box center [384, 276] width 25 height 15
click at [322, 337] on input "Yes - accepted OD pricing" at bounding box center [311, 334] width 28 height 28
radio input "true"
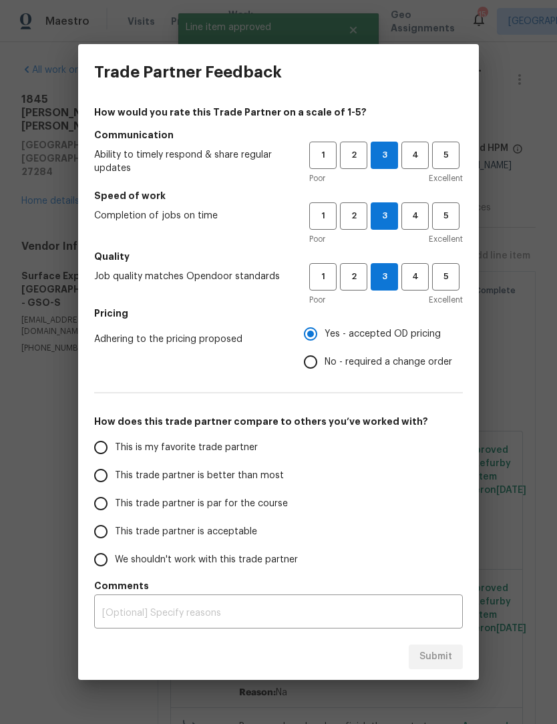
click at [110, 503] on input "This trade partner is par for the course" at bounding box center [101, 504] width 28 height 28
click at [456, 664] on button "Submit" at bounding box center [436, 657] width 54 height 25
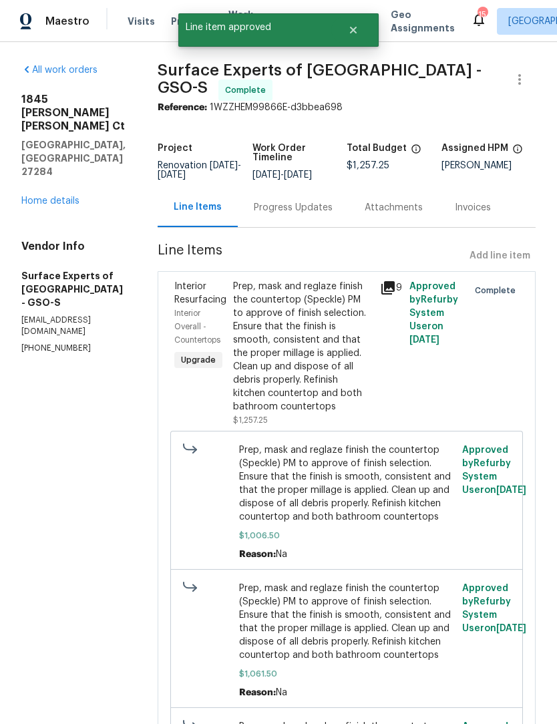
radio input "true"
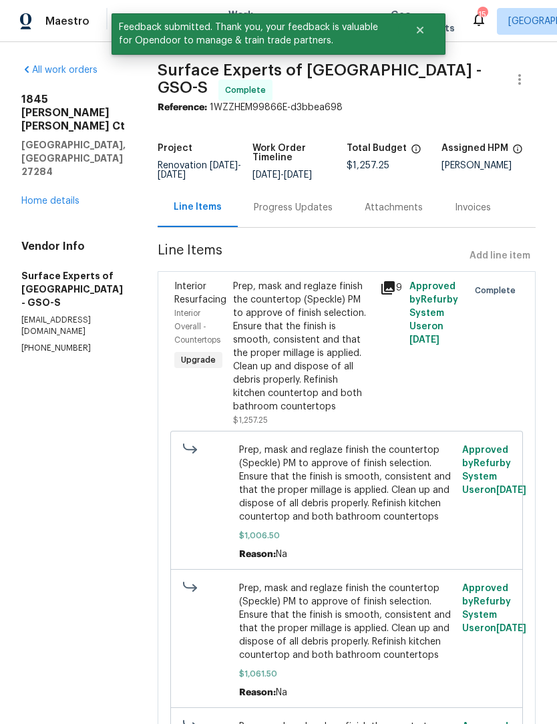
click at [61, 196] on link "Home details" at bounding box center [50, 200] width 58 height 9
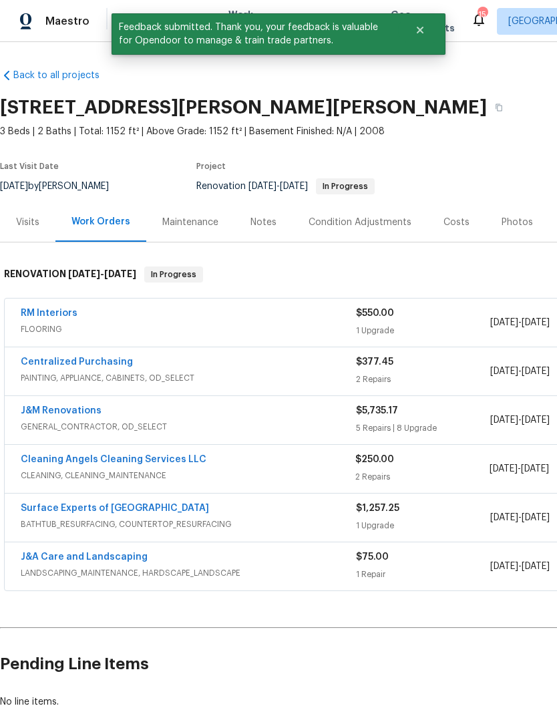
click at [49, 309] on link "RM Interiors" at bounding box center [49, 313] width 57 height 9
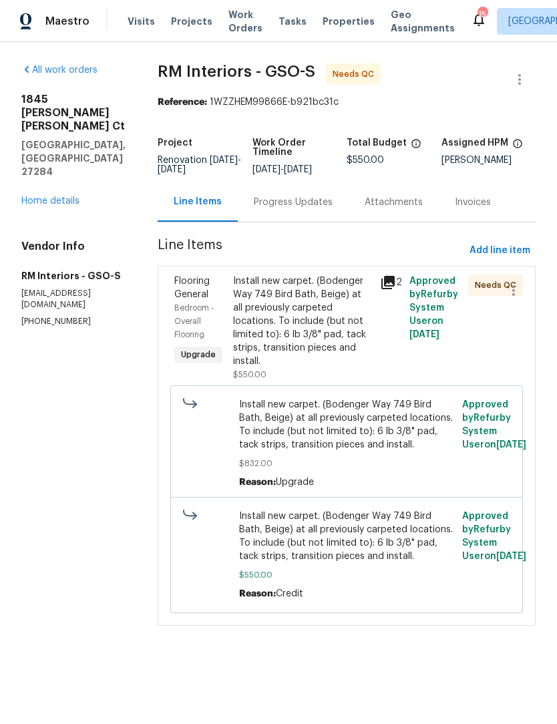
click at [275, 324] on div "Install new carpet. (Bodenger Way 749 Bird Bath, Beige) at all previously carpe…" at bounding box center [302, 322] width 139 height 94
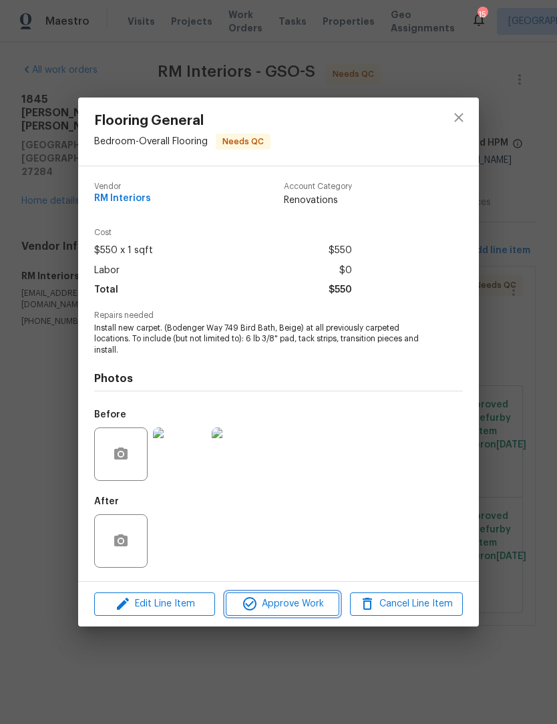
click at [295, 603] on span "Approve Work" at bounding box center [282, 604] width 105 height 17
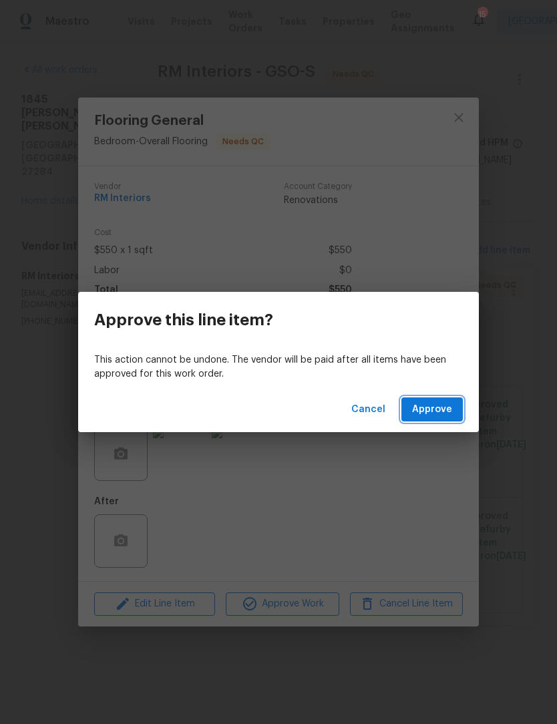
click at [429, 420] on button "Approve" at bounding box center [432, 410] width 61 height 25
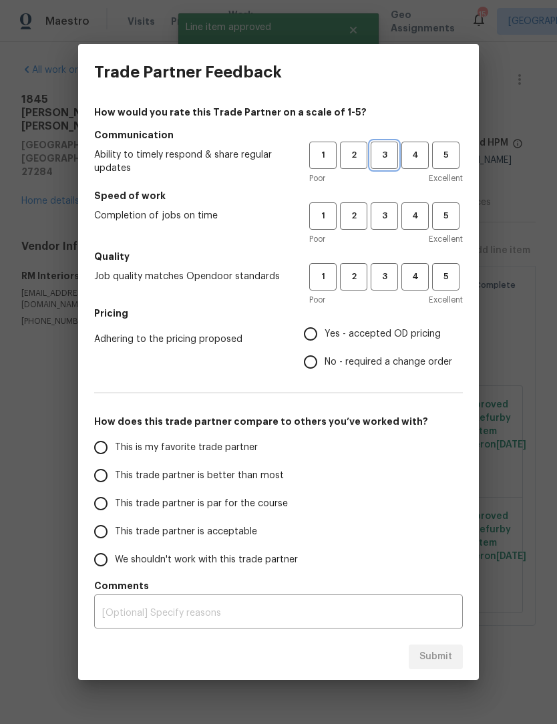
click at [388, 151] on span "3" at bounding box center [384, 155] width 25 height 15
click at [384, 225] on button "3" at bounding box center [384, 215] width 27 height 27
click at [381, 289] on button "3" at bounding box center [384, 276] width 27 height 27
click at [315, 335] on input "Yes - accepted OD pricing" at bounding box center [311, 334] width 28 height 28
radio input "true"
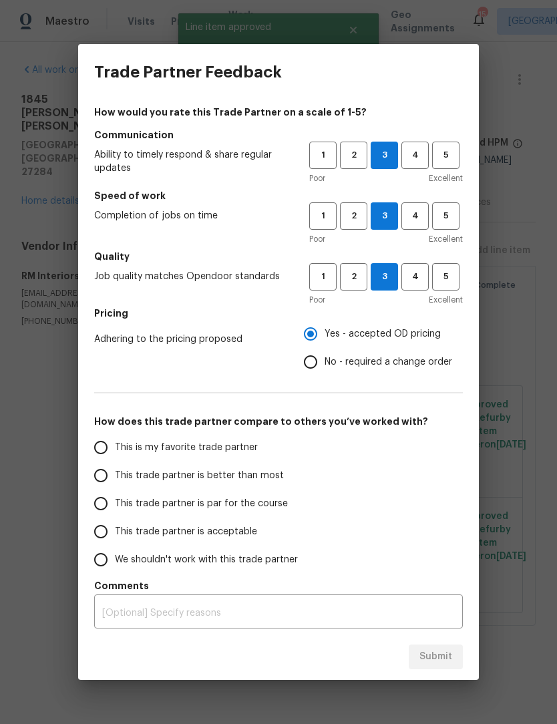
click at [108, 495] on input "This trade partner is par for the course" at bounding box center [101, 504] width 28 height 28
click at [441, 662] on span "Submit" at bounding box center [436, 657] width 33 height 17
radio input "true"
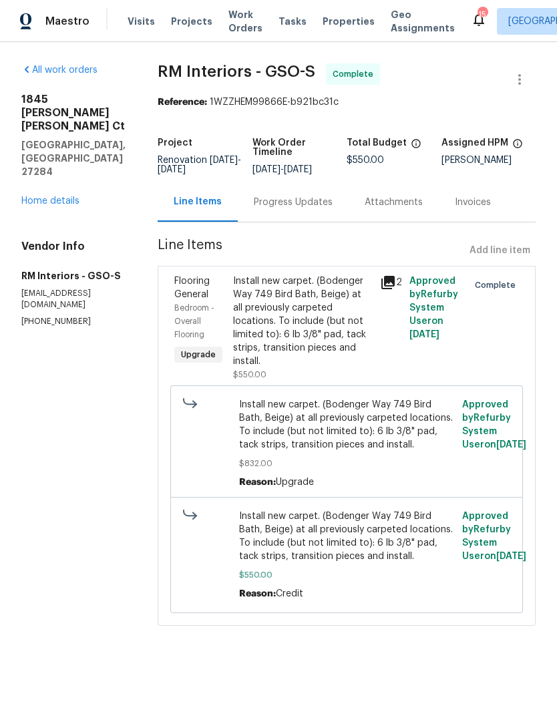
click at [44, 196] on link "Home details" at bounding box center [50, 200] width 58 height 9
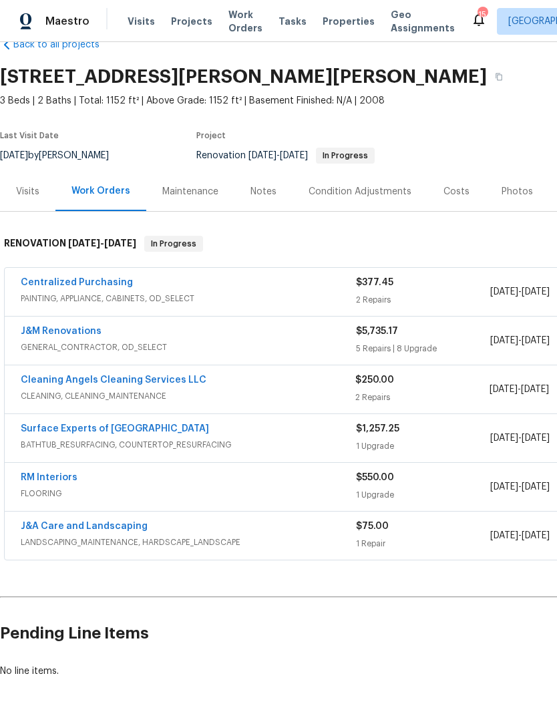
scroll to position [31, 0]
click at [95, 287] on link "Centralized Purchasing" at bounding box center [77, 282] width 112 height 9
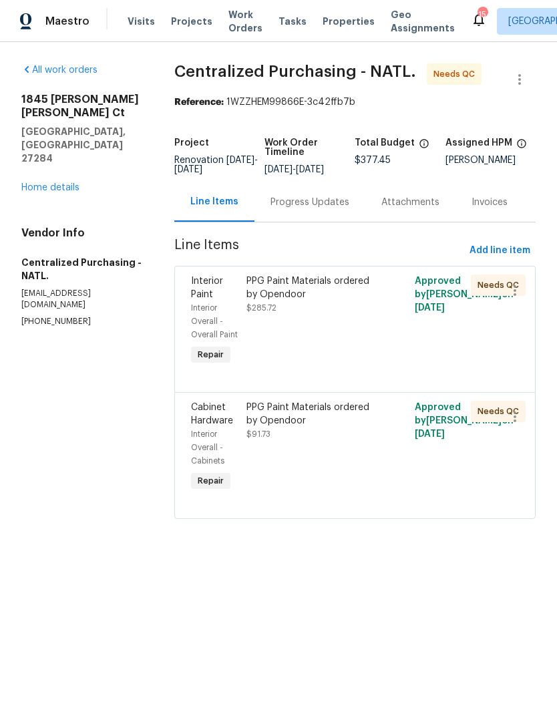
click at [302, 315] on div "PPG Paint Materials ordered by Opendoor $285.72" at bounding box center [313, 295] width 132 height 40
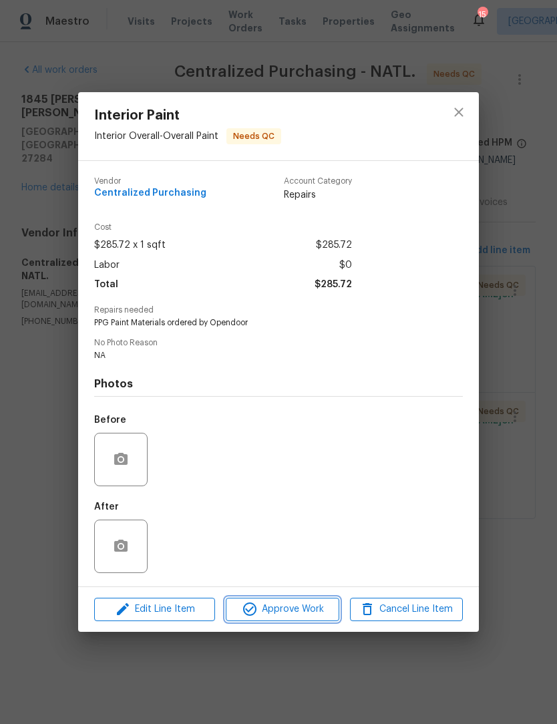
click at [304, 614] on span "Approve Work" at bounding box center [282, 609] width 105 height 17
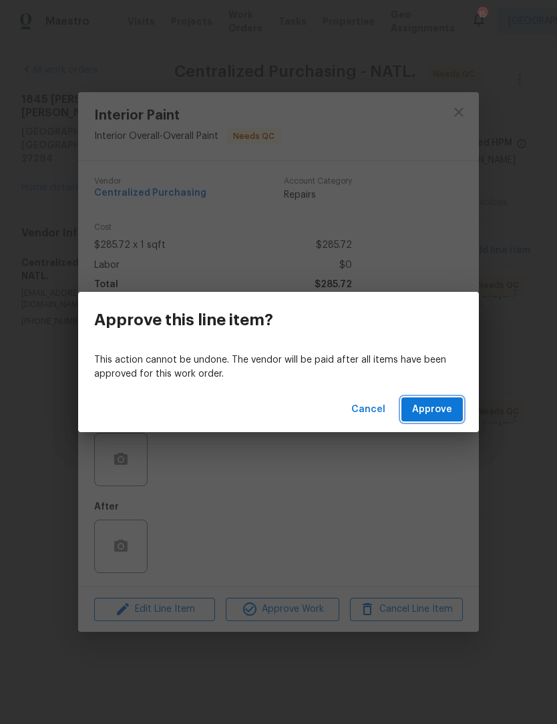
click at [430, 410] on span "Approve" at bounding box center [432, 410] width 40 height 17
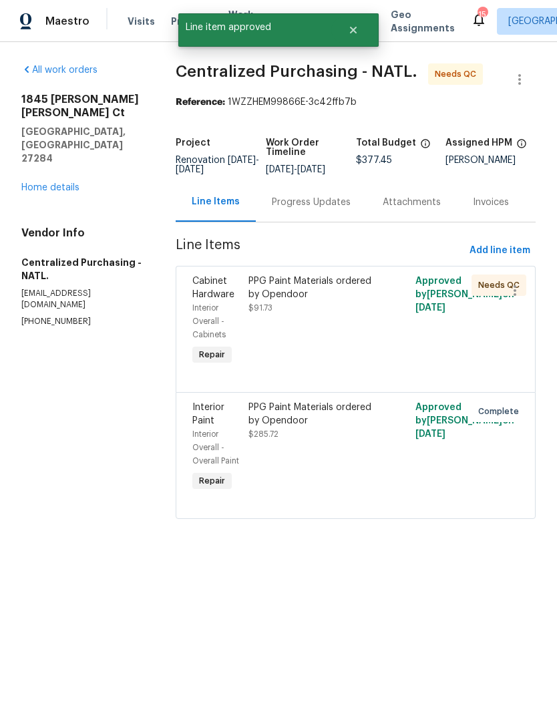
click at [290, 300] on div "PPG Paint Materials ordered by Opendoor" at bounding box center [315, 288] width 132 height 27
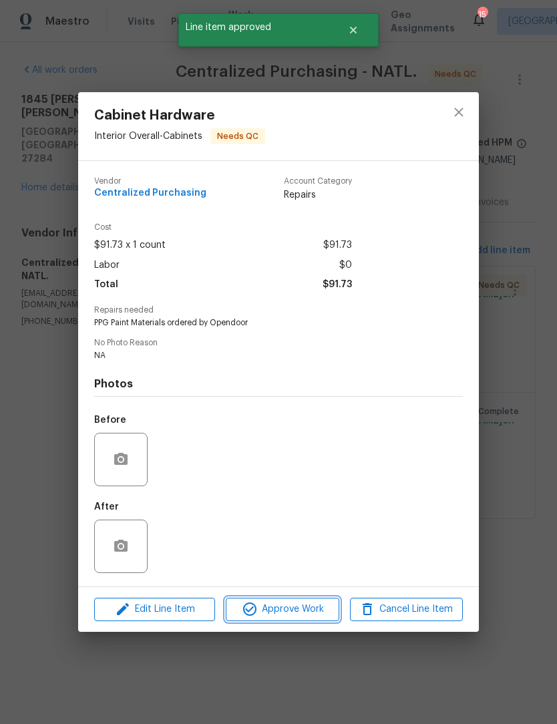
click at [292, 611] on span "Approve Work" at bounding box center [282, 609] width 105 height 17
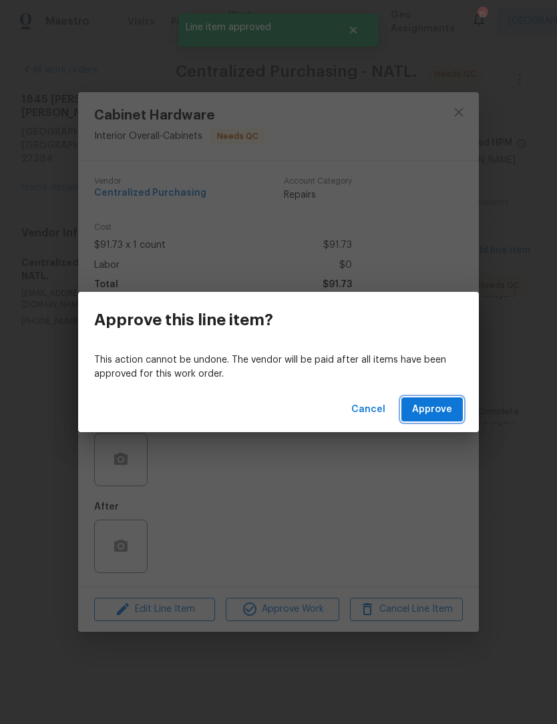
click at [452, 412] on button "Approve" at bounding box center [432, 410] width 61 height 25
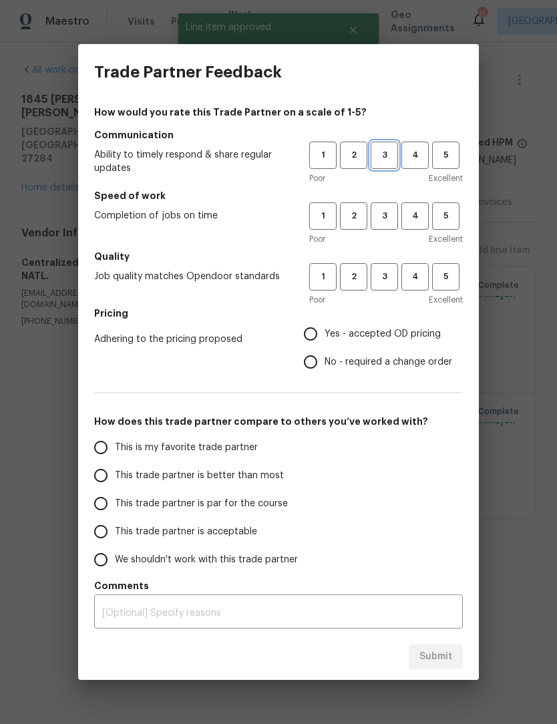
click at [393, 154] on span "3" at bounding box center [384, 155] width 25 height 15
click at [392, 217] on span "3" at bounding box center [384, 216] width 25 height 15
click at [382, 289] on button "3" at bounding box center [384, 276] width 27 height 27
click at [321, 339] on input "Yes - accepted OD pricing" at bounding box center [311, 334] width 28 height 28
radio input "true"
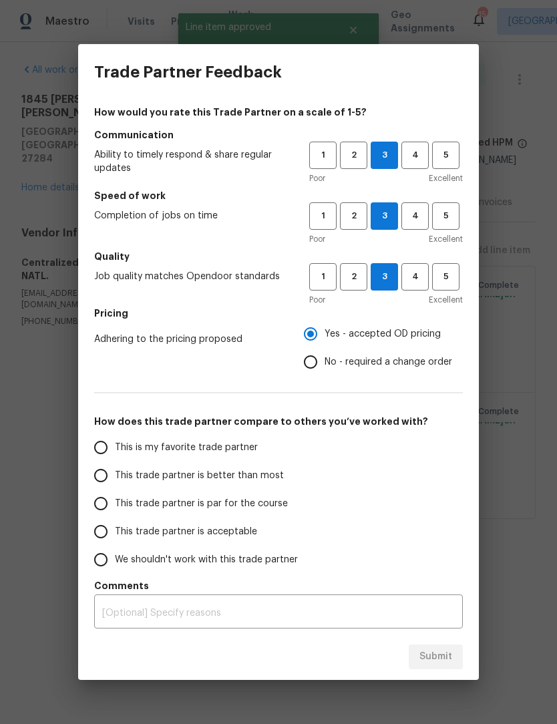
click at [112, 512] on input "This trade partner is par for the course" at bounding box center [101, 504] width 28 height 28
click at [434, 655] on span "Submit" at bounding box center [436, 657] width 33 height 17
radio input "true"
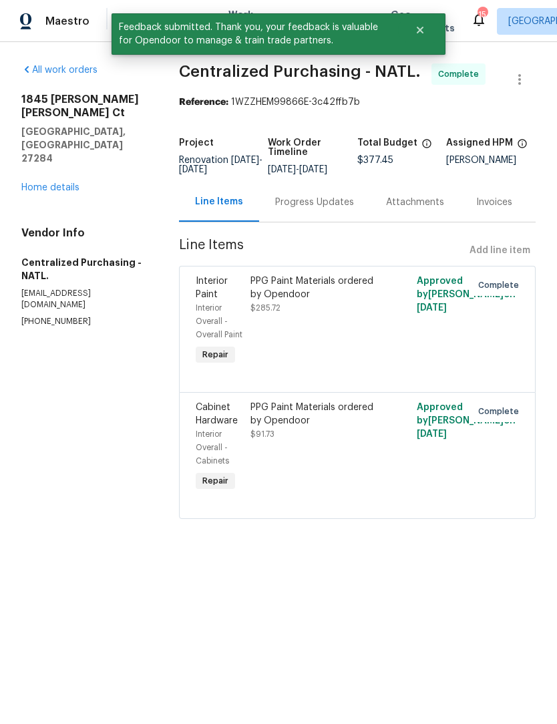
click at [61, 183] on link "Home details" at bounding box center [50, 187] width 58 height 9
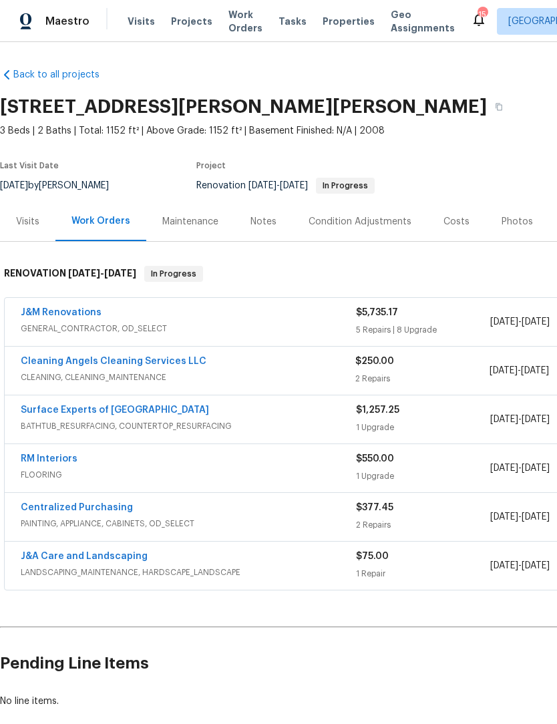
scroll to position [1, 0]
